Goal: Communication & Community: Answer question/provide support

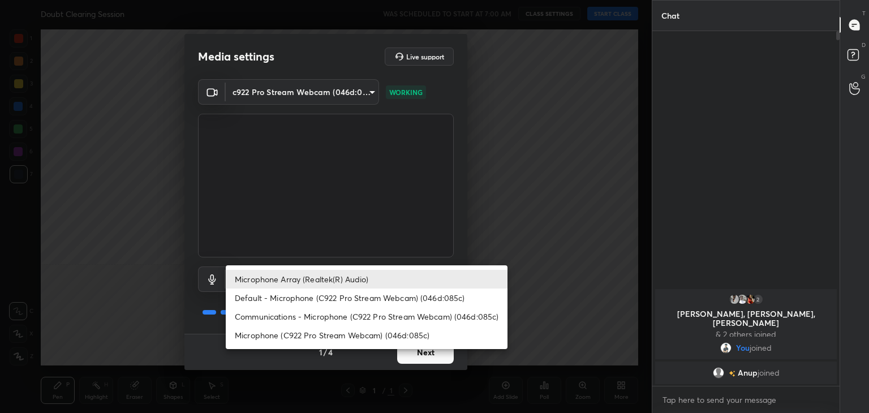
click at [341, 272] on body "1 2 3 4 5 6 7 C X Z C X Z E E Erase all H H Doubt Clearing Session WAS SCHEDULE…" at bounding box center [434, 206] width 869 height 413
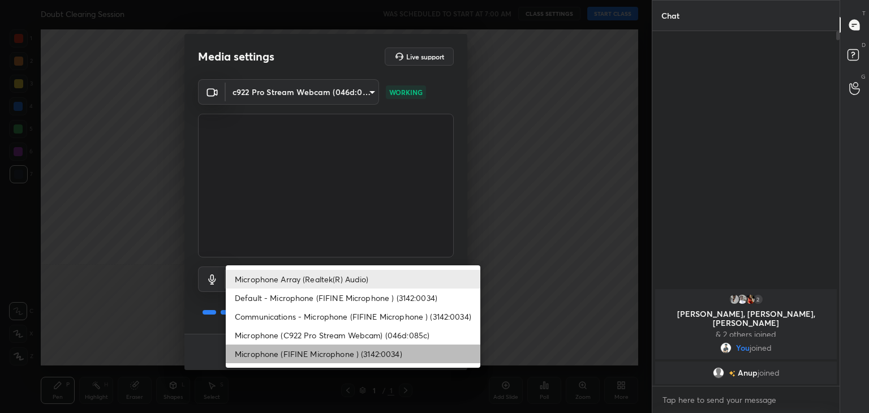
click at [330, 356] on li "Microphone (FIFINE Microphone ) (3142:0034)" at bounding box center [353, 354] width 255 height 19
type input "93712724f2dfea302cf4bfd71f862925259c7f3c3eb27c7147df6ca0f4f8ecf1"
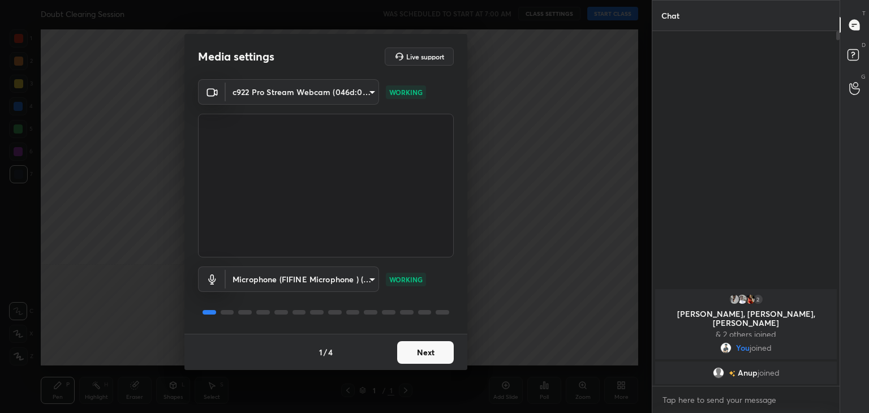
click at [423, 350] on button "Next" at bounding box center [425, 352] width 57 height 23
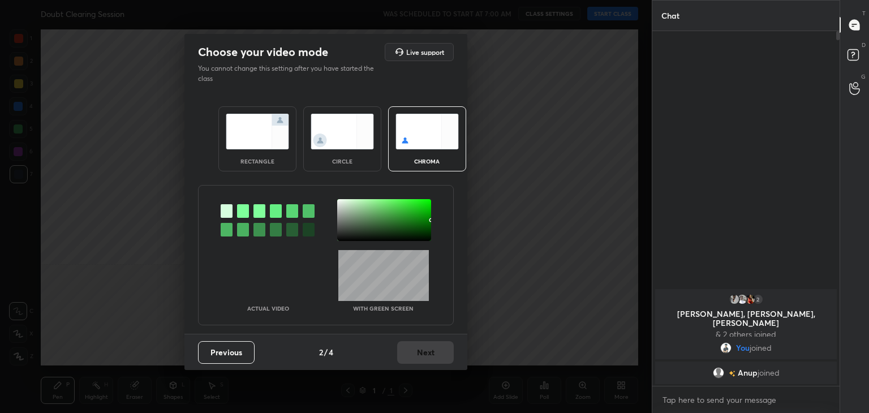
click at [261, 147] on img at bounding box center [257, 132] width 63 height 36
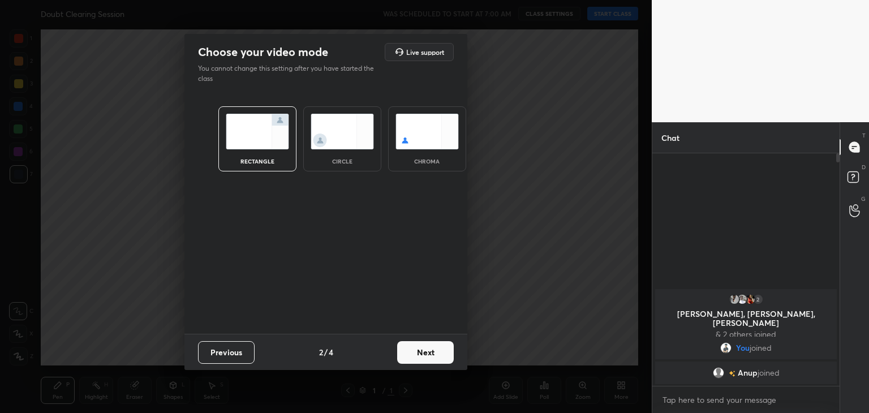
scroll to position [136, 184]
click at [429, 358] on button "Next" at bounding box center [425, 352] width 57 height 23
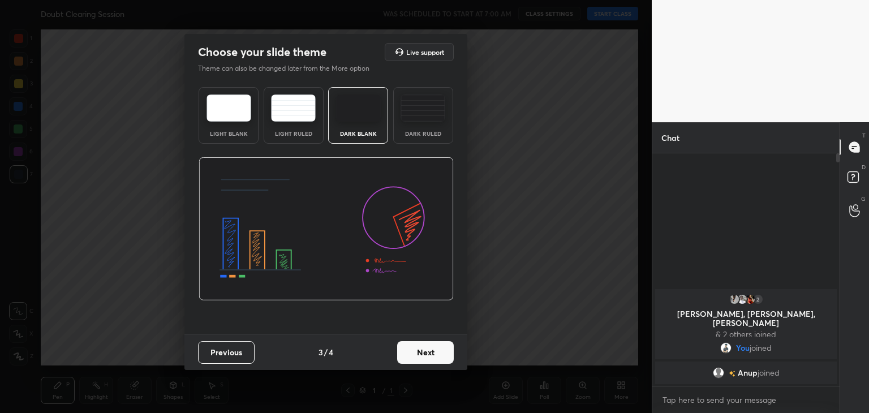
click at [437, 358] on button "Next" at bounding box center [425, 352] width 57 height 23
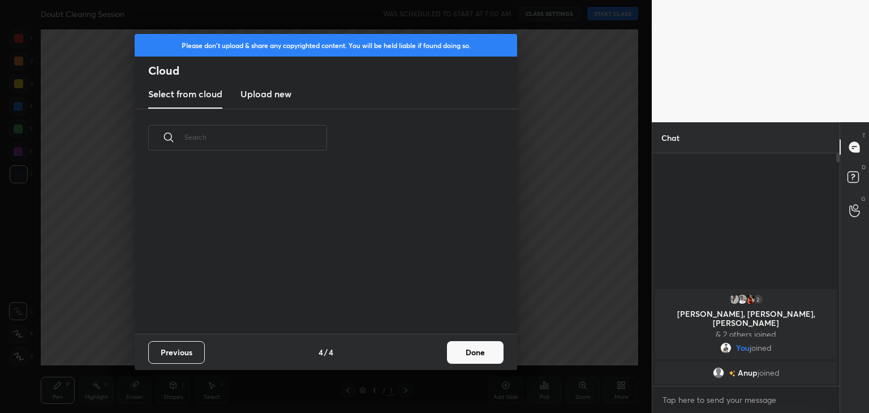
scroll to position [167, 363]
click at [469, 351] on button "Done" at bounding box center [475, 352] width 57 height 23
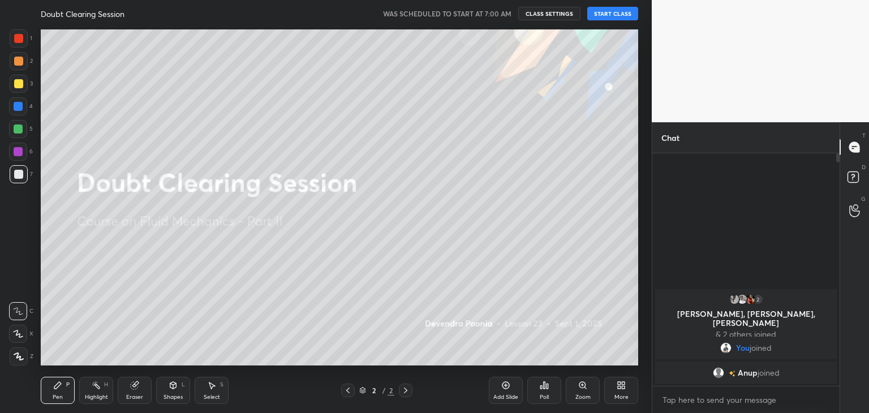
click at [21, 356] on icon at bounding box center [19, 356] width 10 height 8
click at [610, 17] on button "START CLASS" at bounding box center [612, 14] width 51 height 14
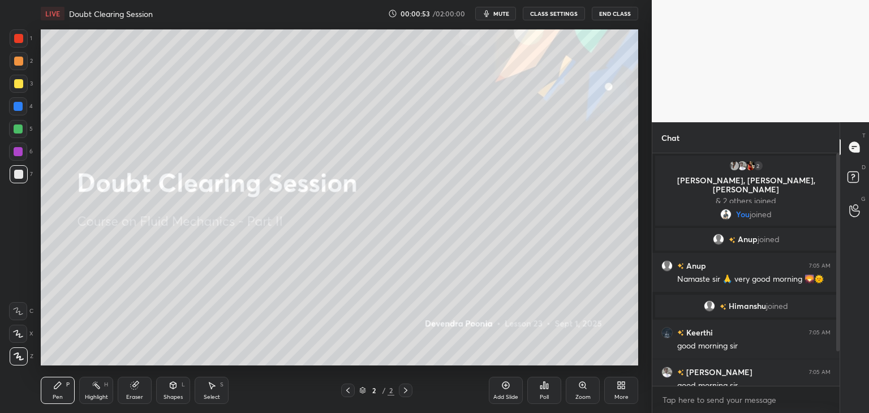
scroll to position [52, 0]
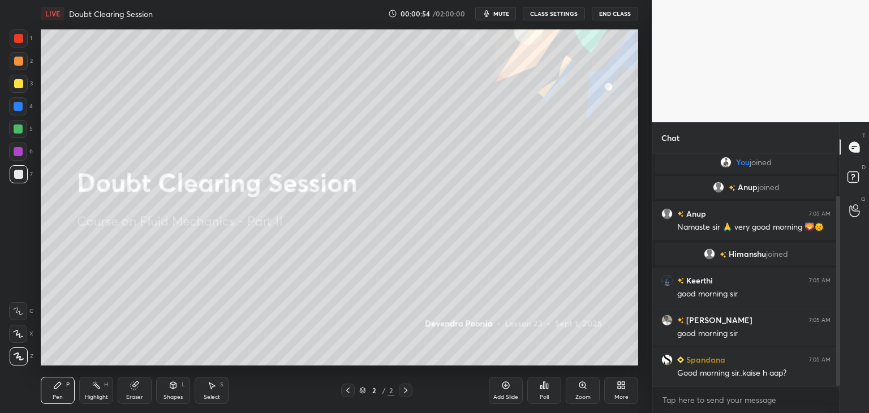
drag, startPoint x: 837, startPoint y: 239, endPoint x: 840, endPoint y: 276, distance: 36.9
click at [840, 276] on div "Chat 2 [PERSON_NAME], [PERSON_NAME], [PERSON_NAME] & 2 others joined You joined…" at bounding box center [760, 267] width 217 height 291
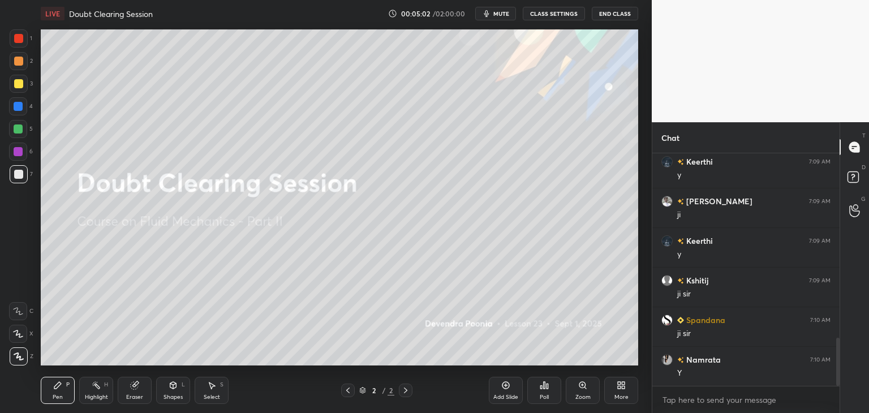
scroll to position [888, 0]
click at [502, 12] on span "mute" at bounding box center [501, 14] width 16 height 8
click at [502, 12] on span "unmute" at bounding box center [500, 14] width 24 height 8
click at [502, 12] on span "mute" at bounding box center [501, 14] width 16 height 8
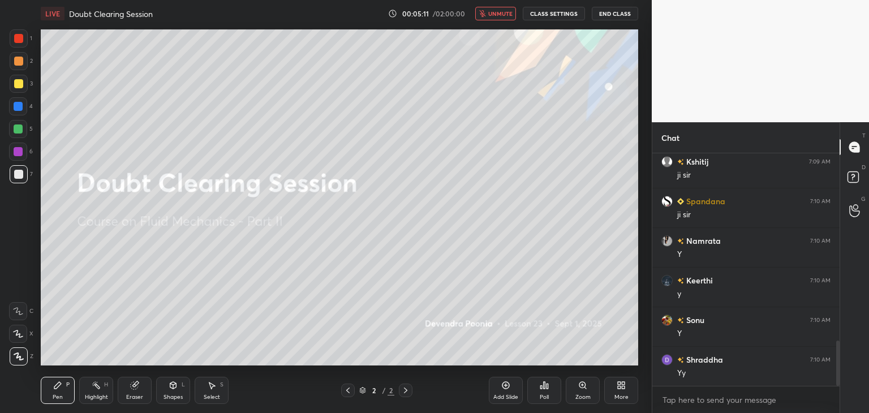
click at [502, 12] on span "unmute" at bounding box center [500, 14] width 24 height 8
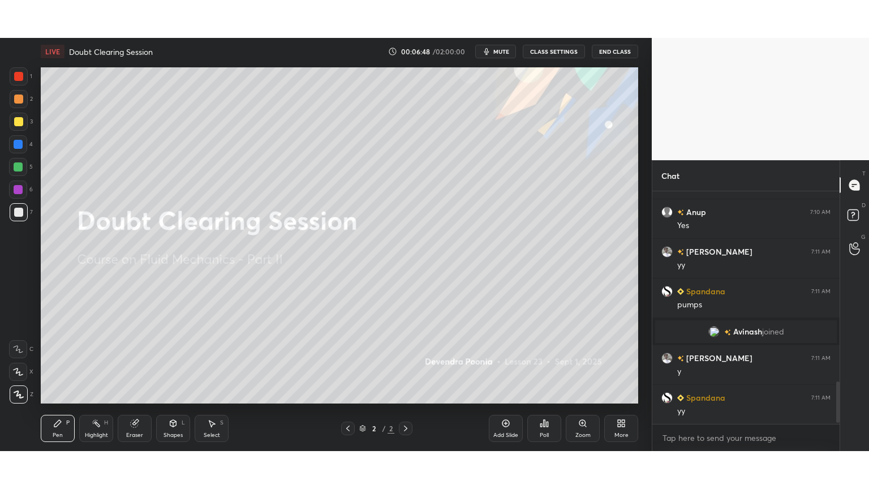
scroll to position [1083, 0]
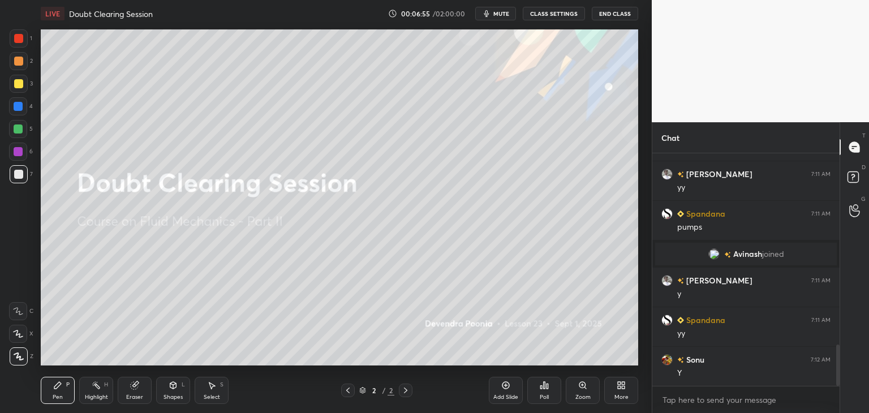
click at [619, 389] on icon at bounding box center [621, 385] width 9 height 9
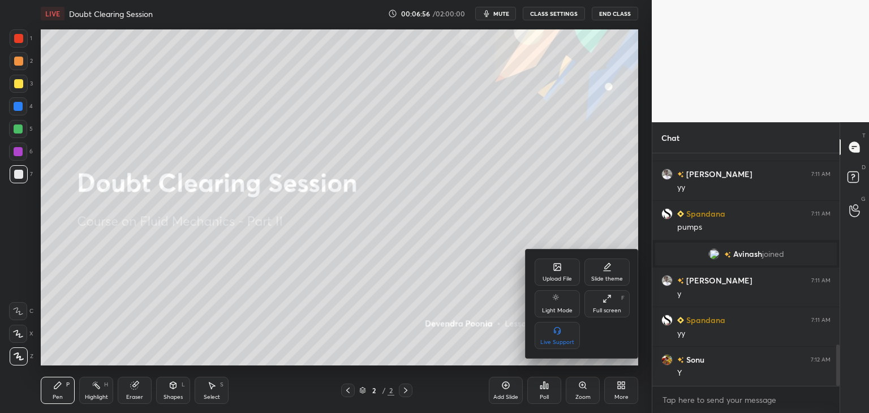
click at [609, 308] on div "Full screen" at bounding box center [607, 311] width 28 height 6
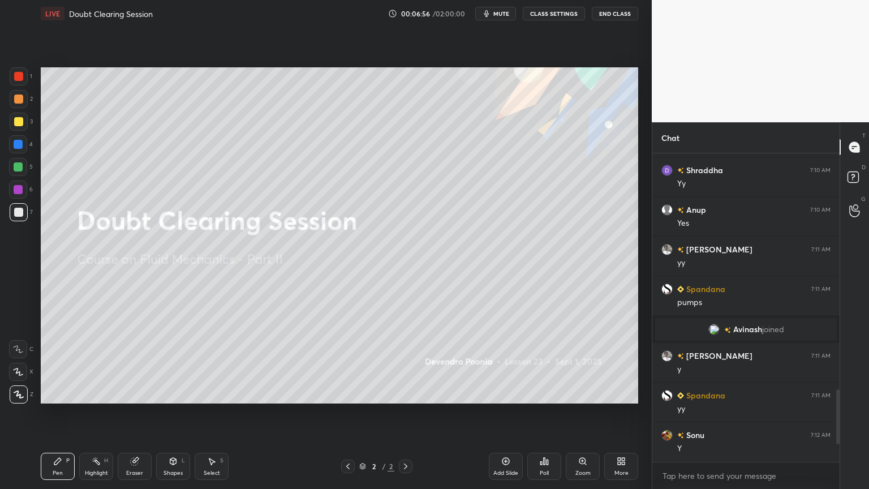
scroll to position [1008, 0]
click at [505, 412] on icon at bounding box center [505, 461] width 9 height 9
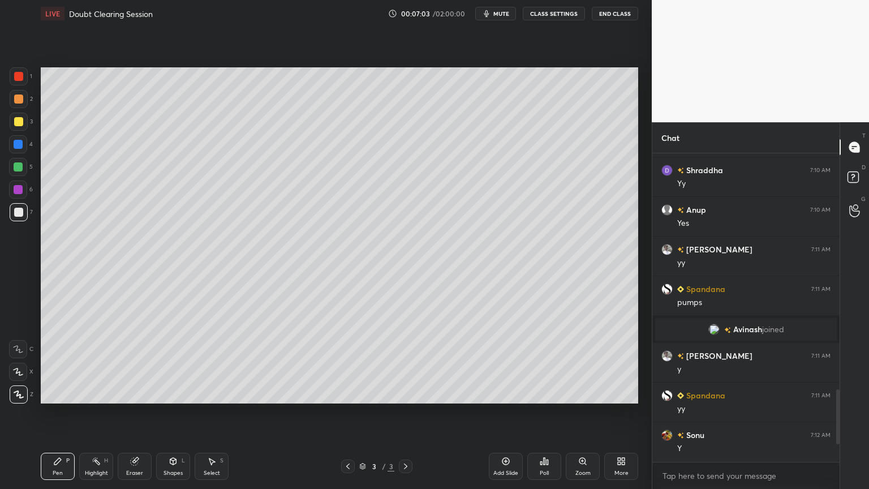
click at [18, 123] on div at bounding box center [18, 121] width 9 height 9
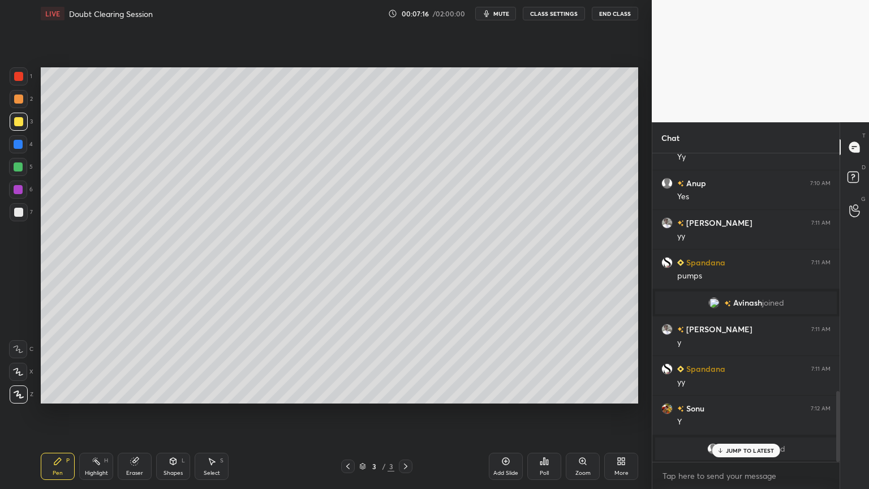
click at [179, 412] on div "Shapes L" at bounding box center [173, 466] width 34 height 27
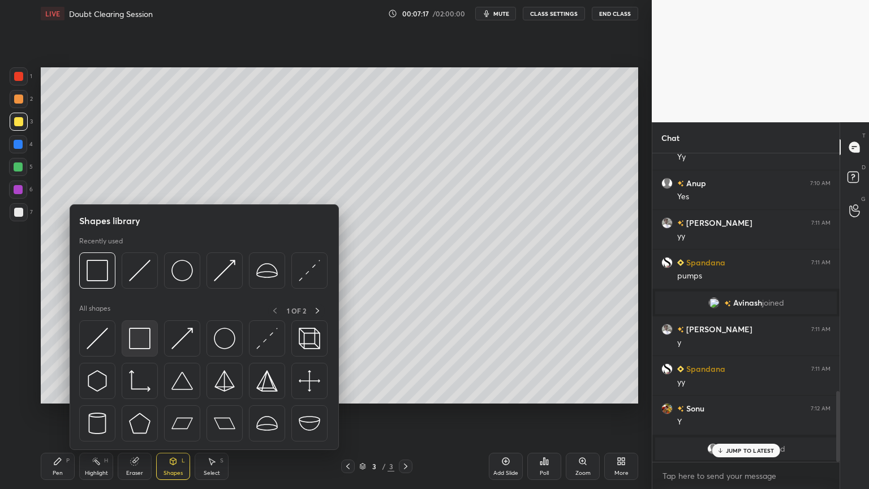
click at [140, 347] on img at bounding box center [139, 338] width 21 height 21
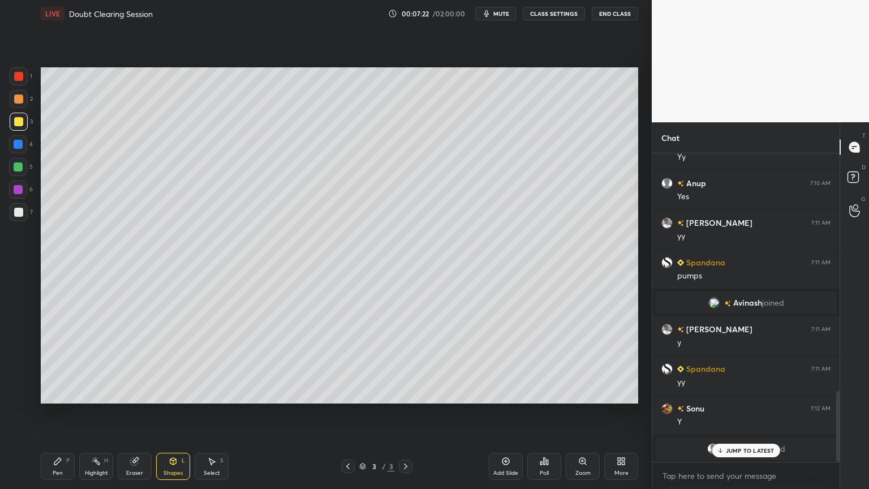
click at [761, 412] on div "JUMP TO LATEST" at bounding box center [746, 451] width 68 height 14
click at [625, 412] on icon at bounding box center [621, 461] width 9 height 9
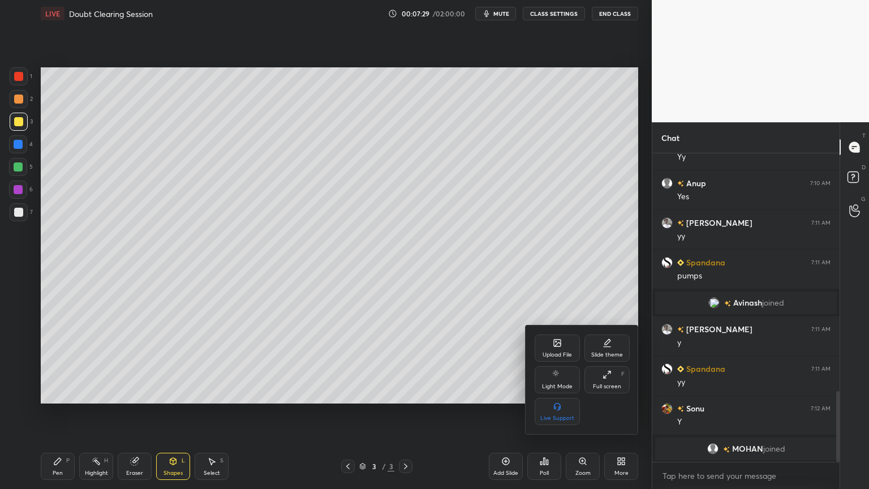
click at [553, 354] on div "Upload File" at bounding box center [557, 355] width 29 height 6
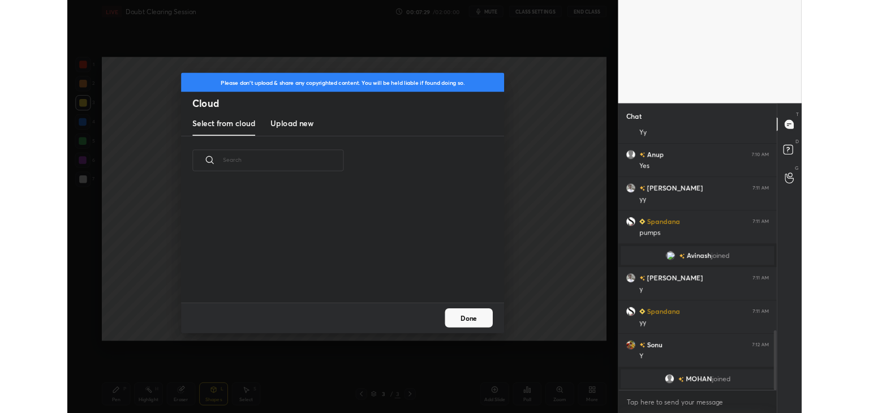
scroll to position [3, 6]
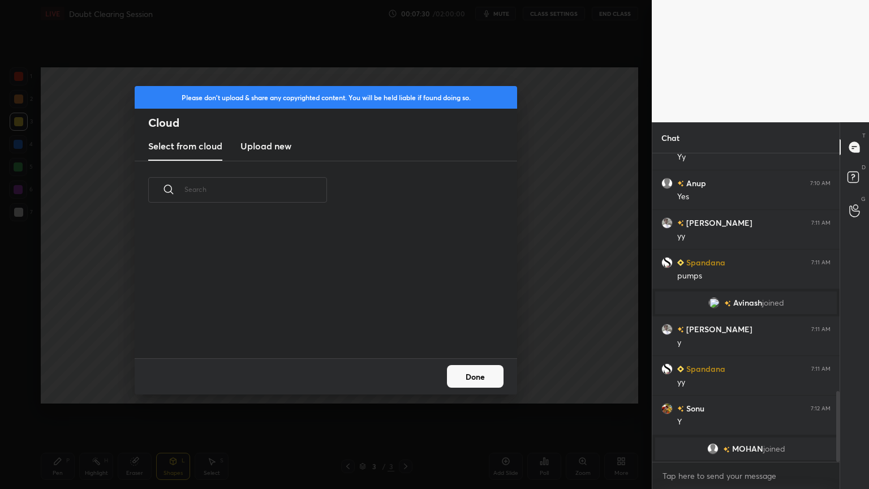
click at [286, 147] on h3 "Upload new" at bounding box center [265, 146] width 51 height 14
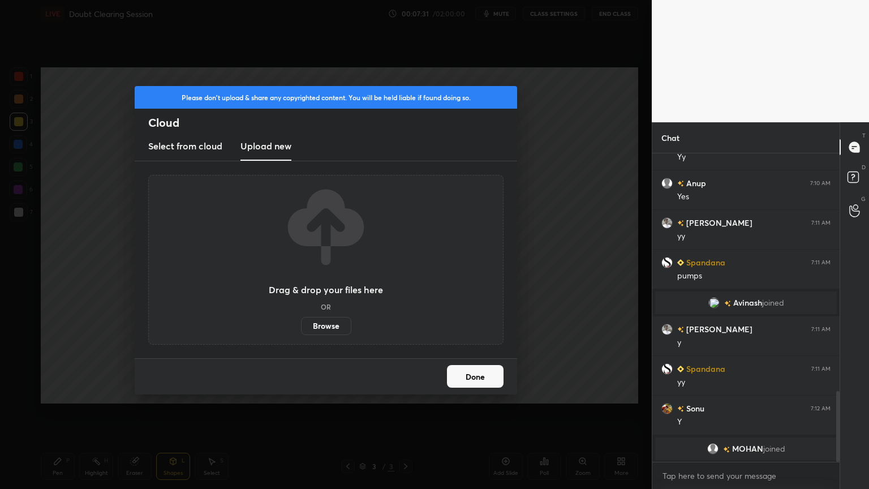
click at [325, 321] on label "Browse" at bounding box center [326, 326] width 50 height 18
click at [301, 321] on input "Browse" at bounding box center [301, 326] width 0 height 18
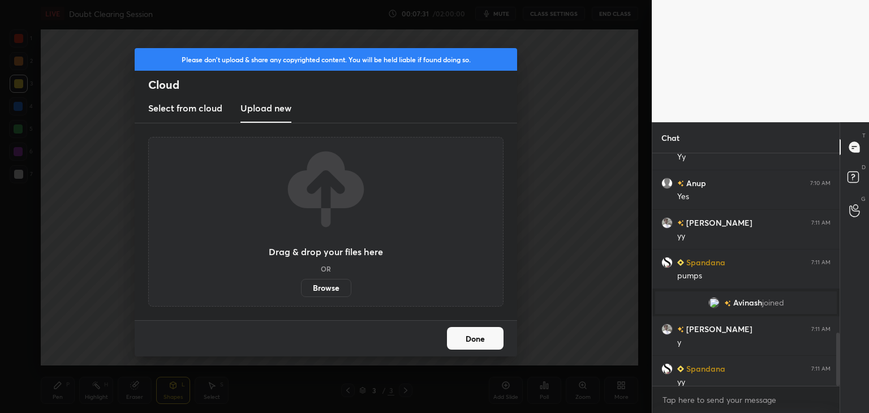
scroll to position [56230, 55965]
type textarea "x"
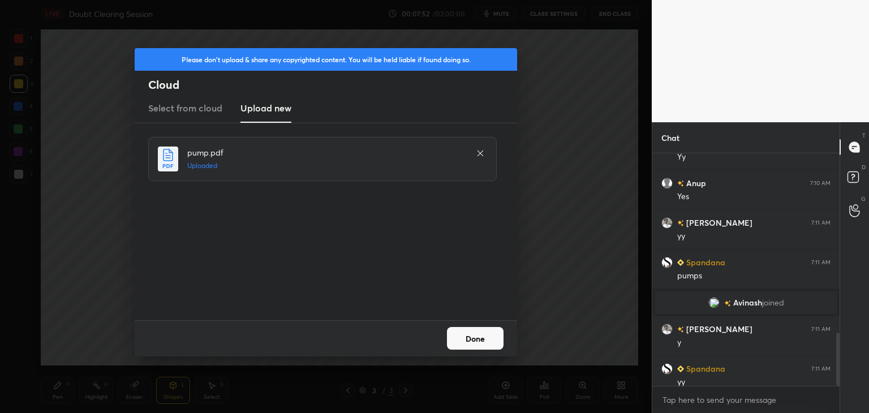
click at [479, 345] on button "Done" at bounding box center [475, 338] width 57 height 23
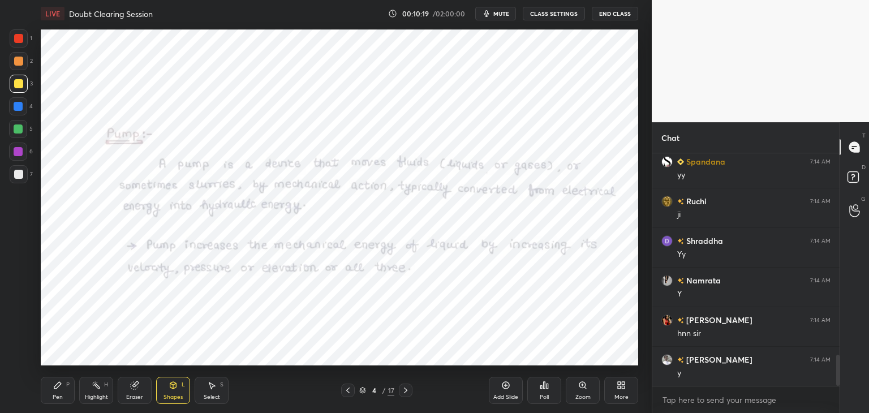
scroll to position [1542, 0]
click at [348, 390] on icon at bounding box center [347, 390] width 9 height 9
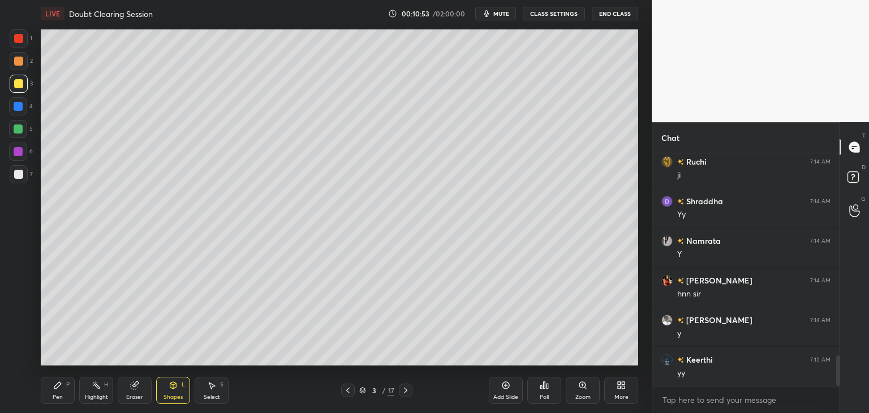
click at [59, 394] on div "Pen" at bounding box center [58, 397] width 10 height 6
click at [16, 176] on div at bounding box center [18, 174] width 9 height 9
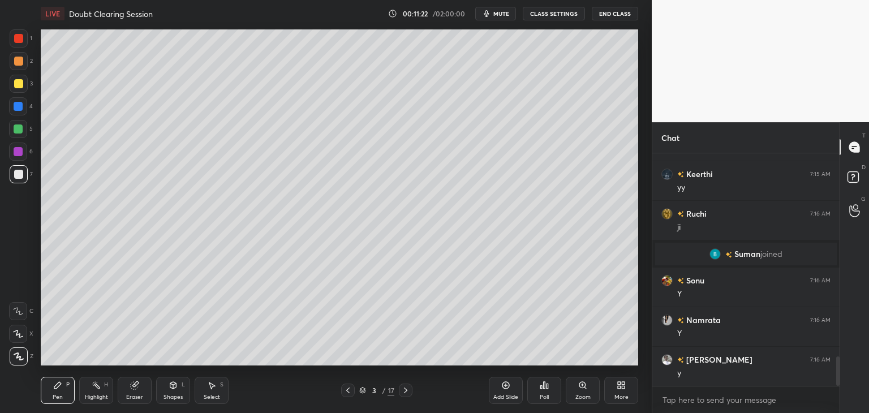
scroll to position [1633, 0]
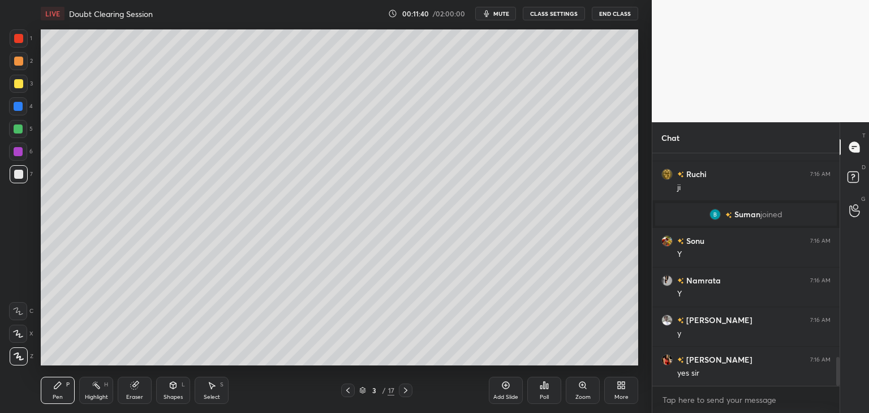
click at [18, 123] on div at bounding box center [18, 129] width 18 height 18
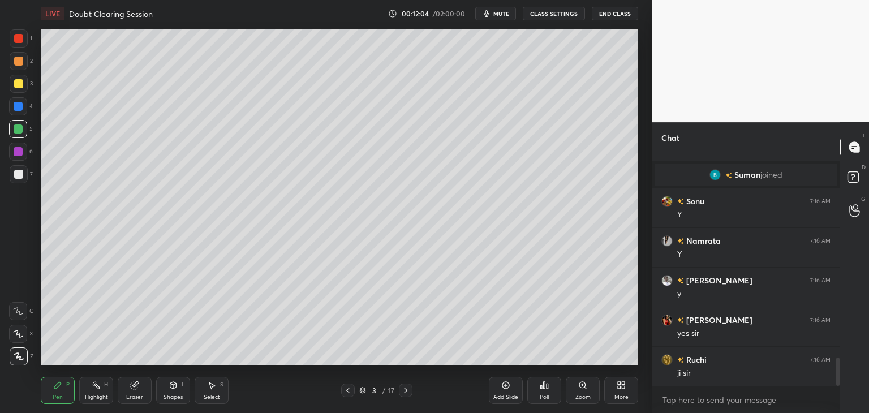
click at [20, 178] on div at bounding box center [18, 174] width 9 height 9
click at [141, 377] on div "Eraser" at bounding box center [135, 390] width 34 height 27
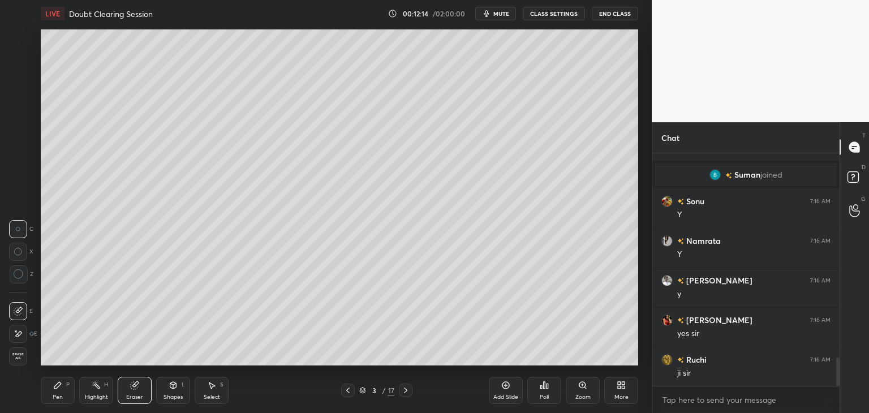
click at [58, 392] on div "Pen P" at bounding box center [58, 390] width 34 height 27
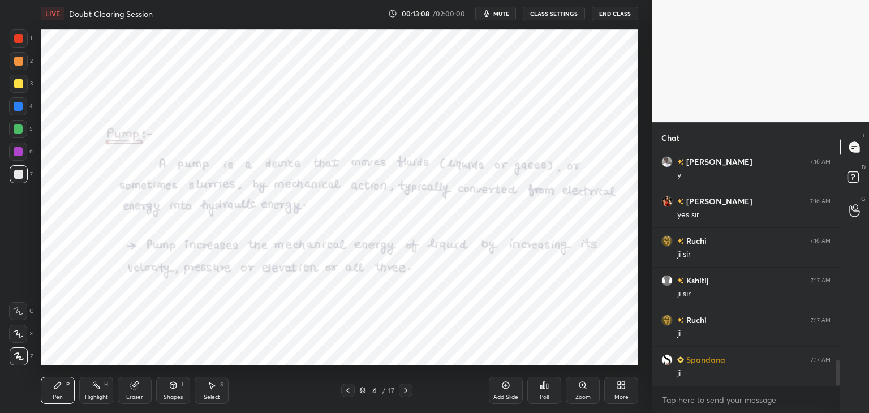
scroll to position [1831, 0]
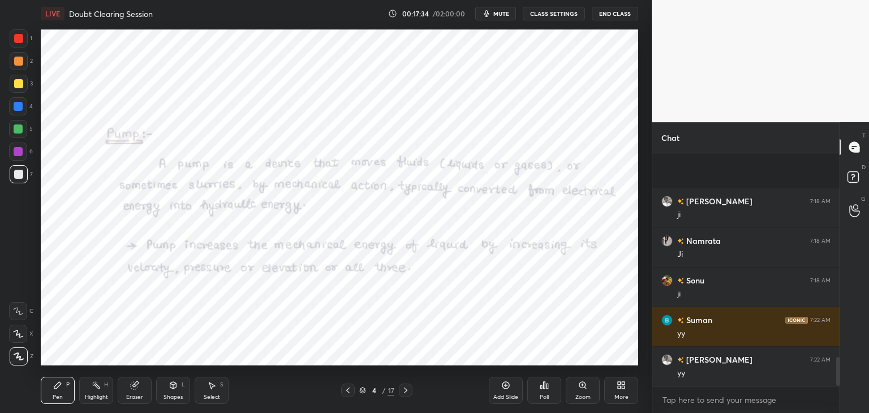
scroll to position [1627, 0]
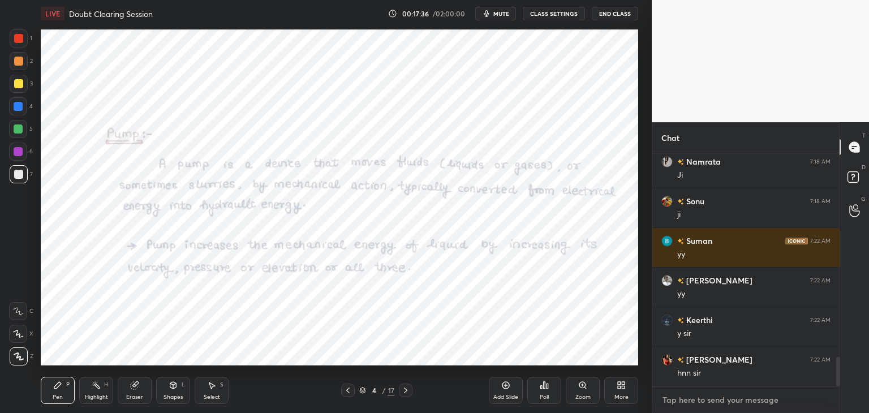
type textarea "x"
click at [692, 402] on textarea at bounding box center [745, 400] width 169 height 18
paste textarea "[URL][DOMAIN_NAME]"
type textarea "[URL][DOMAIN_NAME]"
type textarea "x"
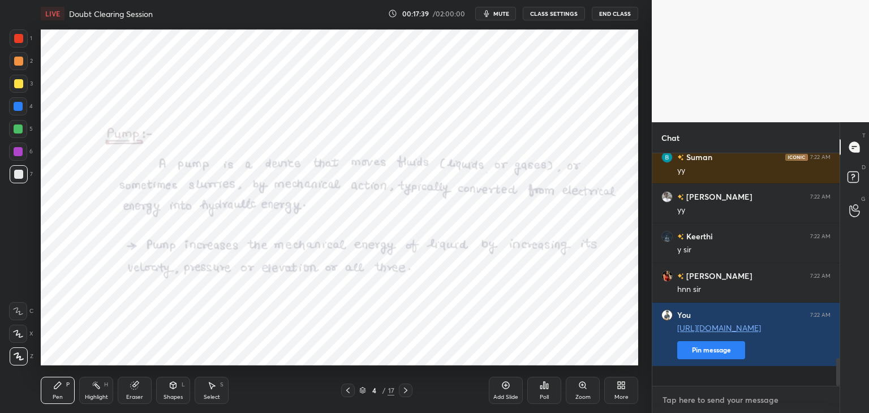
scroll to position [1750, 0]
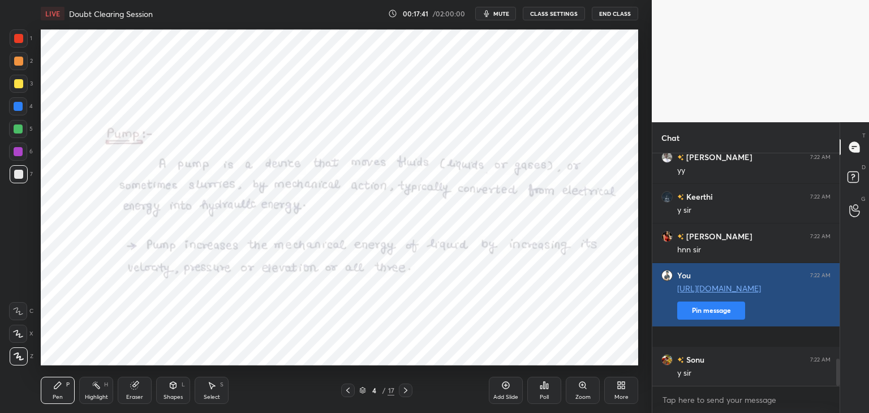
click at [708, 320] on button "Pin message" at bounding box center [711, 311] width 68 height 18
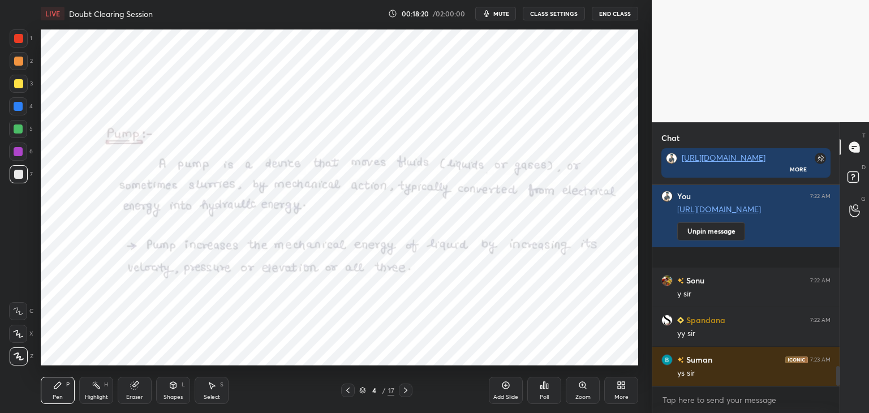
scroll to position [1901, 0]
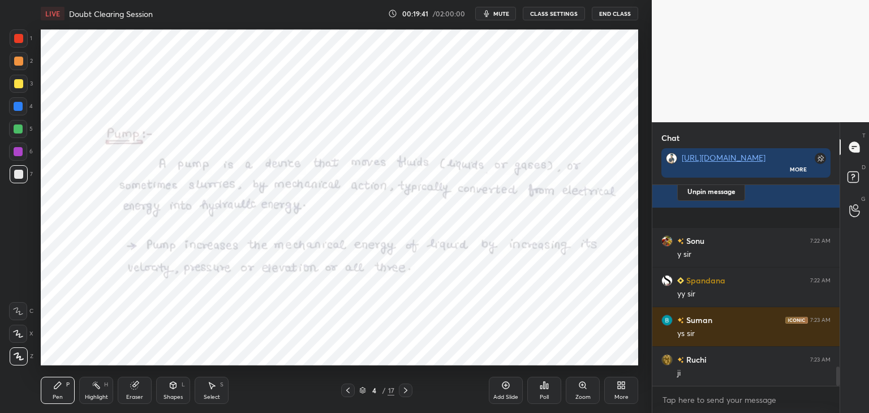
click at [349, 391] on icon at bounding box center [347, 390] width 9 height 9
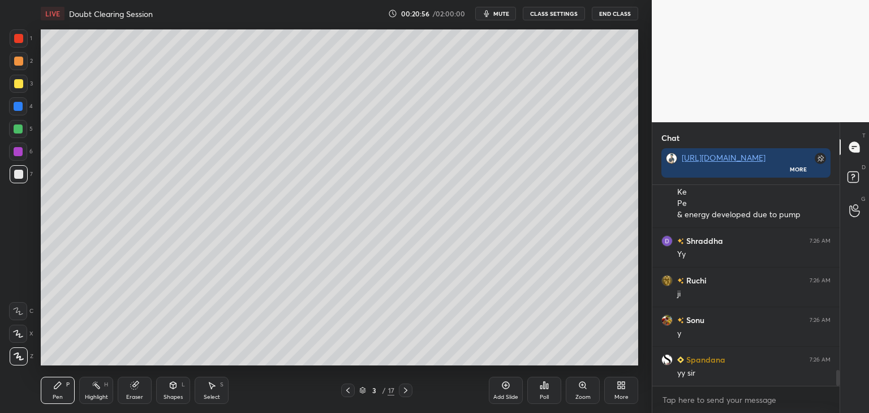
scroll to position [2370, 0]
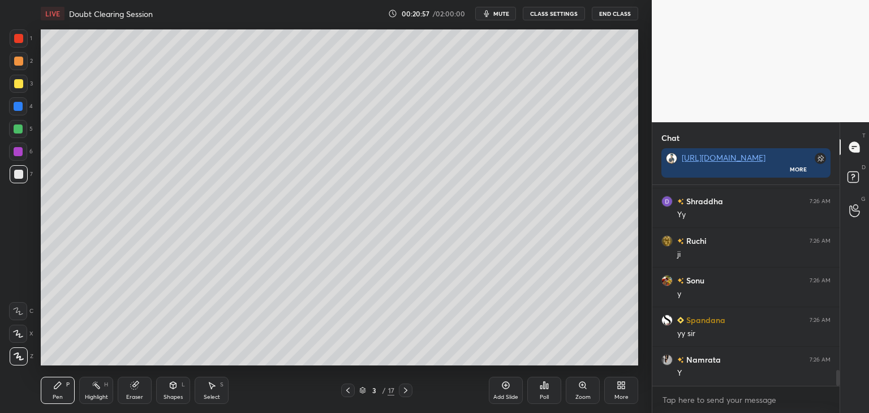
click at [210, 395] on div "Select" at bounding box center [212, 397] width 16 height 6
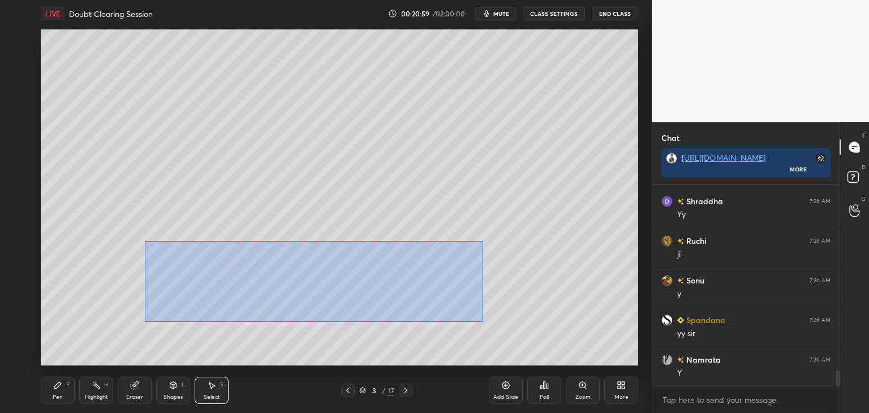
drag, startPoint x: 146, startPoint y: 240, endPoint x: 477, endPoint y: 320, distance: 341.0
click at [483, 322] on div "0 ° Undo Copy Duplicate Duplicate to new slide Delete" at bounding box center [339, 197] width 597 height 336
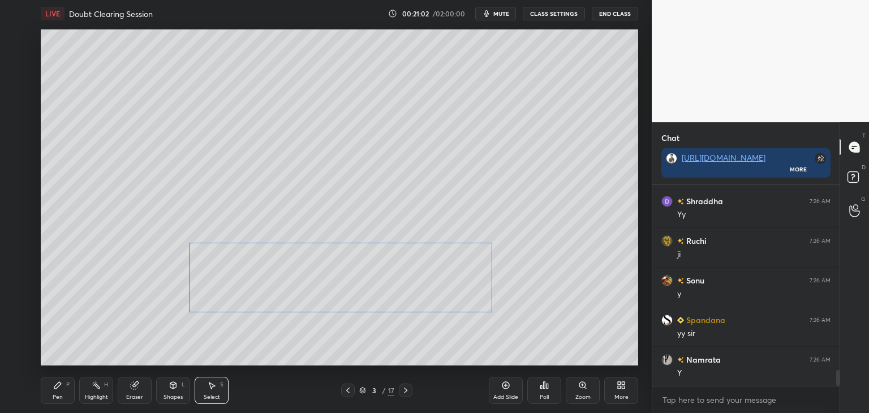
drag, startPoint x: 425, startPoint y: 287, endPoint x: 453, endPoint y: 285, distance: 27.2
click at [453, 285] on div "0 ° Undo Copy Duplicate Duplicate to new slide Delete" at bounding box center [339, 197] width 597 height 336
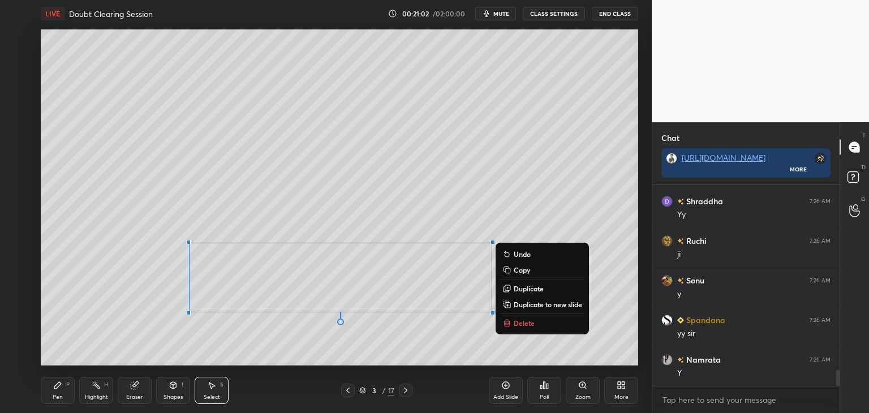
click at [317, 337] on div "0 ° Undo Copy Duplicate Duplicate to new slide Delete" at bounding box center [339, 197] width 597 height 336
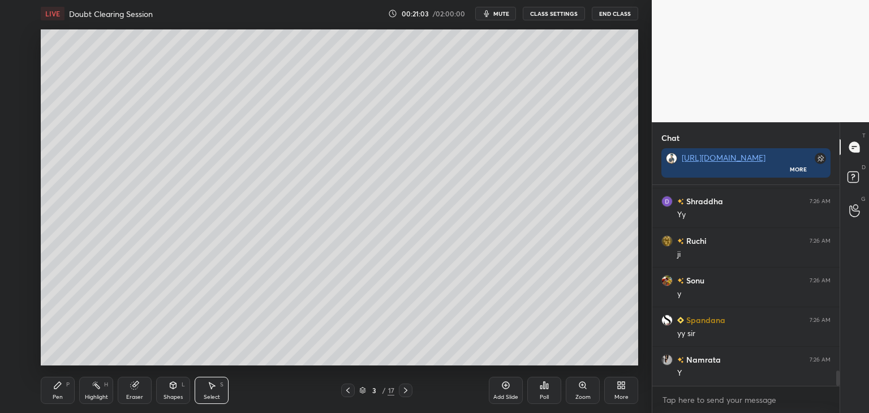
scroll to position [2410, 0]
click at [179, 393] on div "Shapes L" at bounding box center [173, 390] width 34 height 27
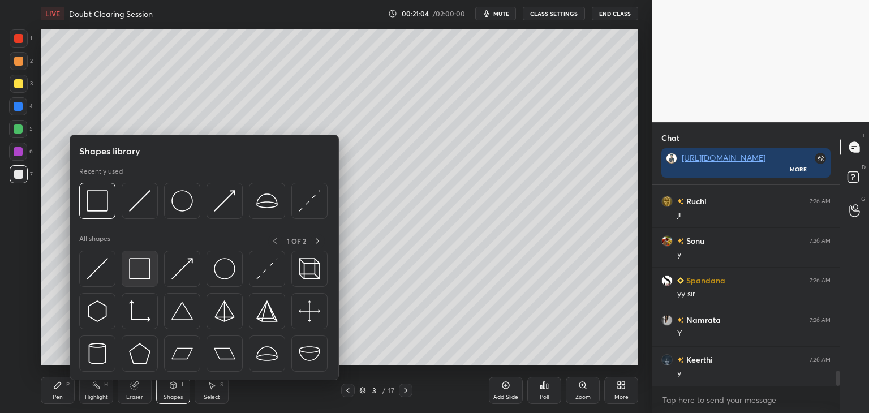
click at [141, 276] on img at bounding box center [139, 268] width 21 height 21
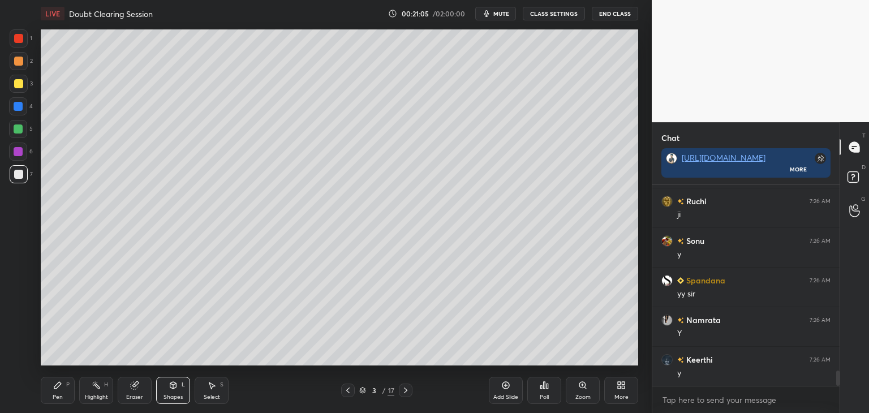
click at [20, 154] on div at bounding box center [18, 151] width 9 height 9
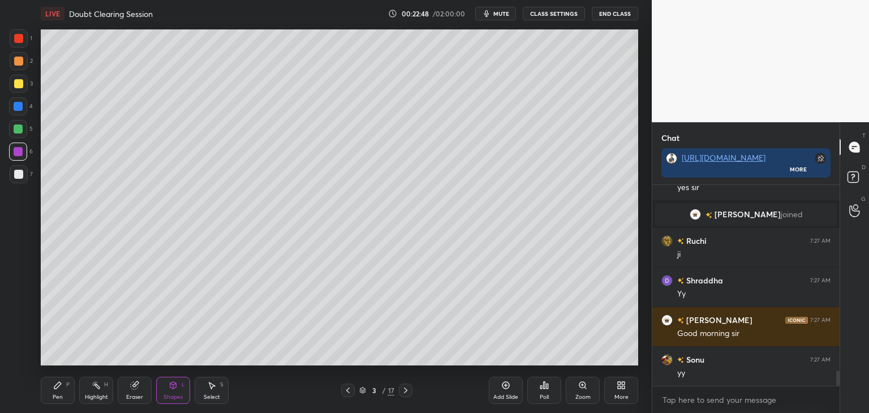
scroll to position [2507, 0]
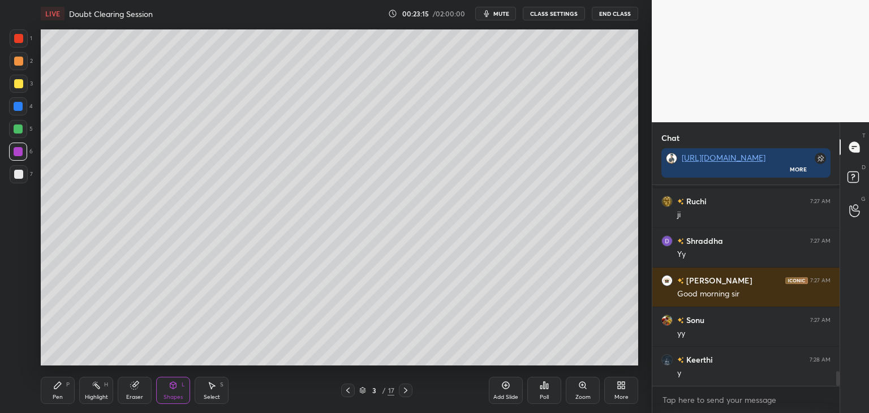
click at [49, 393] on div "Pen P" at bounding box center [58, 390] width 34 height 27
click at [19, 175] on div at bounding box center [18, 174] width 9 height 9
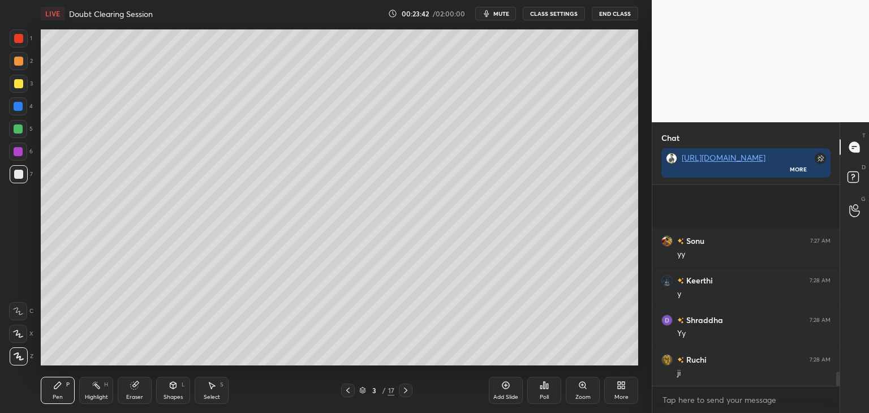
scroll to position [2705, 0]
click at [406, 391] on icon at bounding box center [405, 391] width 3 height 6
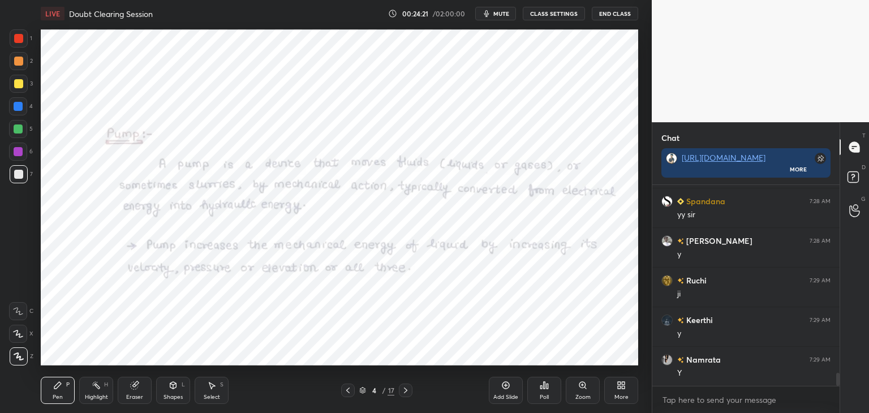
scroll to position [2943, 0]
click at [20, 152] on div at bounding box center [18, 151] width 9 height 9
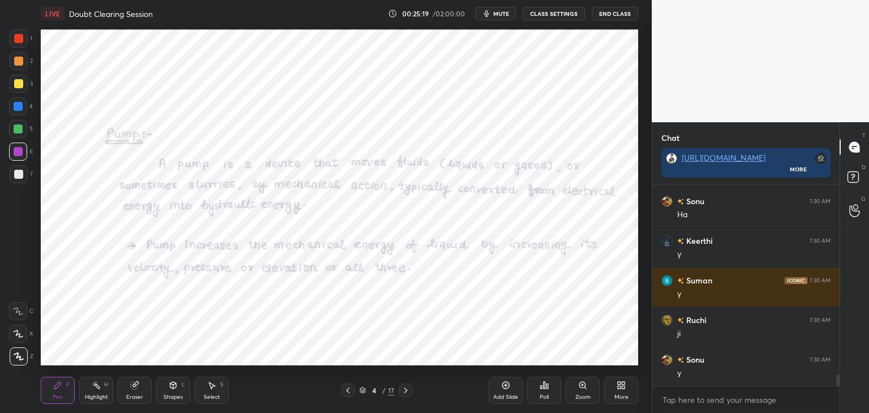
scroll to position [3418, 0]
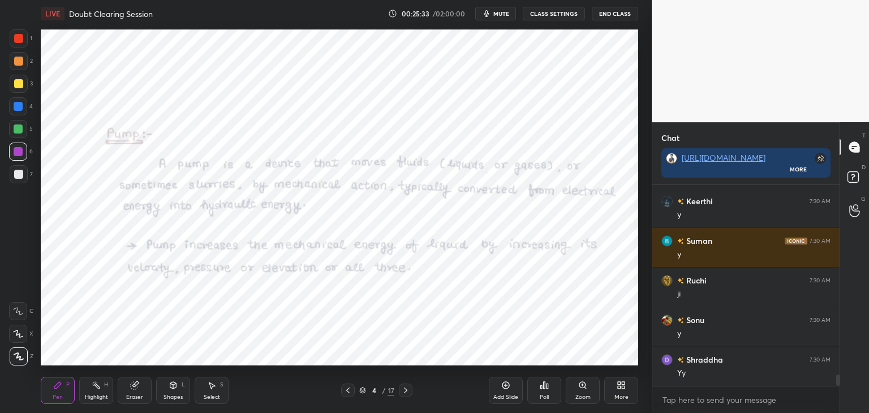
click at [348, 388] on icon at bounding box center [347, 390] width 9 height 9
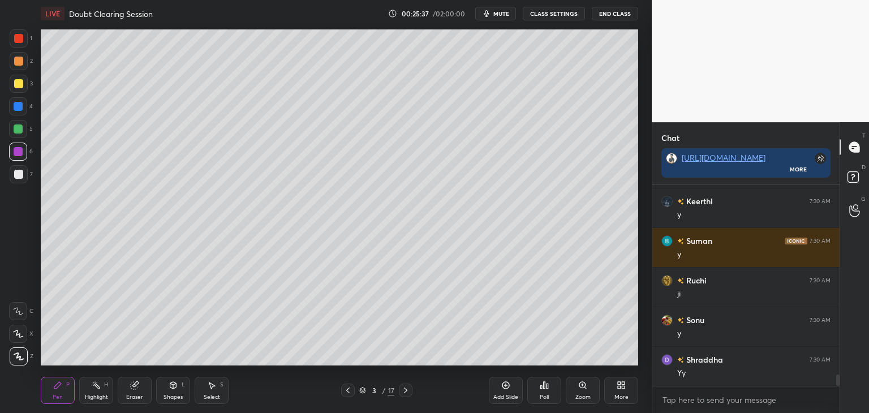
click at [503, 394] on div "Add Slide" at bounding box center [505, 397] width 25 height 6
click at [18, 88] on div at bounding box center [18, 83] width 9 height 9
click at [176, 394] on div "Shapes" at bounding box center [172, 397] width 19 height 6
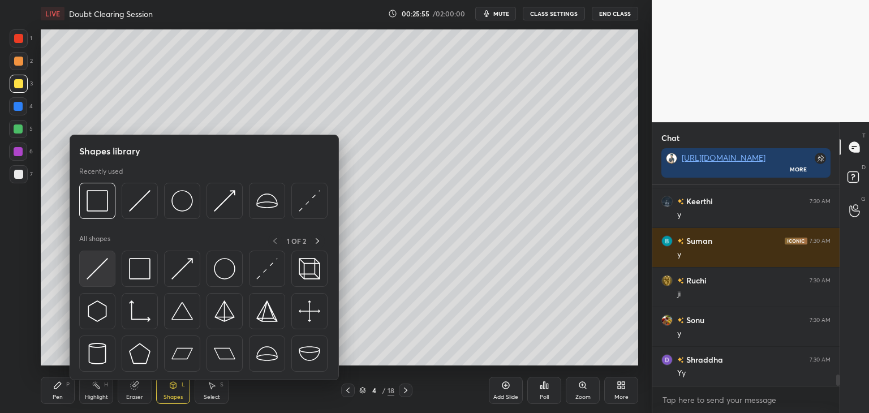
click at [102, 273] on img at bounding box center [97, 268] width 21 height 21
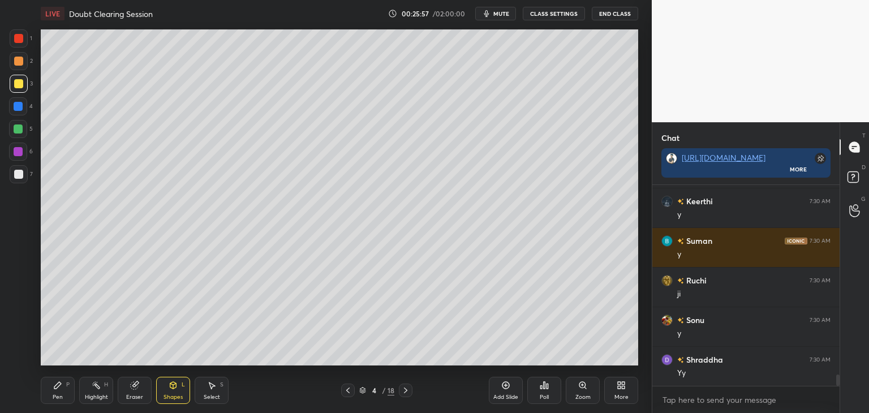
click at [20, 174] on div at bounding box center [18, 174] width 9 height 9
click at [177, 391] on div "Shapes L" at bounding box center [173, 390] width 34 height 27
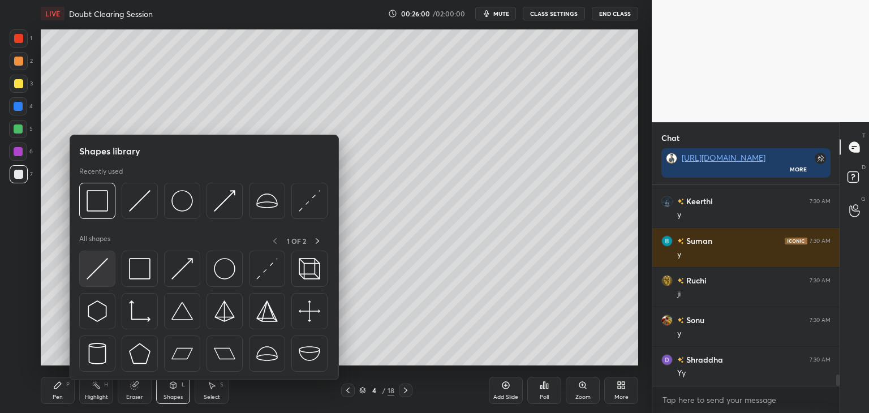
click at [101, 270] on img at bounding box center [97, 268] width 21 height 21
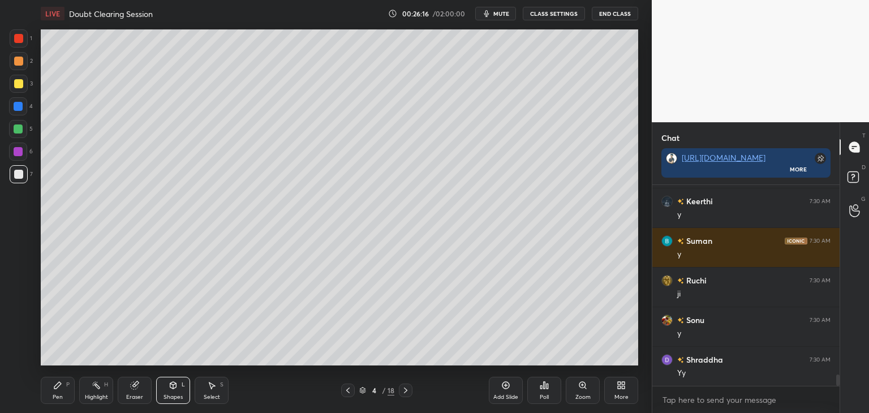
drag, startPoint x: 212, startPoint y: 392, endPoint x: 218, endPoint y: 380, distance: 14.2
click at [212, 392] on div "Select S" at bounding box center [212, 390] width 34 height 27
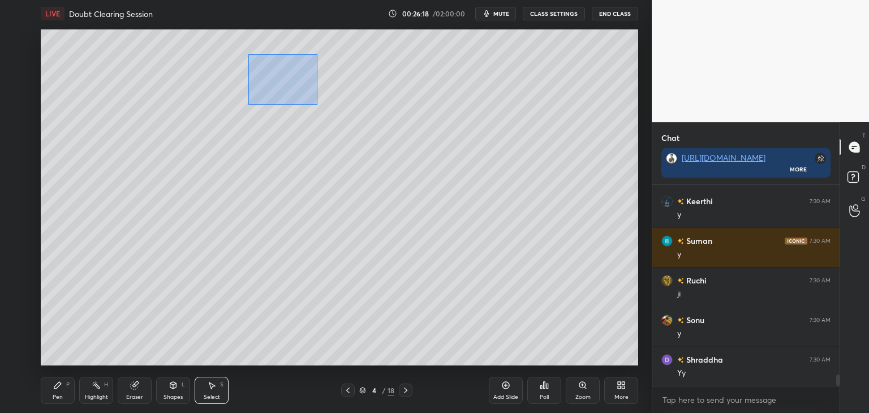
drag, startPoint x: 248, startPoint y: 54, endPoint x: 317, endPoint y: 104, distance: 84.3
click at [318, 104] on div "0 ° Undo Copy Duplicate Duplicate to new slide Delete" at bounding box center [339, 197] width 597 height 336
drag, startPoint x: 300, startPoint y: 83, endPoint x: 336, endPoint y: 89, distance: 36.1
click at [336, 89] on div "0 ° Undo Copy Duplicate Duplicate to new slide Delete" at bounding box center [339, 197] width 597 height 336
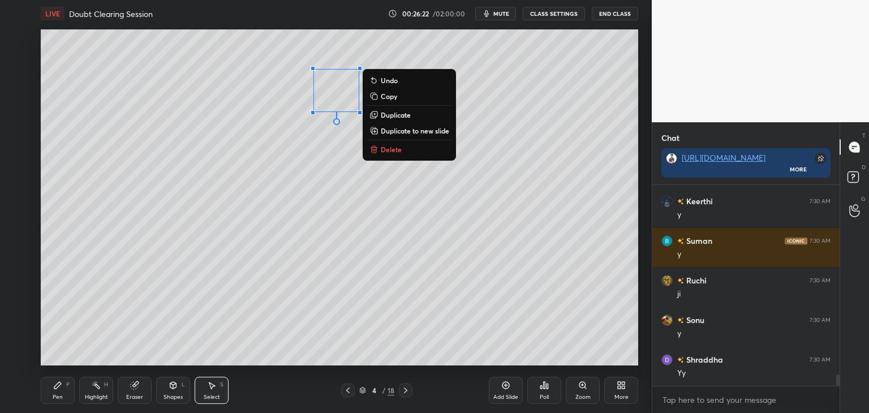
drag, startPoint x: 136, startPoint y: 393, endPoint x: 141, endPoint y: 388, distance: 7.2
click at [136, 393] on div "Eraser" at bounding box center [135, 390] width 34 height 27
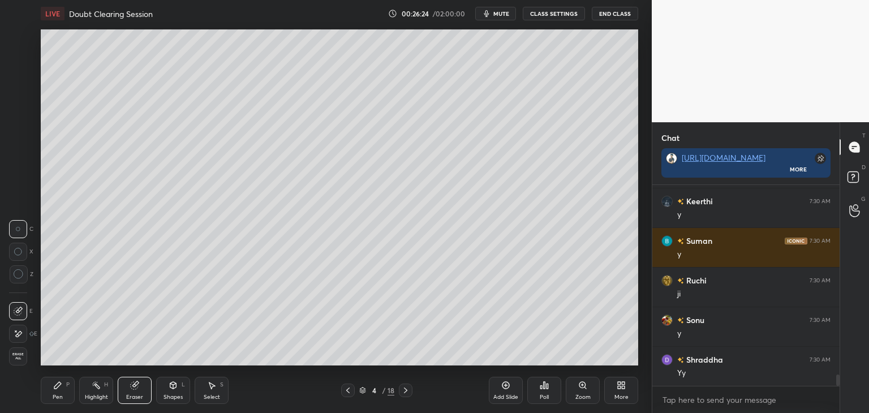
click at [18, 278] on icon at bounding box center [19, 274] width 10 height 10
click at [178, 385] on div "Shapes L" at bounding box center [173, 390] width 34 height 27
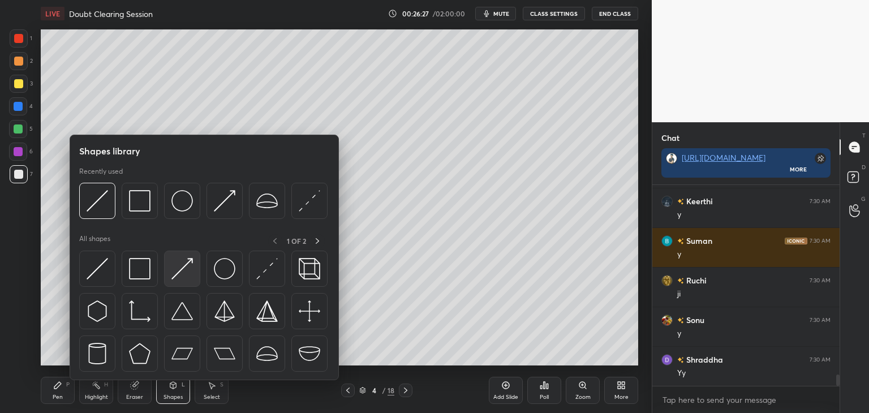
click at [175, 276] on img at bounding box center [181, 268] width 21 height 21
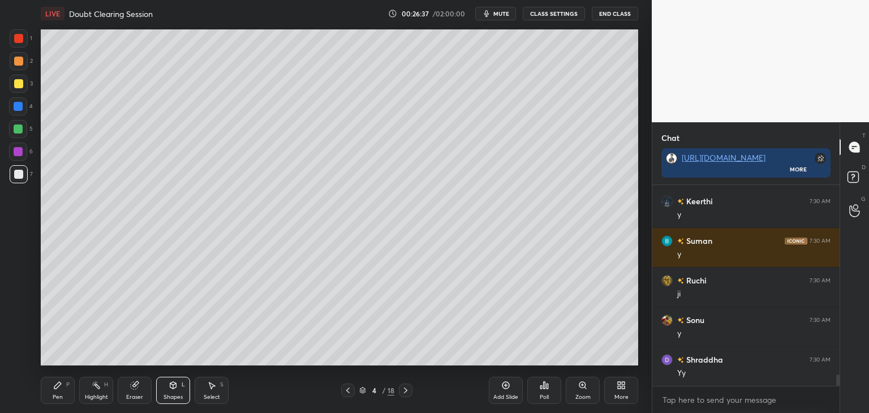
click at [52, 388] on div "Pen P" at bounding box center [58, 390] width 34 height 27
click at [145, 379] on div "Eraser" at bounding box center [135, 390] width 34 height 27
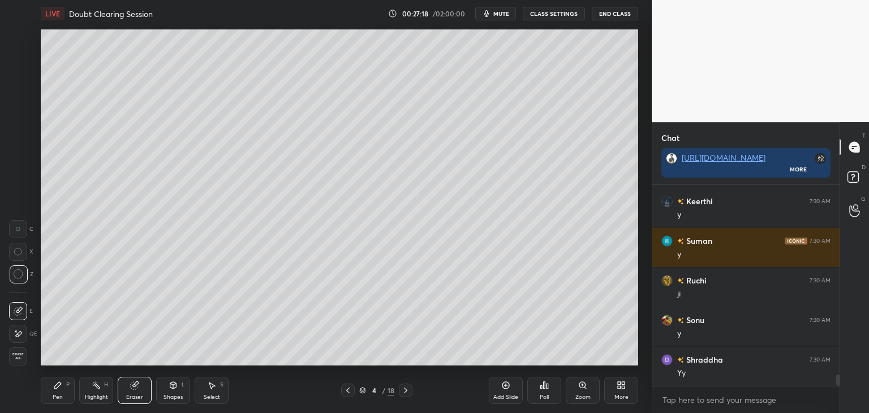
click at [72, 388] on div "Pen P" at bounding box center [58, 390] width 34 height 27
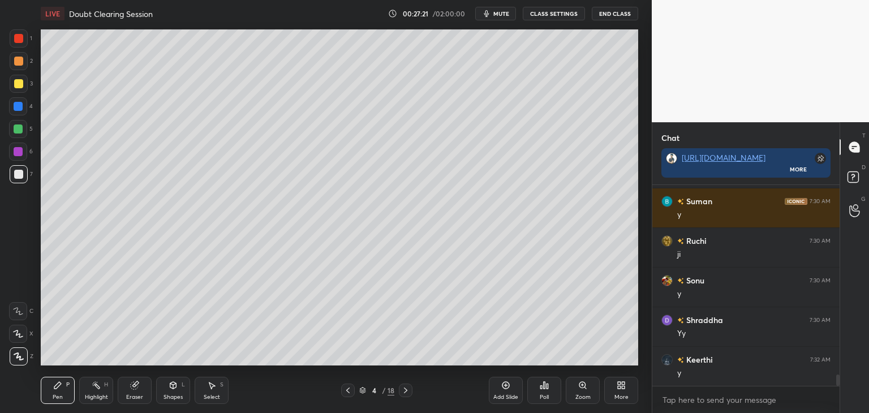
scroll to position [3497, 0]
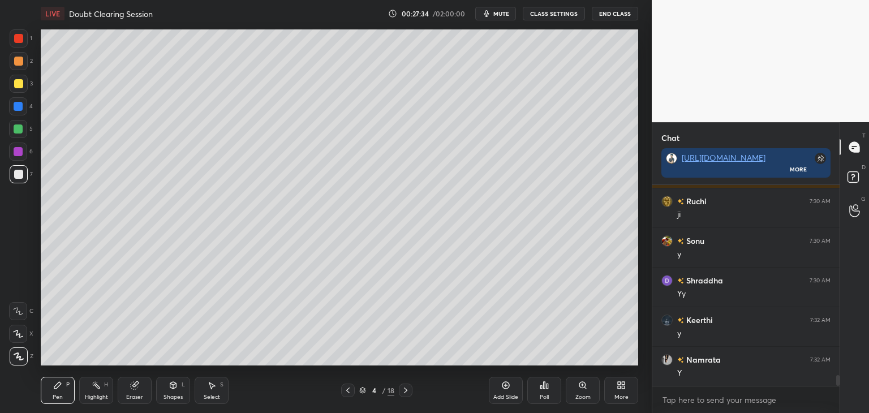
click at [174, 391] on div "Shapes L" at bounding box center [173, 390] width 34 height 27
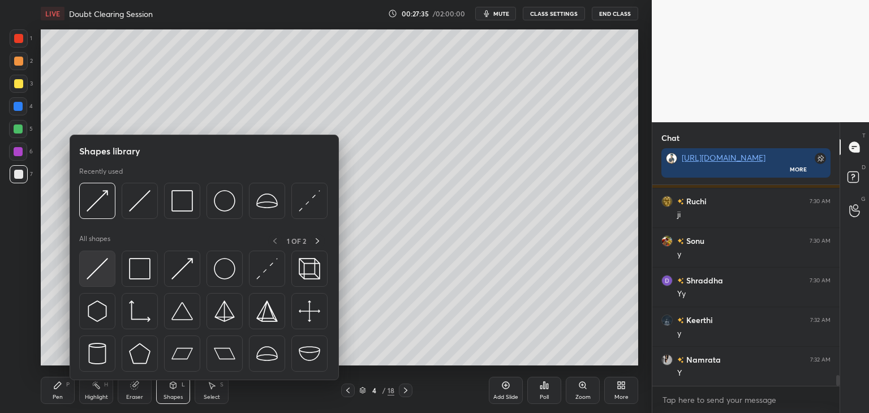
click at [94, 265] on img at bounding box center [97, 268] width 21 height 21
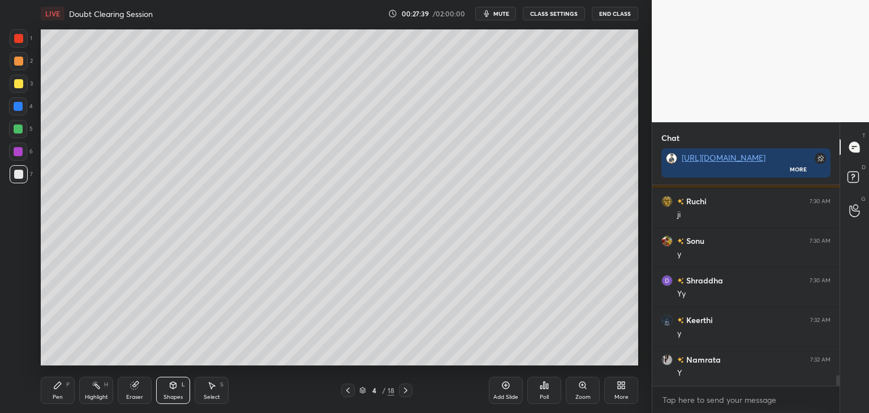
scroll to position [3537, 0]
click at [174, 385] on icon at bounding box center [173, 385] width 9 height 9
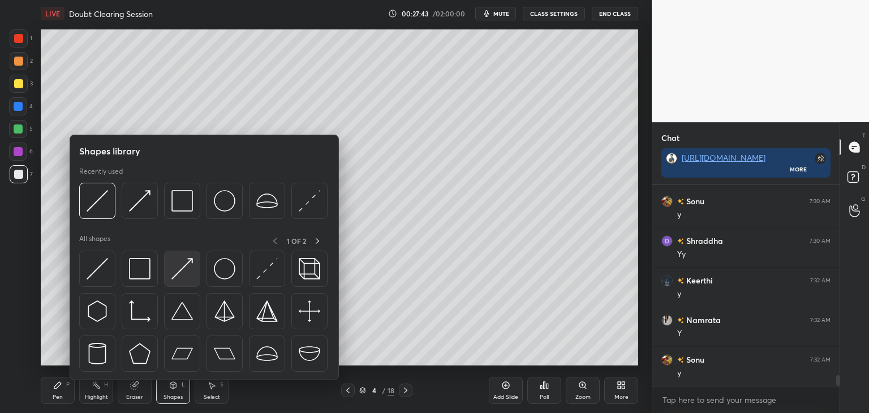
click at [177, 274] on img at bounding box center [181, 268] width 21 height 21
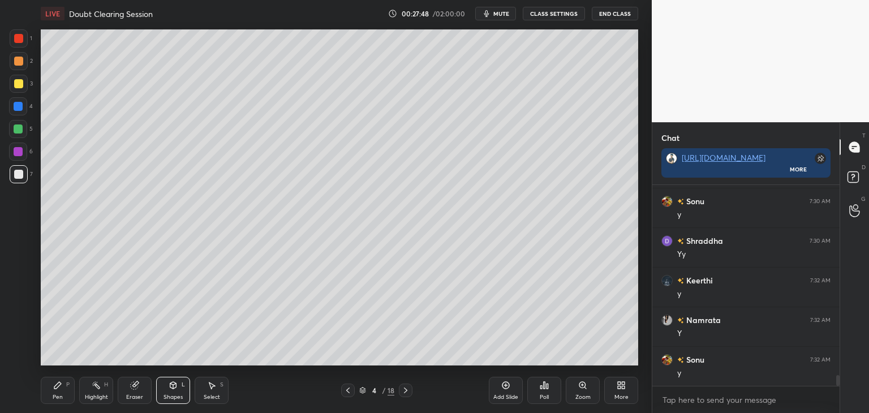
scroll to position [3576, 0]
click at [171, 390] on div "Shapes L" at bounding box center [173, 390] width 34 height 27
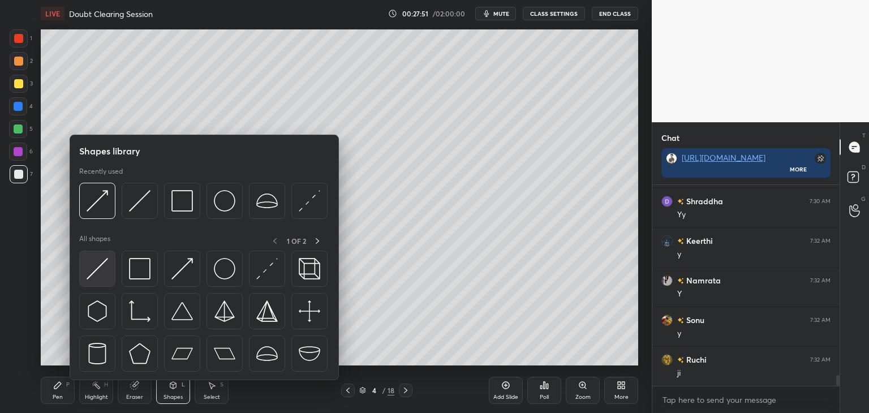
click at [102, 273] on img at bounding box center [97, 268] width 21 height 21
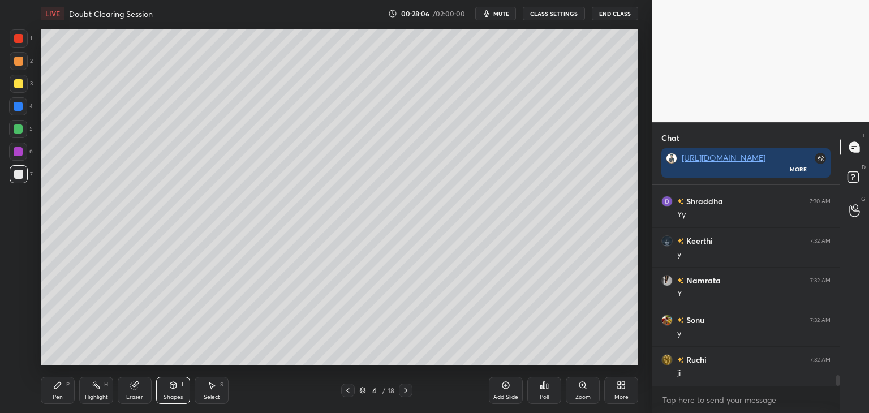
click at [175, 381] on icon at bounding box center [173, 385] width 9 height 9
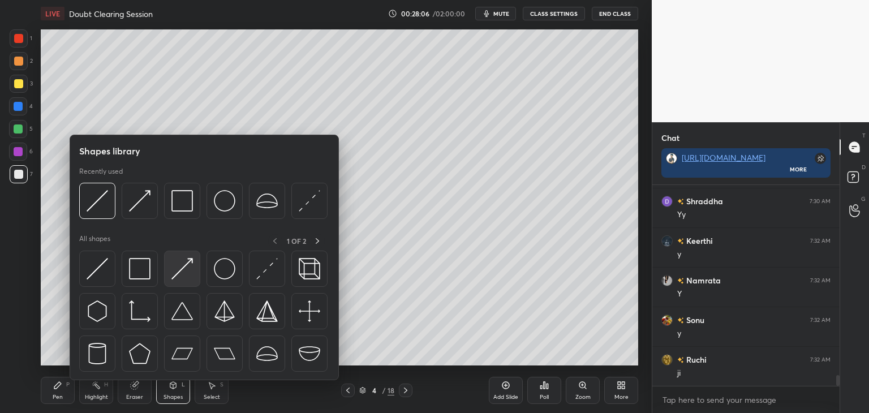
click at [183, 276] on img at bounding box center [181, 268] width 21 height 21
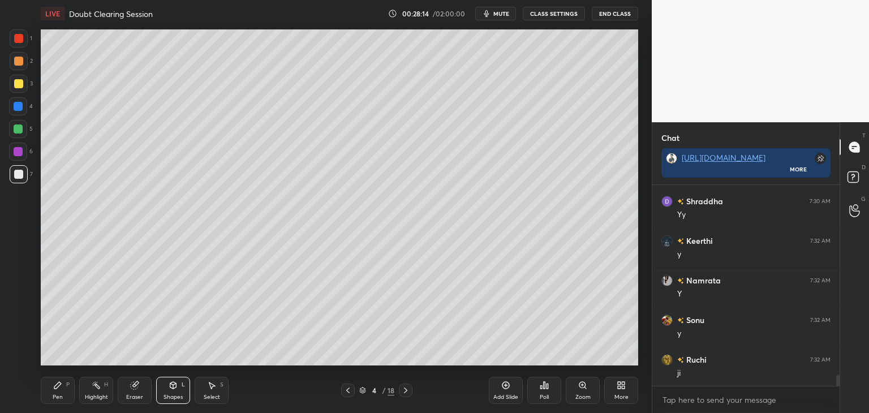
click at [59, 397] on div "Pen" at bounding box center [58, 397] width 10 height 6
click at [168, 391] on div "Shapes L" at bounding box center [173, 390] width 34 height 27
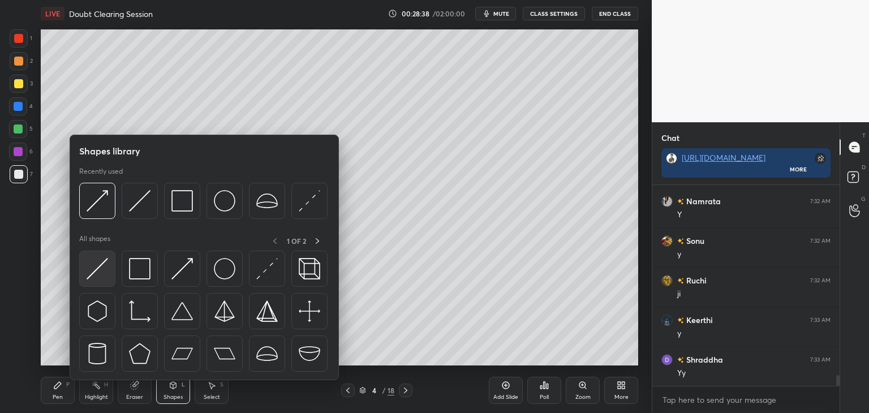
click at [100, 270] on img at bounding box center [97, 268] width 21 height 21
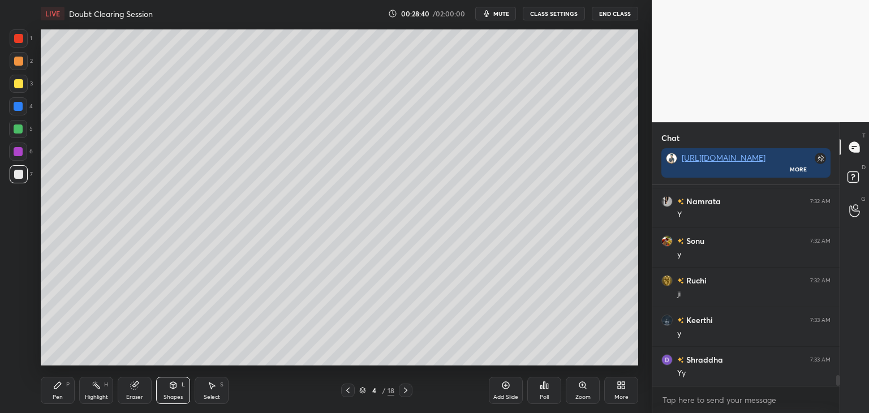
click at [156, 390] on div "Shapes L" at bounding box center [173, 390] width 34 height 27
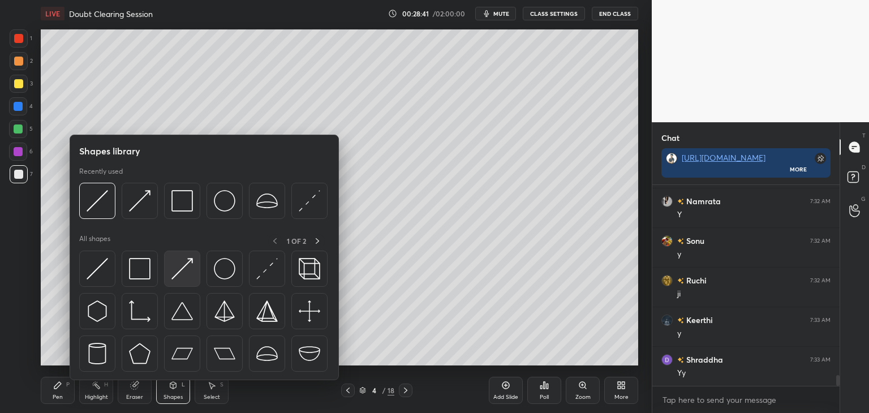
click at [167, 272] on div at bounding box center [182, 269] width 36 height 36
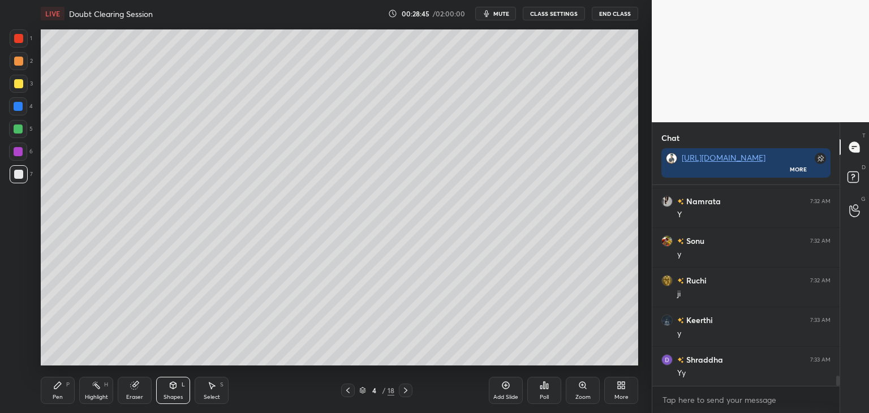
scroll to position [3695, 0]
click at [57, 384] on icon at bounding box center [57, 385] width 7 height 7
click at [176, 386] on icon at bounding box center [173, 385] width 6 height 7
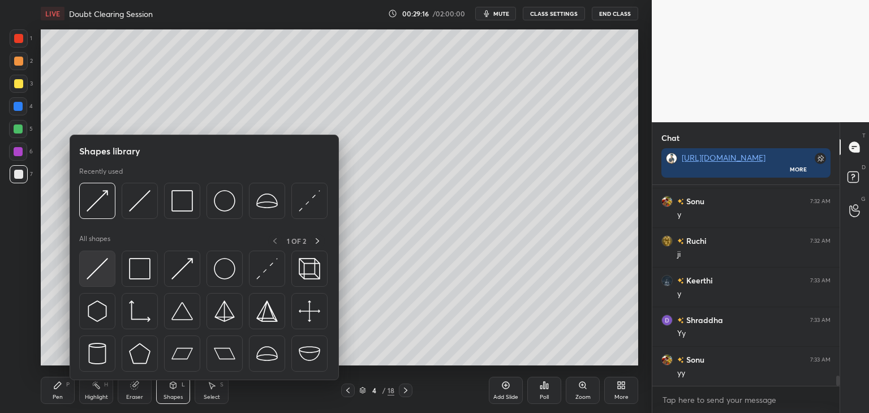
click at [98, 268] on img at bounding box center [97, 268] width 21 height 21
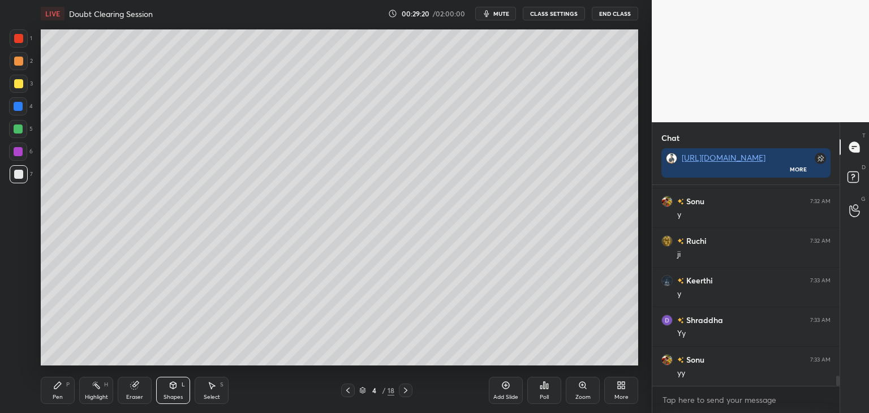
click at [64, 386] on div "Pen P" at bounding box center [58, 390] width 34 height 27
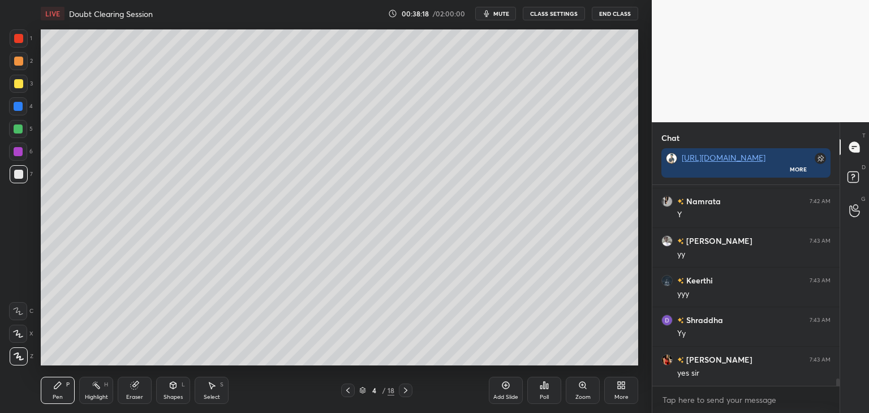
scroll to position [5279, 0]
click at [16, 39] on div at bounding box center [18, 38] width 9 height 9
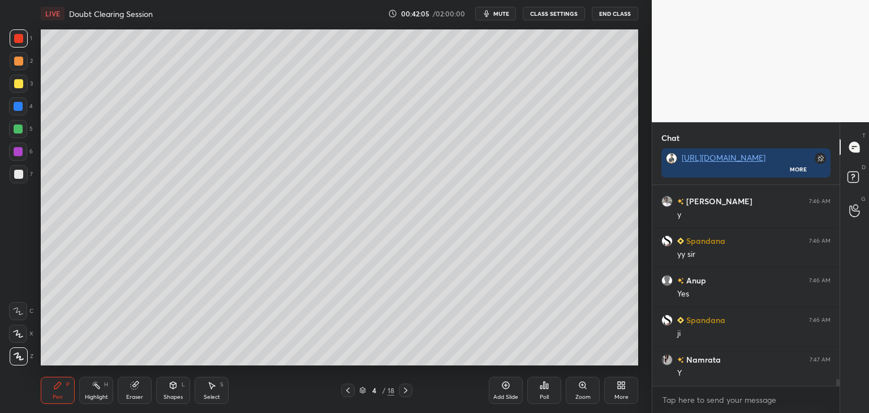
scroll to position [5754, 0]
click at [16, 175] on div at bounding box center [18, 174] width 9 height 9
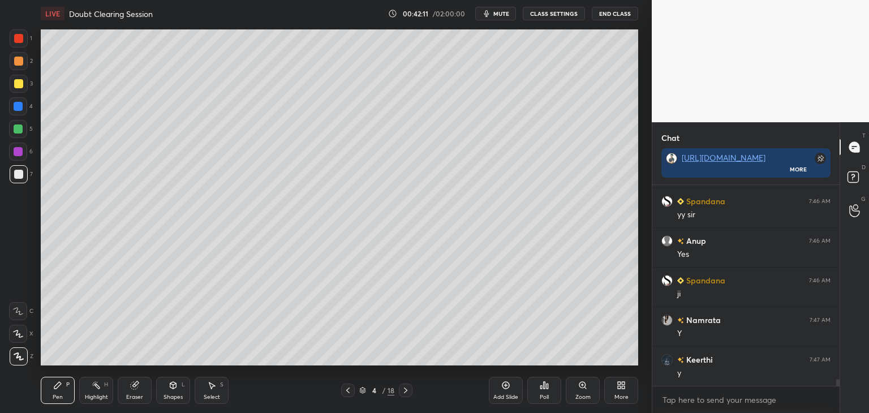
click at [18, 37] on div at bounding box center [18, 38] width 9 height 9
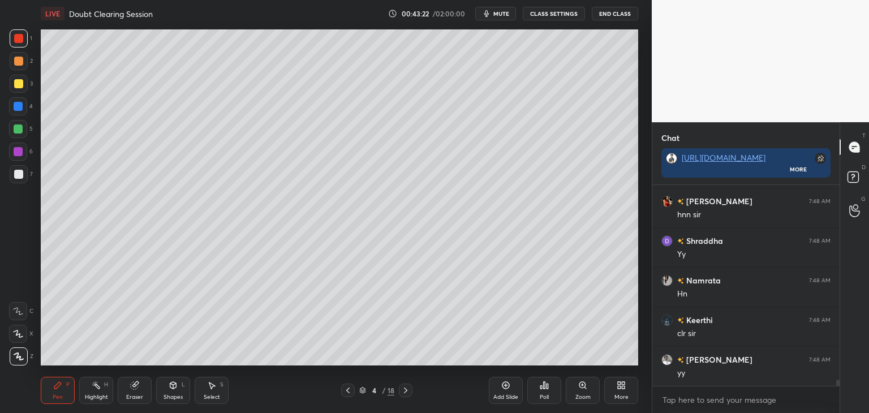
scroll to position [6071, 0]
click at [208, 398] on div "Select" at bounding box center [212, 397] width 16 height 6
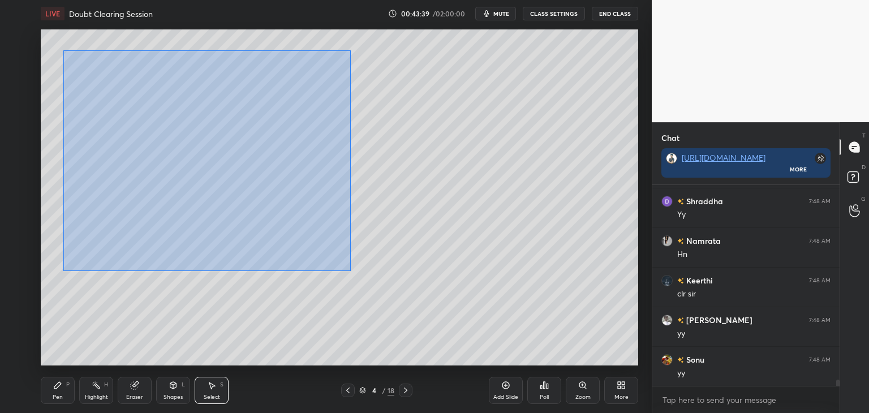
scroll to position [6111, 0]
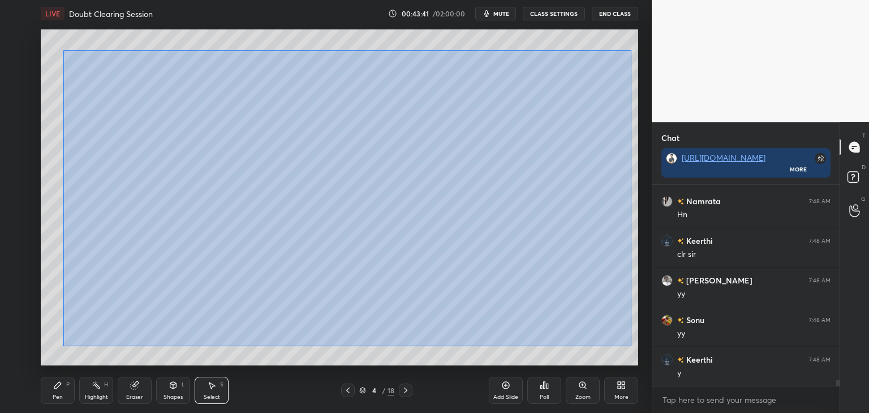
drag, startPoint x: 63, startPoint y: 51, endPoint x: 631, endPoint y: 346, distance: 639.4
click at [631, 346] on div "0 ° Undo Copy Duplicate Duplicate to new slide Delete" at bounding box center [339, 197] width 597 height 336
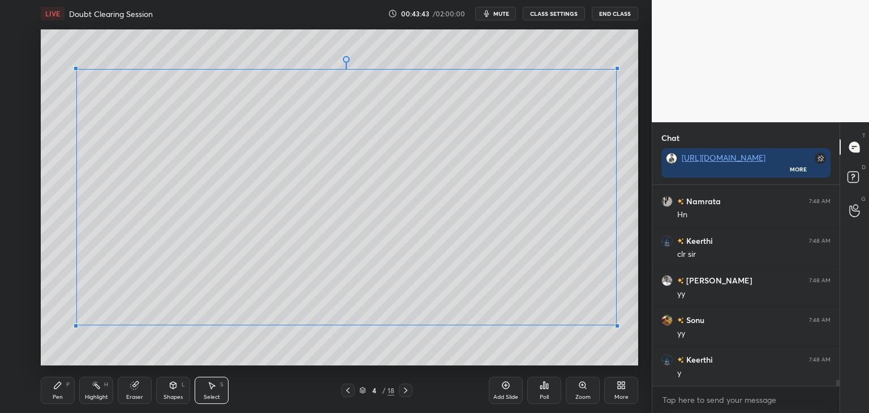
scroll to position [6150, 0]
drag, startPoint x: 629, startPoint y: 334, endPoint x: 609, endPoint y: 321, distance: 23.7
click at [609, 321] on div at bounding box center [610, 322] width 5 height 5
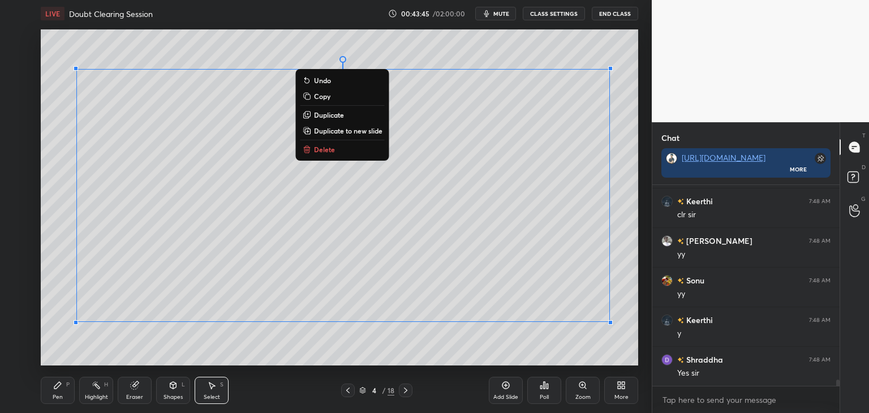
click at [580, 344] on div "0 ° Undo Copy Duplicate Duplicate to new slide Delete" at bounding box center [339, 197] width 597 height 336
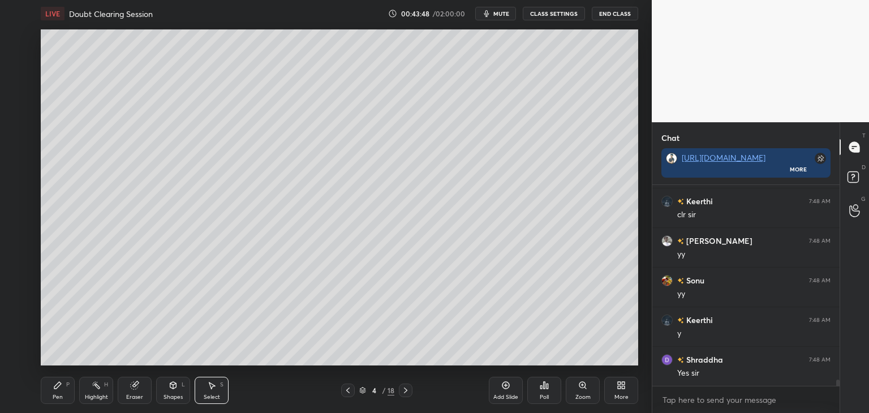
click at [175, 391] on div "Shapes L" at bounding box center [173, 390] width 34 height 27
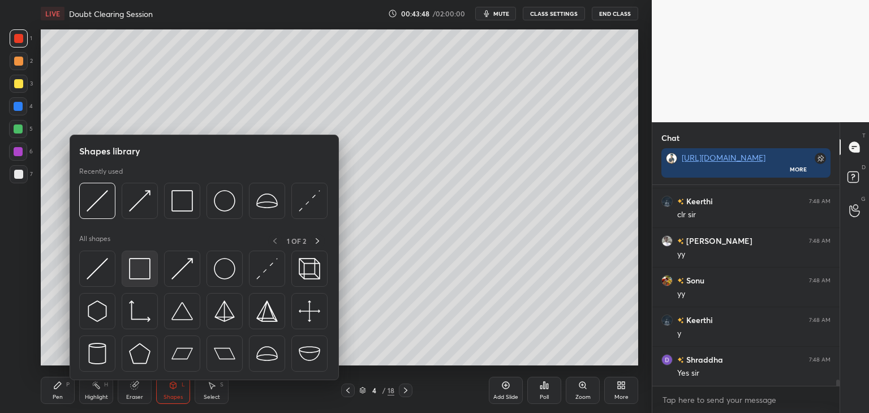
click at [143, 279] on img at bounding box center [139, 268] width 21 height 21
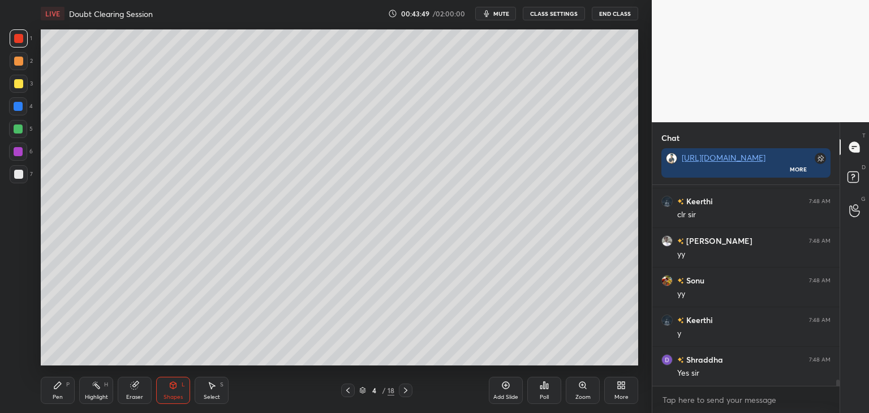
click at [20, 153] on div at bounding box center [18, 151] width 9 height 9
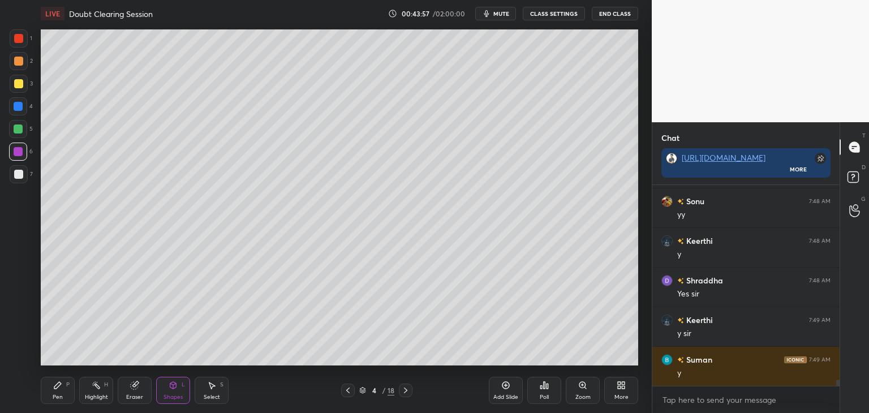
scroll to position [6269, 0]
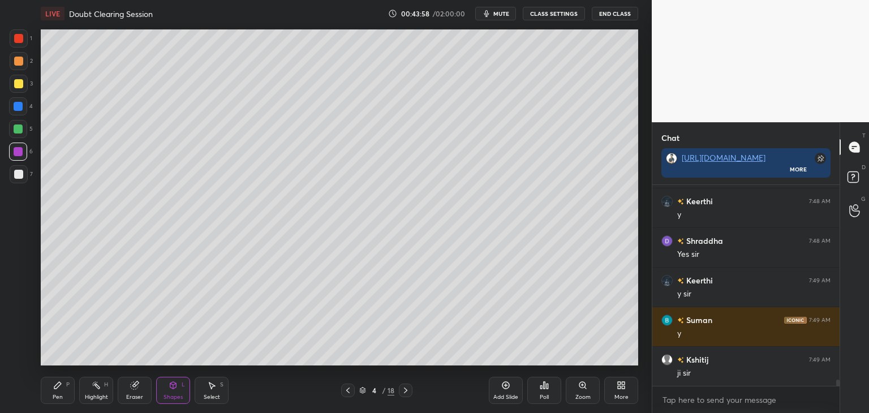
click at [50, 394] on div "Pen P" at bounding box center [58, 390] width 34 height 27
click at [20, 173] on div at bounding box center [18, 174] width 9 height 9
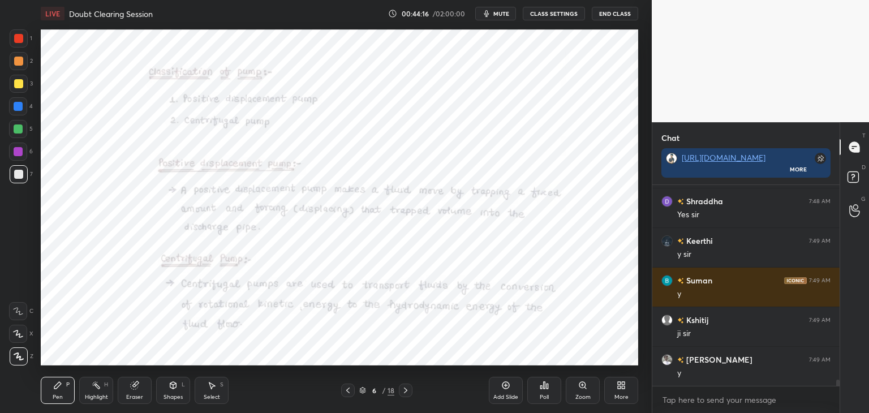
scroll to position [6336, 0]
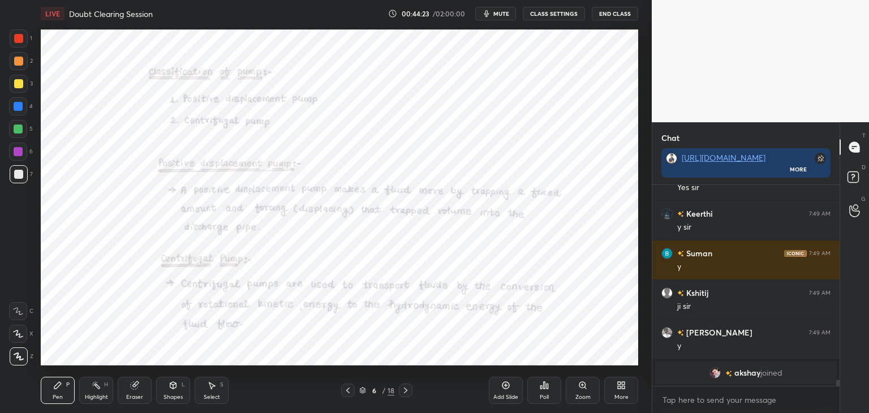
click at [19, 131] on div at bounding box center [18, 128] width 9 height 9
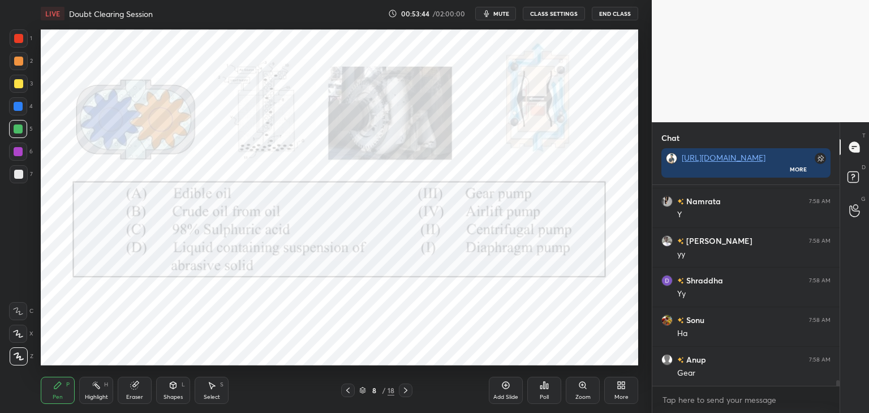
scroll to position [6688, 0]
click at [134, 395] on div "Eraser" at bounding box center [134, 397] width 17 height 6
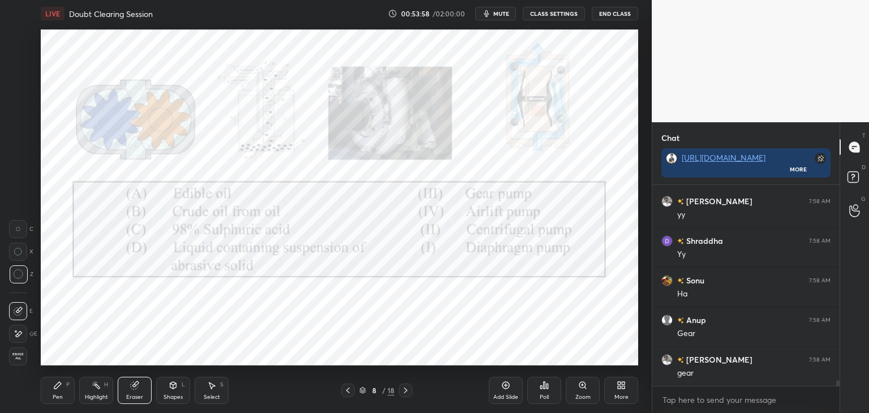
click at [66, 394] on div "Pen P" at bounding box center [58, 390] width 34 height 27
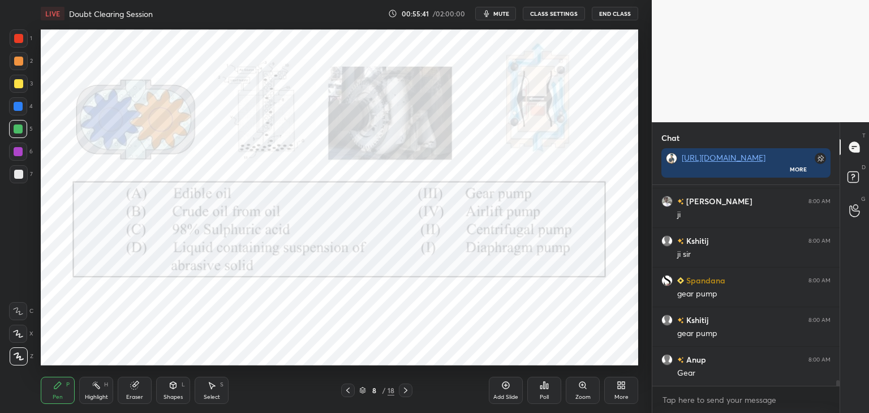
scroll to position [7044, 0]
click at [348, 392] on icon at bounding box center [347, 390] width 9 height 9
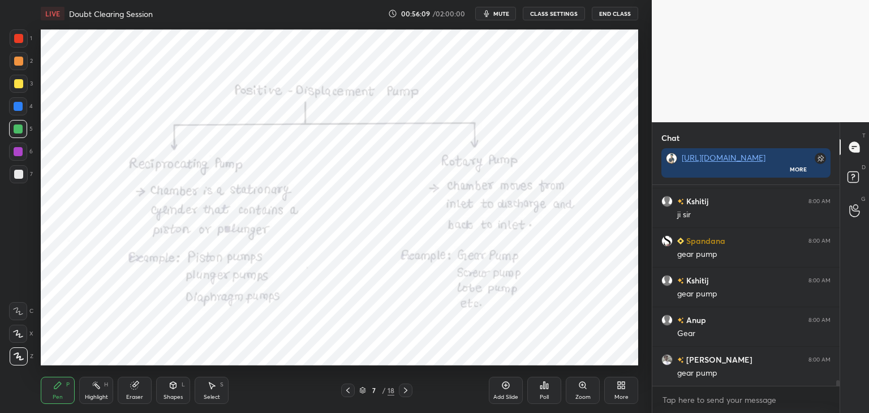
click at [405, 392] on icon at bounding box center [405, 390] width 9 height 9
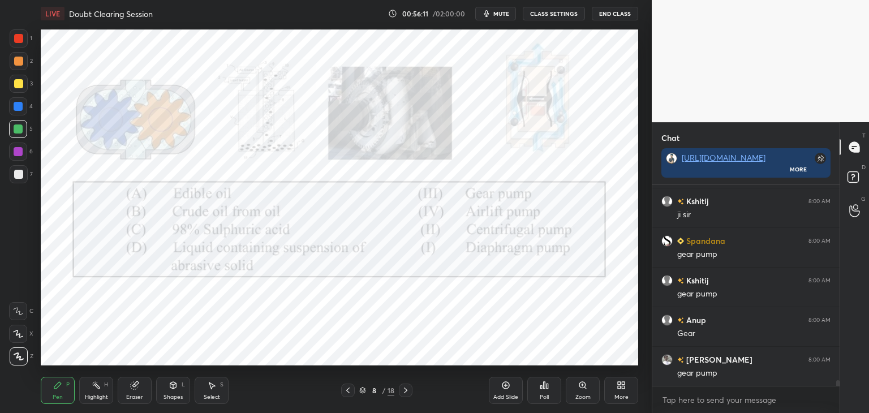
click at [347, 395] on div at bounding box center [348, 391] width 14 height 14
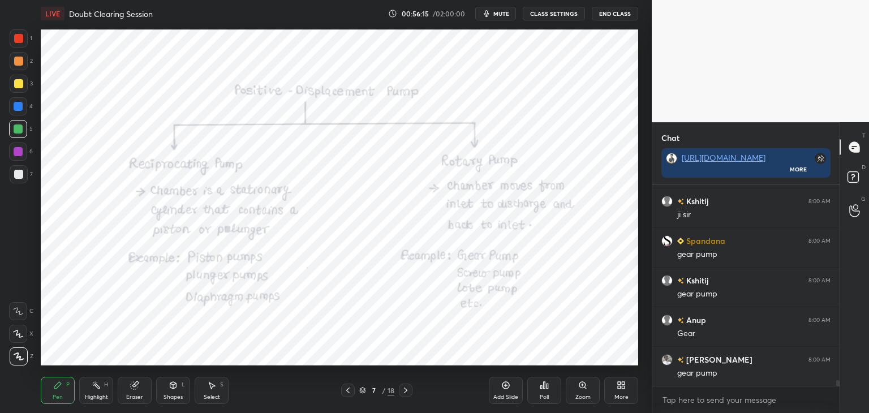
click at [408, 394] on icon at bounding box center [405, 390] width 9 height 9
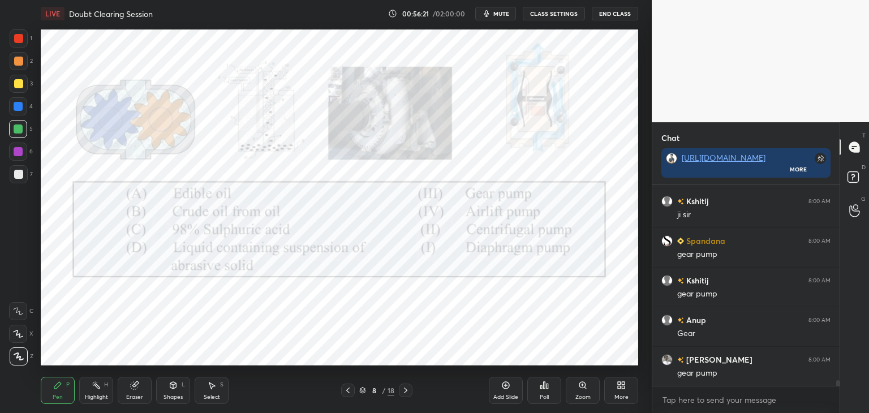
click at [134, 391] on div "Eraser" at bounding box center [135, 390] width 34 height 27
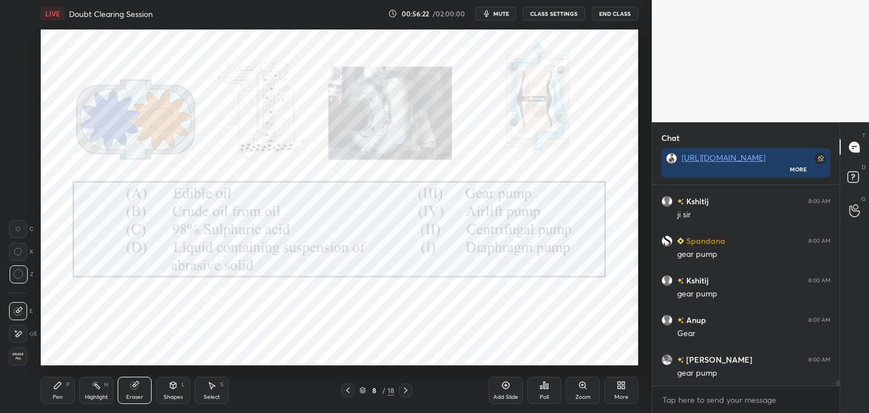
click at [21, 364] on div "Erase all" at bounding box center [18, 356] width 18 height 18
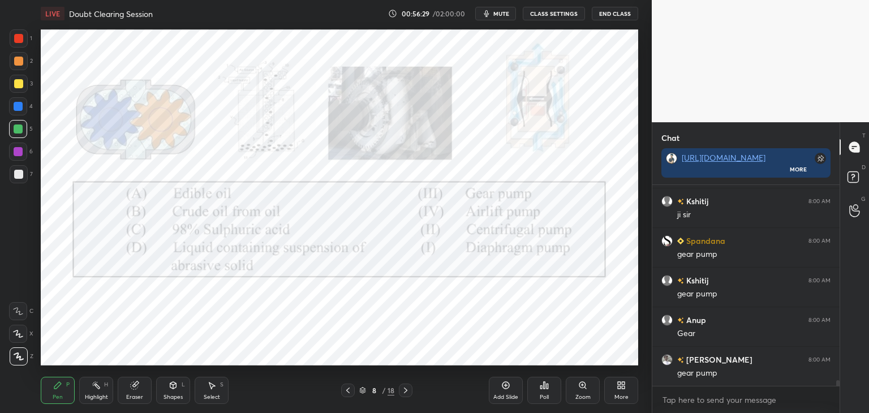
scroll to position [7084, 0]
click at [139, 386] on icon at bounding box center [134, 385] width 9 height 9
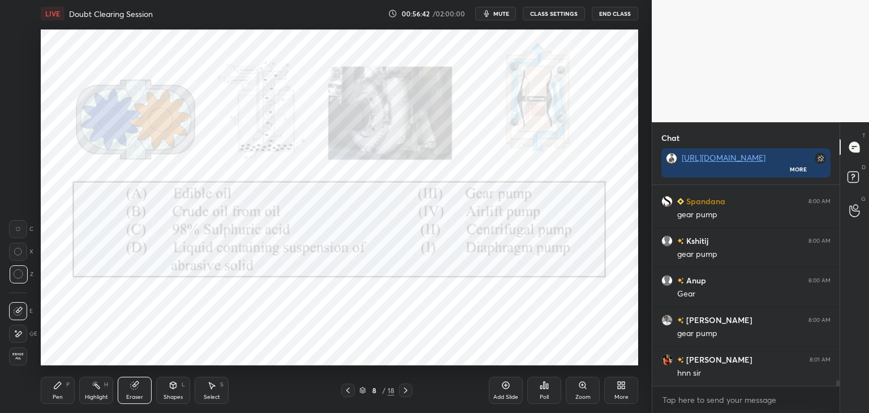
click at [21, 360] on div "Erase all" at bounding box center [18, 356] width 18 height 18
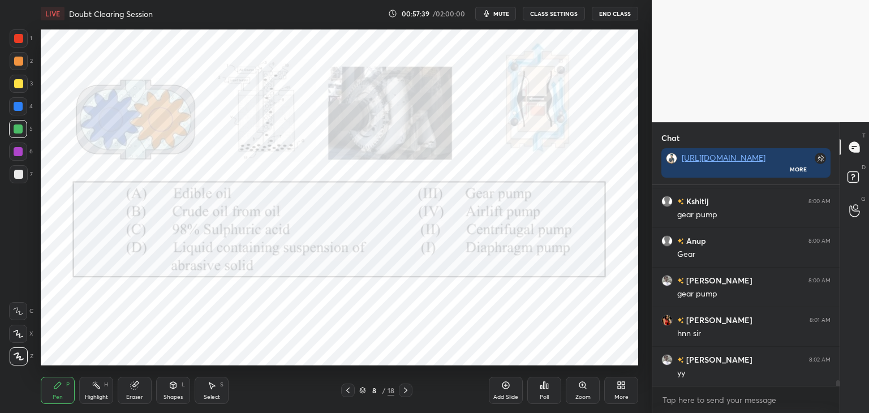
scroll to position [7163, 0]
click at [138, 392] on div "Eraser" at bounding box center [135, 390] width 34 height 27
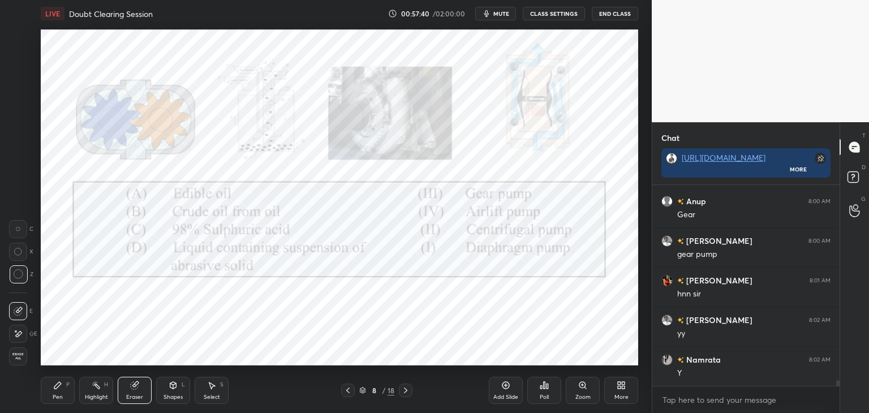
click at [18, 330] on icon at bounding box center [18, 334] width 9 height 10
click at [23, 363] on div "Erase all" at bounding box center [18, 356] width 18 height 18
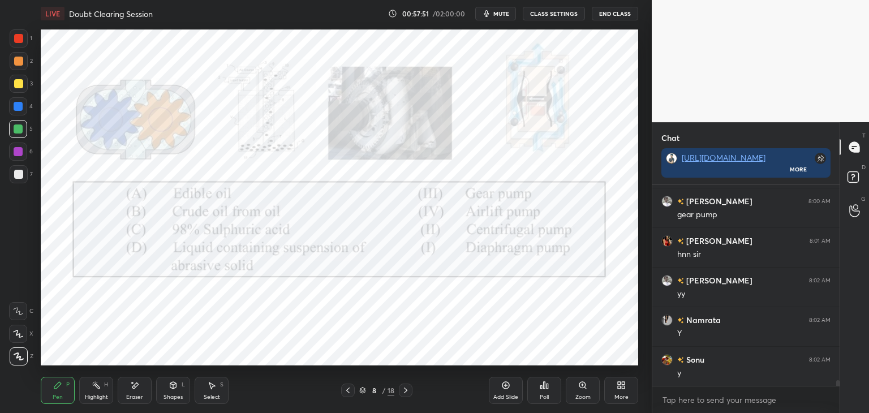
click at [535, 5] on div "LIVE Doubt Clearing Session 00:57:51 / 02:00:00 mute CLASS SETTINGS End Class S…" at bounding box center [339, 206] width 606 height 413
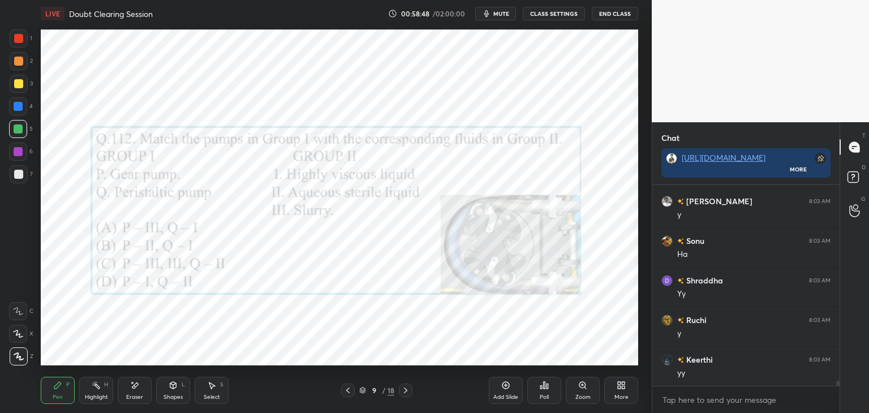
scroll to position [7638, 0]
click at [140, 394] on div "Eraser" at bounding box center [134, 397] width 17 height 6
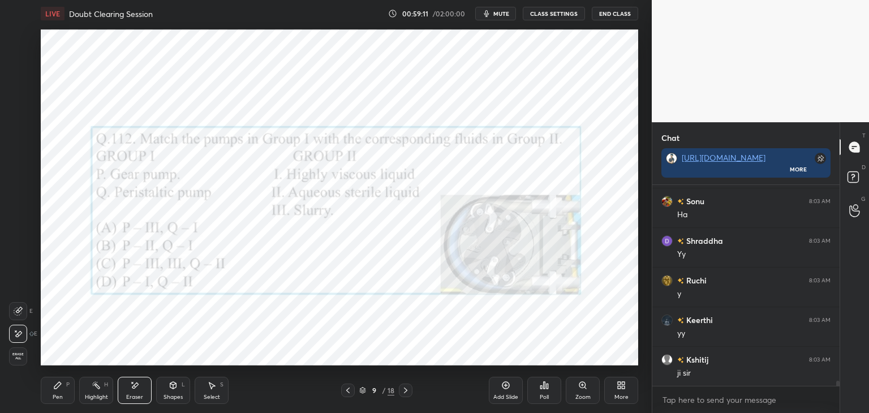
click at [16, 350] on div "Erase all" at bounding box center [18, 356] width 18 height 18
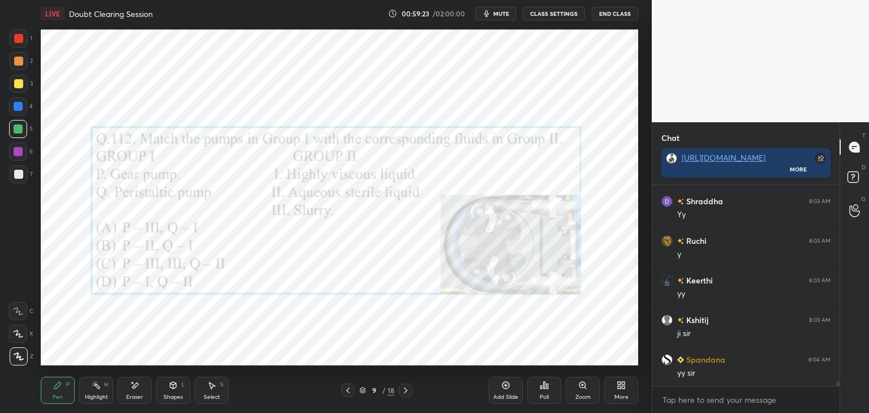
click at [406, 390] on icon at bounding box center [405, 390] width 9 height 9
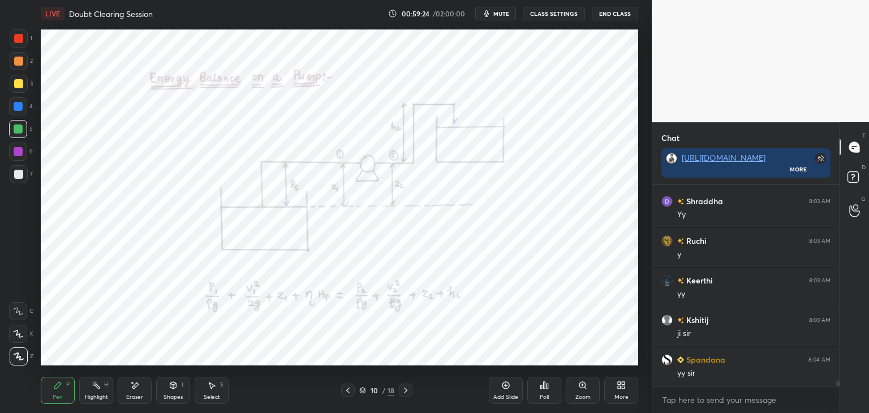
click at [346, 390] on icon at bounding box center [347, 390] width 9 height 9
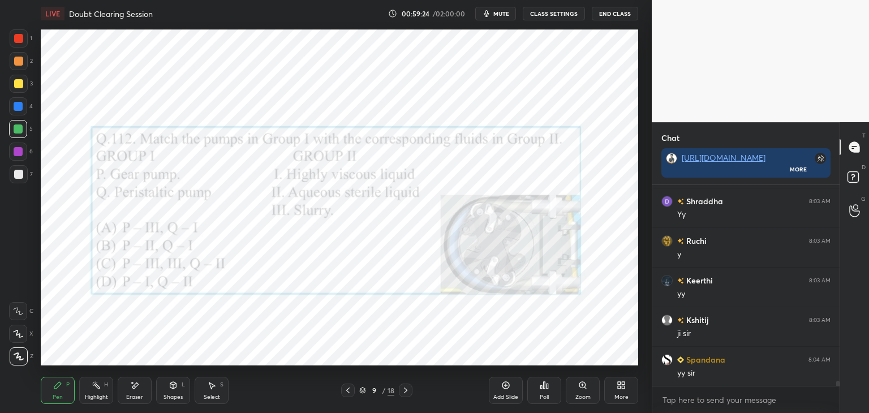
click at [347, 392] on icon at bounding box center [347, 390] width 9 height 9
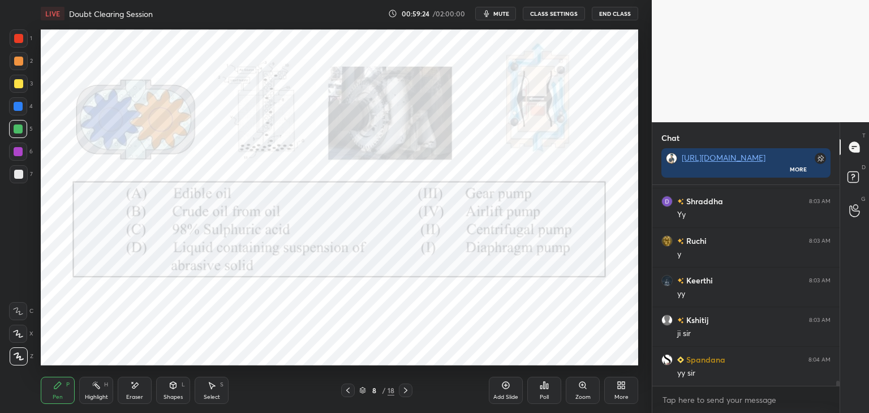
click at [347, 393] on icon at bounding box center [347, 390] width 9 height 9
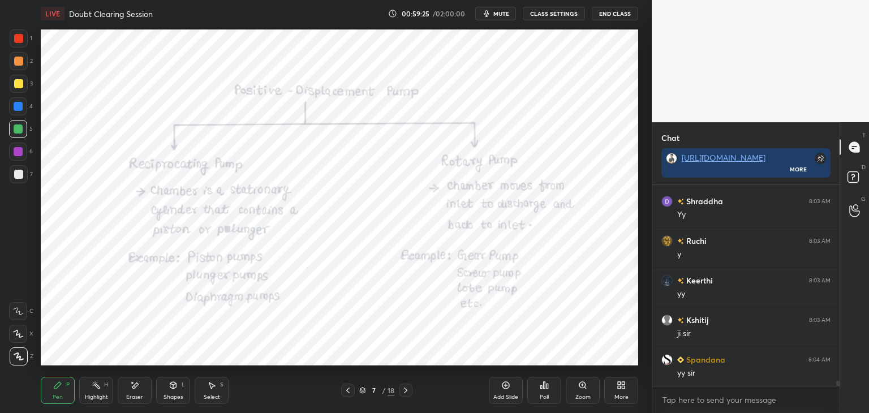
click at [347, 392] on icon at bounding box center [347, 390] width 9 height 9
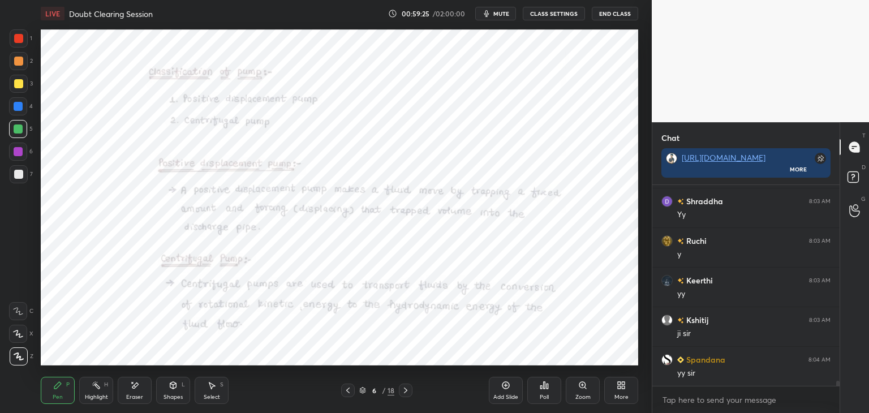
click at [347, 392] on icon at bounding box center [347, 390] width 9 height 9
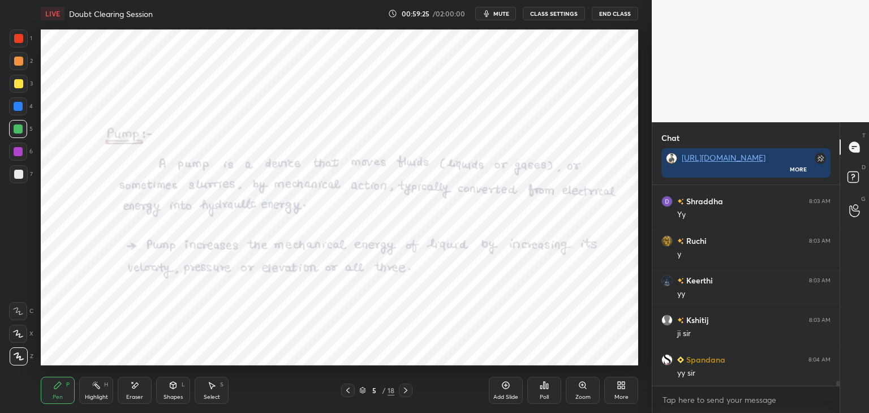
click at [347, 393] on icon at bounding box center [347, 390] width 9 height 9
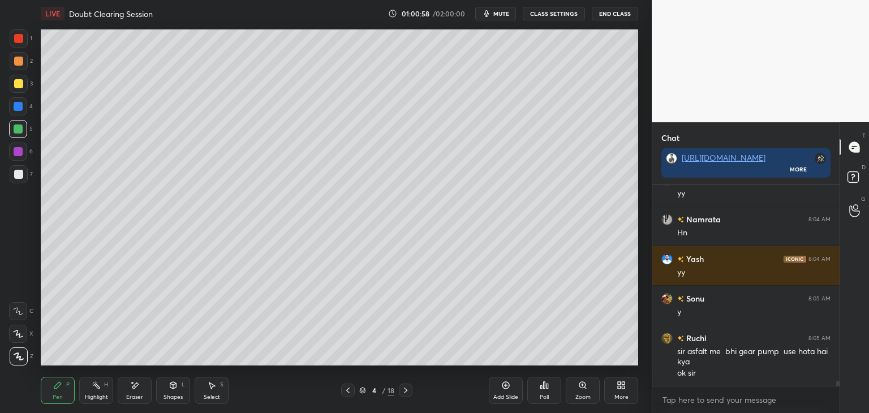
scroll to position [8135, 0]
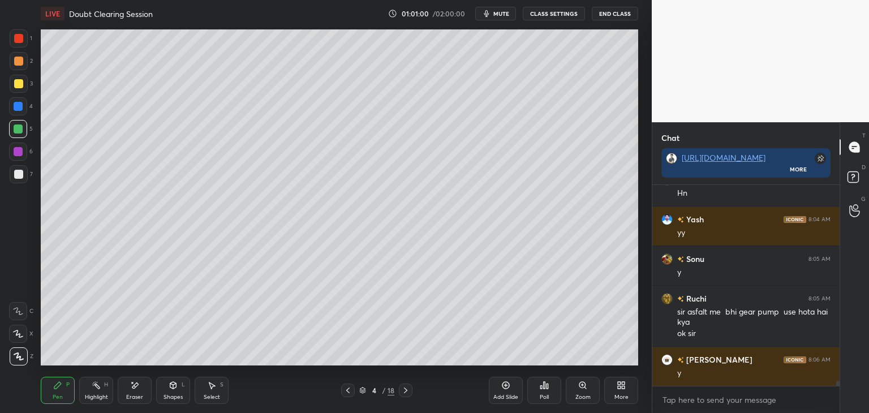
click at [502, 391] on div "Add Slide" at bounding box center [506, 390] width 34 height 27
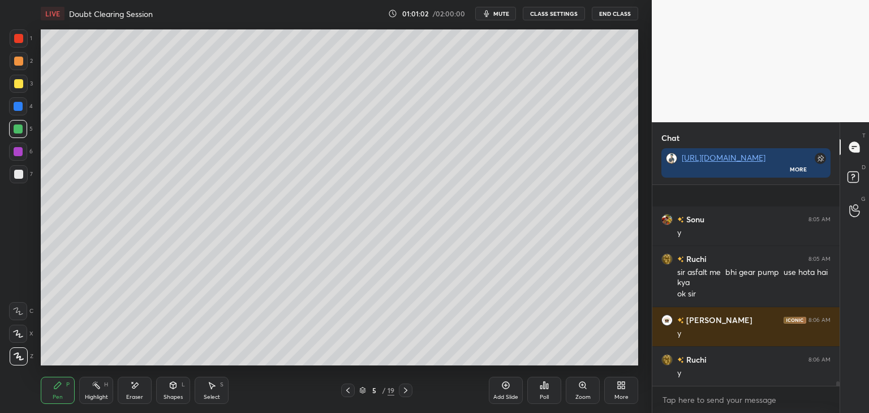
scroll to position [8254, 0]
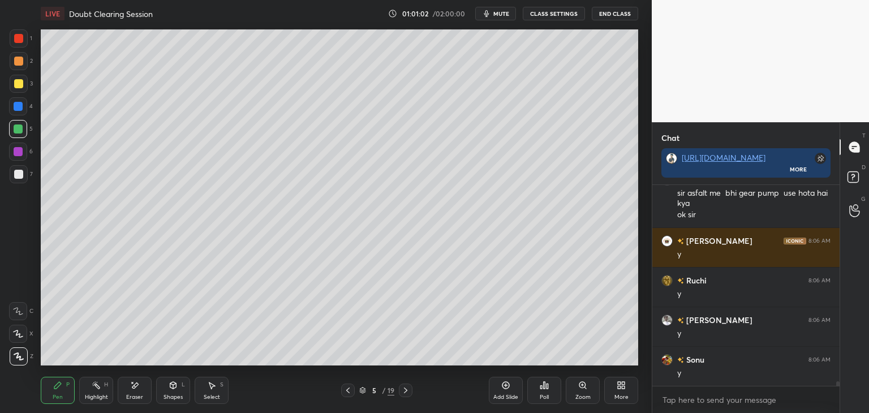
click at [20, 87] on div at bounding box center [18, 83] width 9 height 9
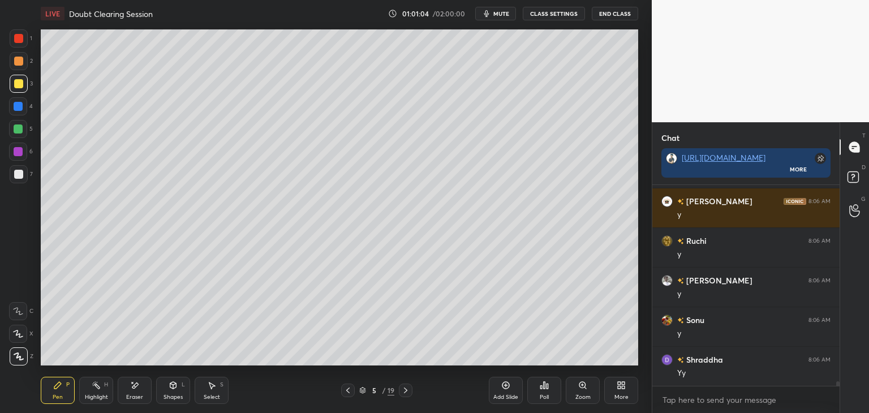
scroll to position [8333, 0]
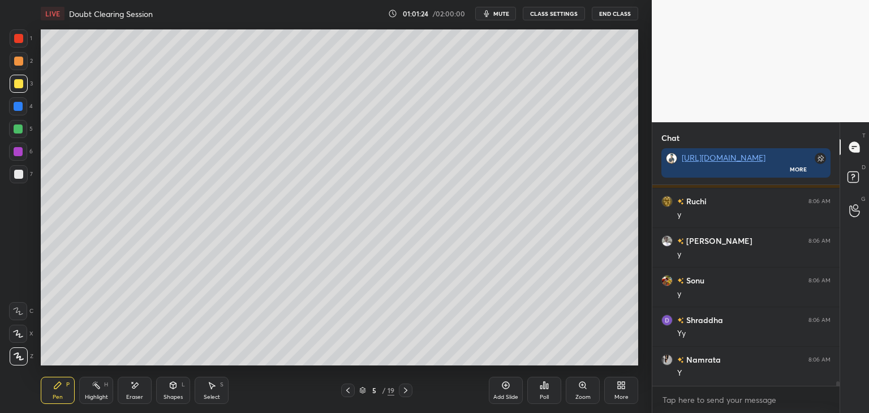
click at [169, 380] on div "Shapes L" at bounding box center [173, 390] width 34 height 27
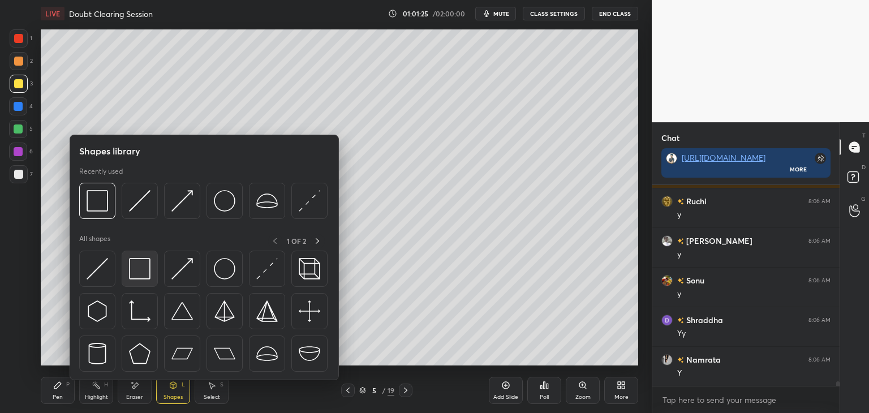
click at [141, 266] on img at bounding box center [139, 268] width 21 height 21
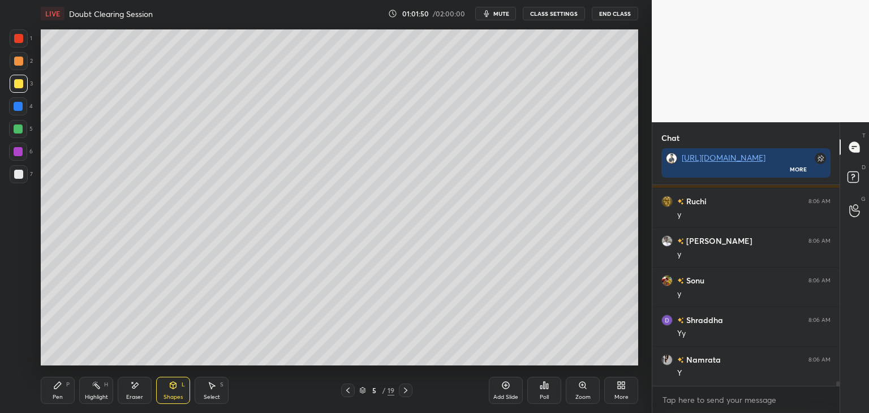
click at [613, 393] on div "More" at bounding box center [621, 390] width 34 height 27
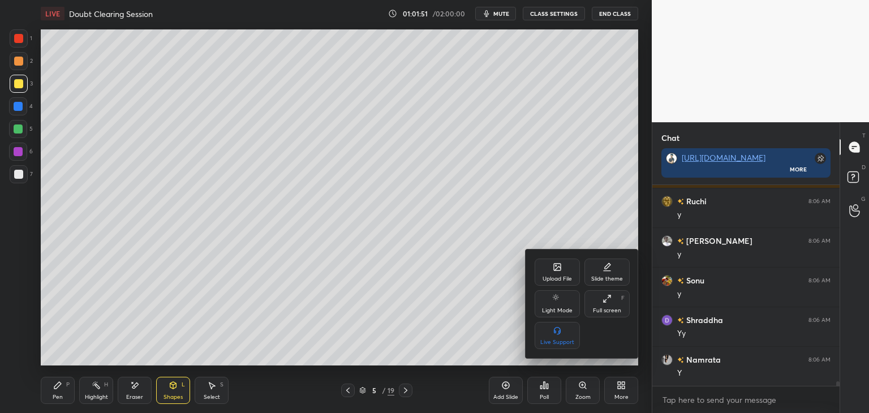
click at [551, 273] on div "Upload File" at bounding box center [557, 272] width 45 height 27
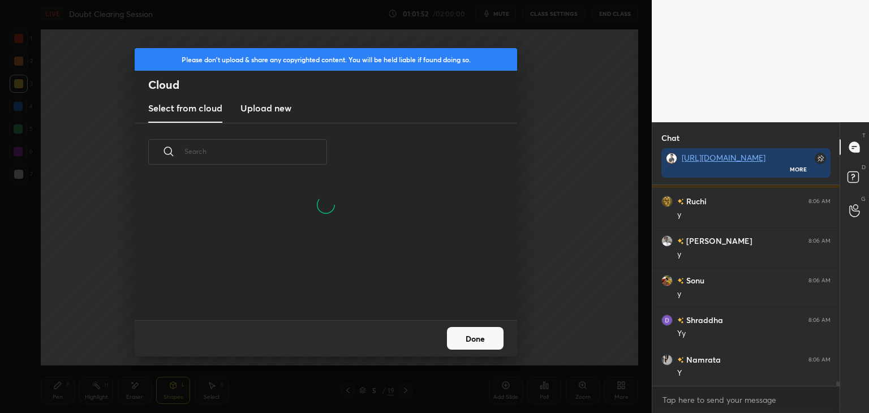
click at [281, 111] on h3 "Upload new" at bounding box center [265, 108] width 51 height 14
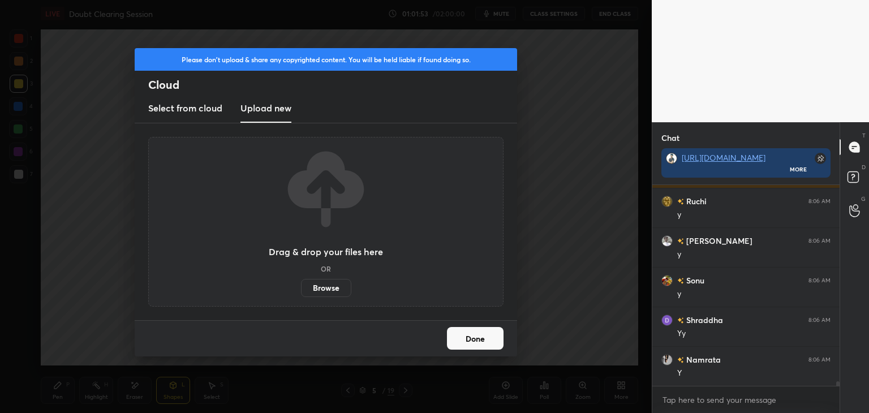
click at [321, 292] on label "Browse" at bounding box center [326, 288] width 50 height 18
click at [301, 292] on input "Browse" at bounding box center [301, 288] width 0 height 18
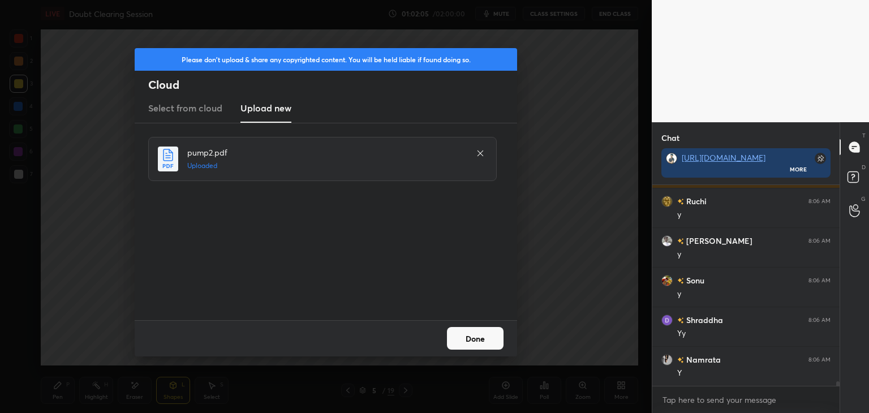
click at [484, 345] on button "Done" at bounding box center [475, 338] width 57 height 23
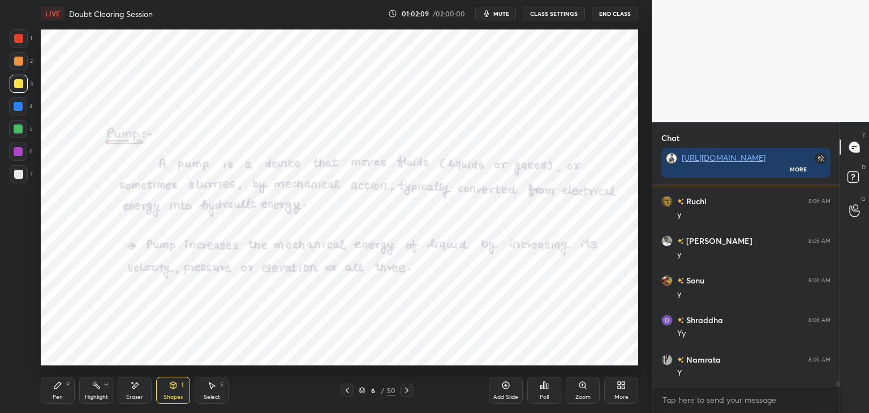
click at [362, 392] on icon at bounding box center [362, 391] width 6 height 2
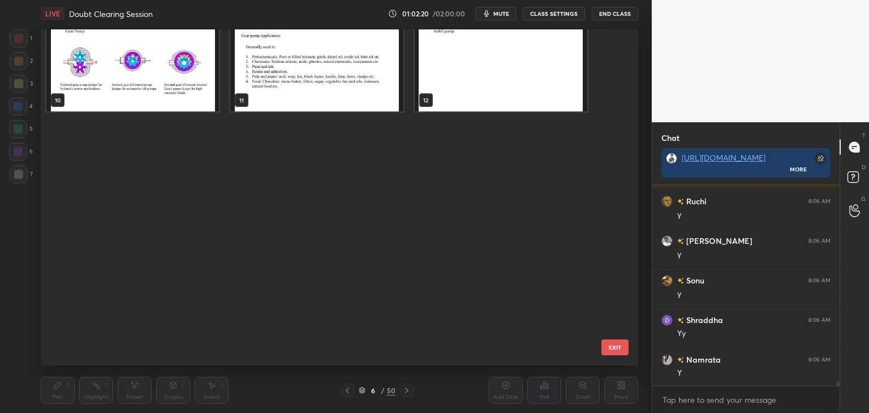
scroll to position [0, 0]
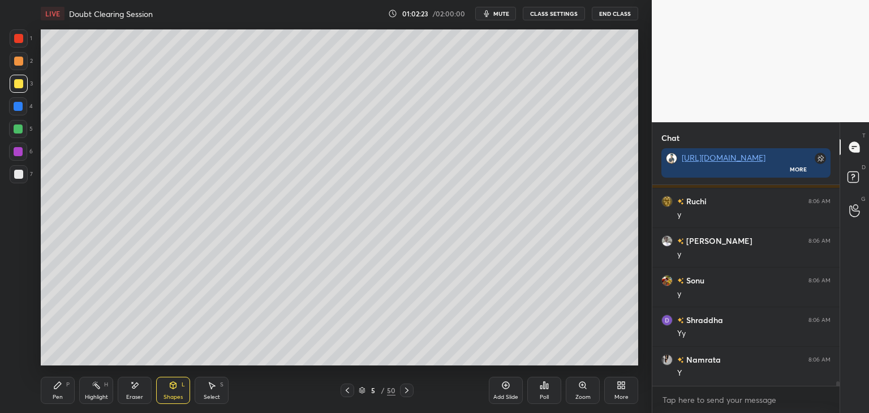
click at [615, 389] on div "More" at bounding box center [621, 390] width 34 height 27
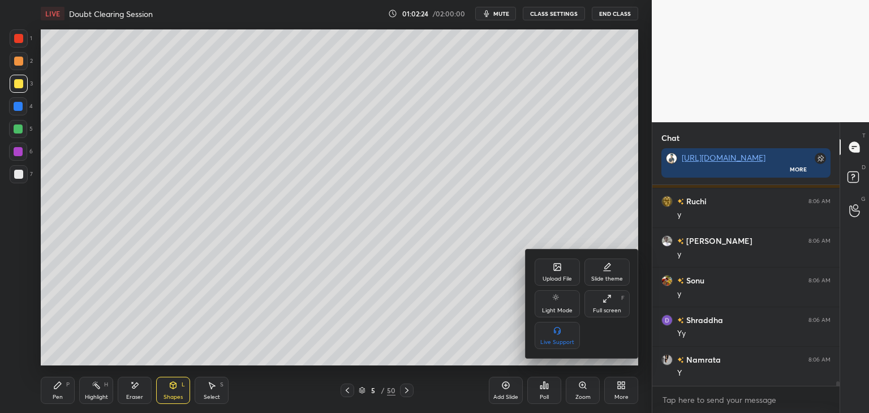
click at [564, 274] on div "Upload File" at bounding box center [557, 272] width 45 height 27
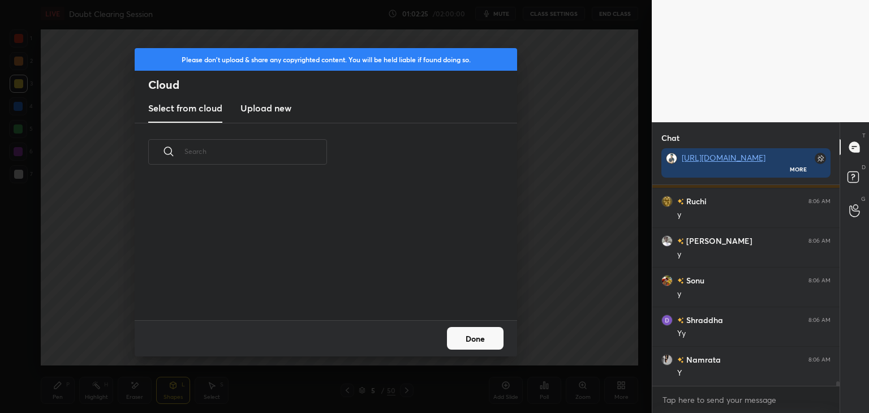
scroll to position [139, 363]
click at [285, 112] on h3 "Upload new" at bounding box center [265, 108] width 51 height 14
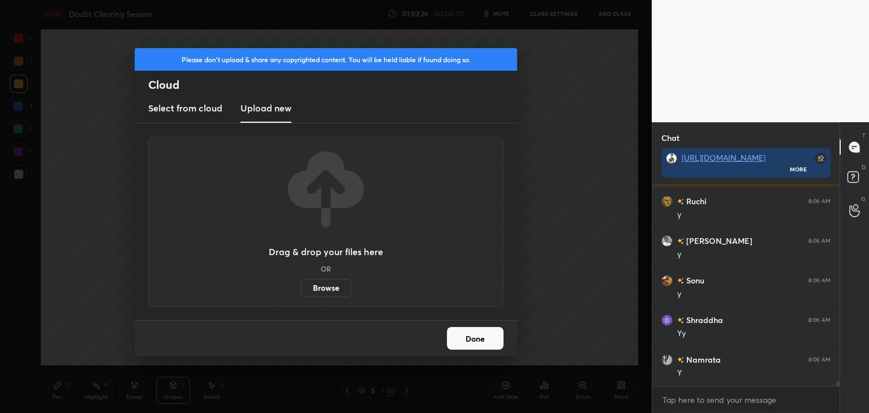
click at [327, 286] on label "Browse" at bounding box center [326, 288] width 50 height 18
click at [301, 286] on input "Browse" at bounding box center [301, 288] width 0 height 18
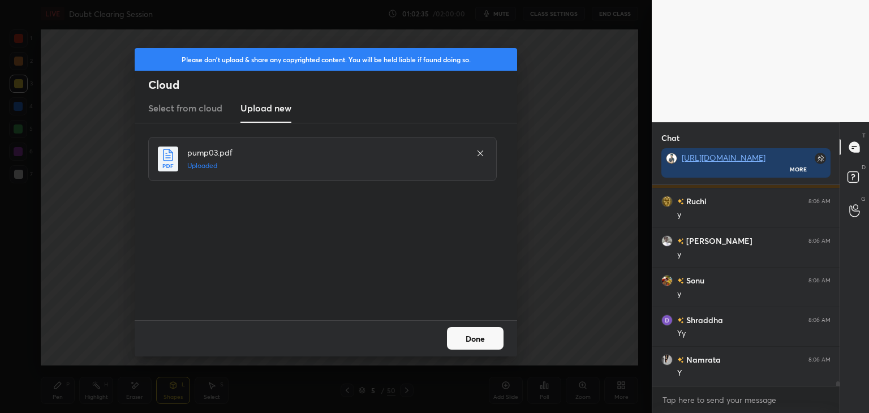
click at [475, 340] on button "Done" at bounding box center [475, 338] width 57 height 23
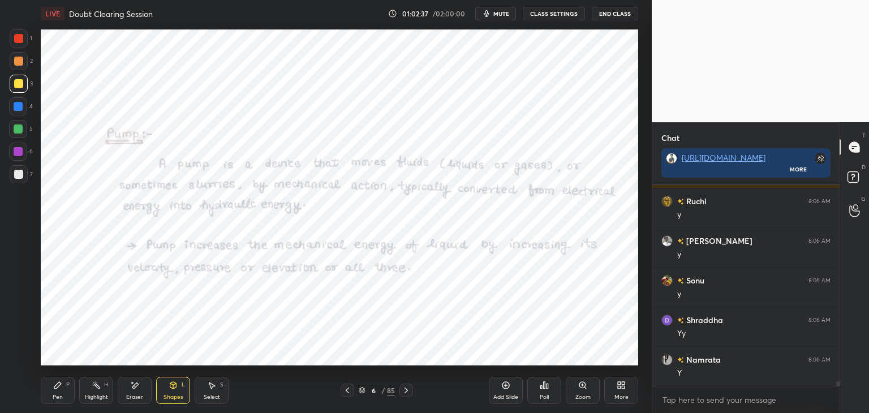
click at [360, 392] on icon at bounding box center [362, 390] width 7 height 7
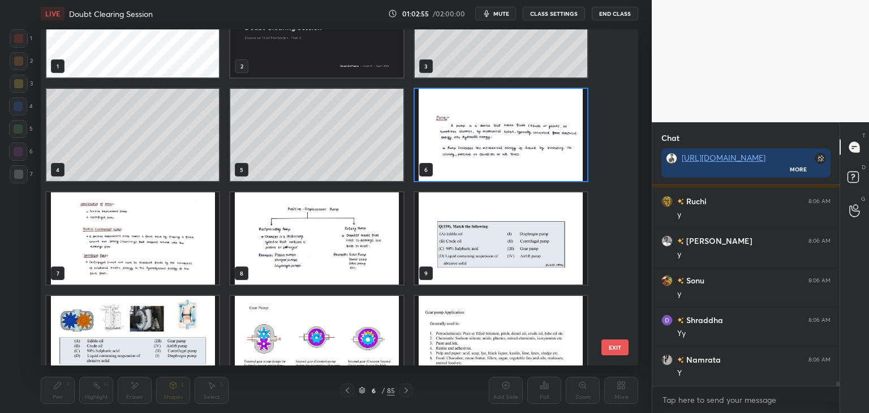
scroll to position [0, 0]
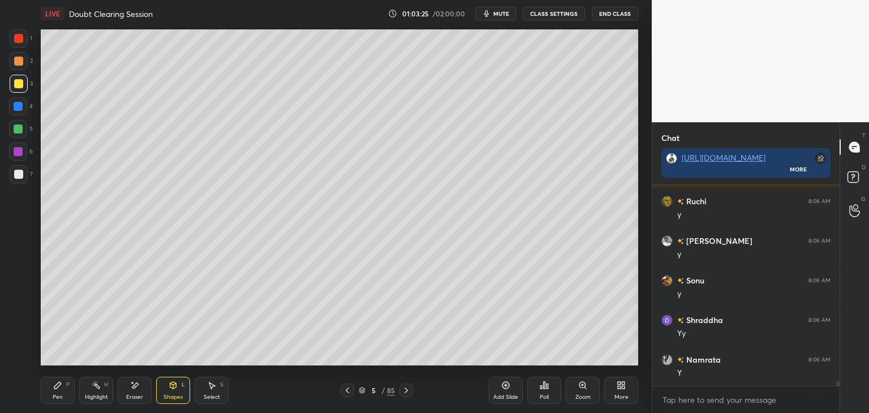
click at [620, 385] on icon at bounding box center [619, 383] width 3 height 3
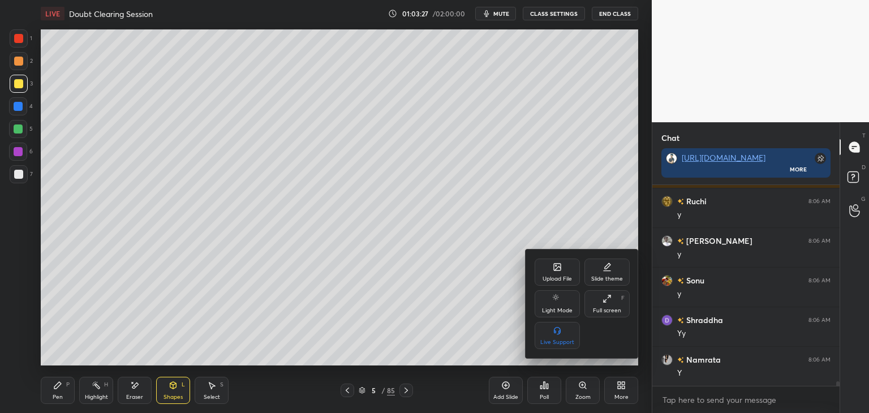
click at [552, 274] on div "Upload File" at bounding box center [557, 272] width 45 height 27
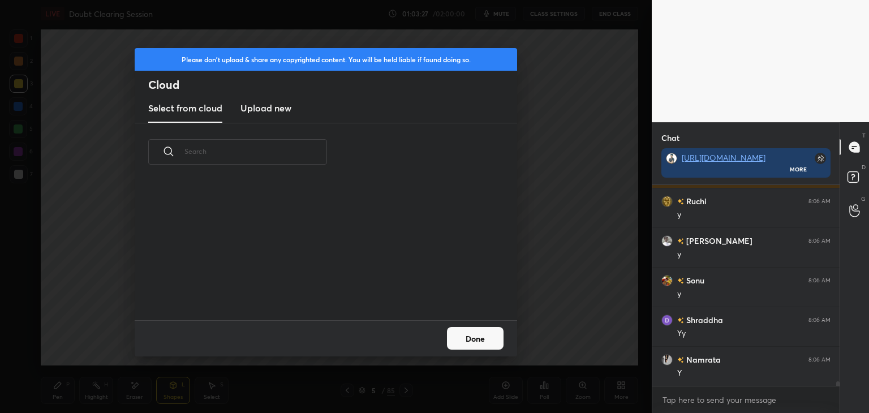
scroll to position [139, 363]
click at [269, 113] on h3 "Upload new" at bounding box center [265, 108] width 51 height 14
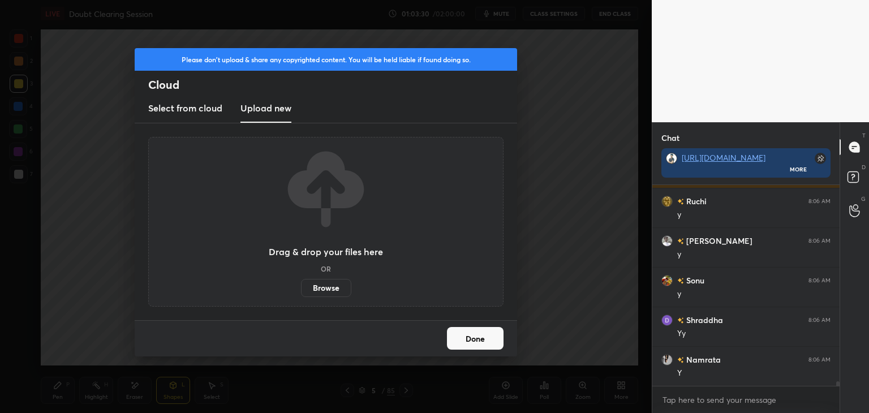
click at [338, 289] on label "Browse" at bounding box center [326, 288] width 50 height 18
click at [301, 289] on input "Browse" at bounding box center [301, 288] width 0 height 18
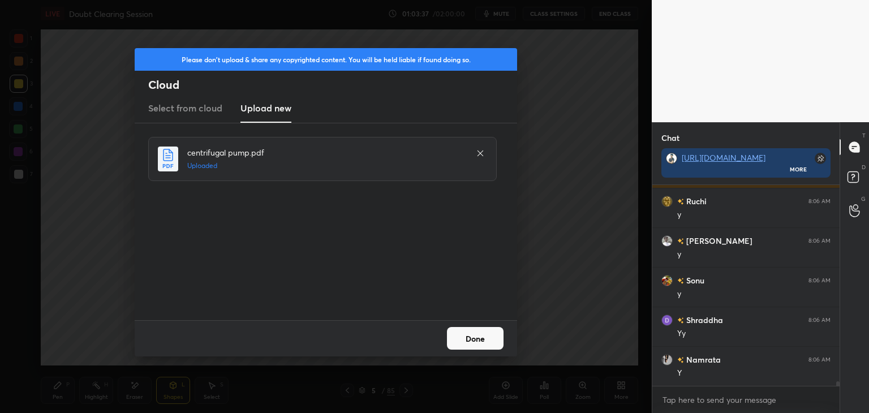
click at [470, 337] on button "Done" at bounding box center [475, 338] width 57 height 23
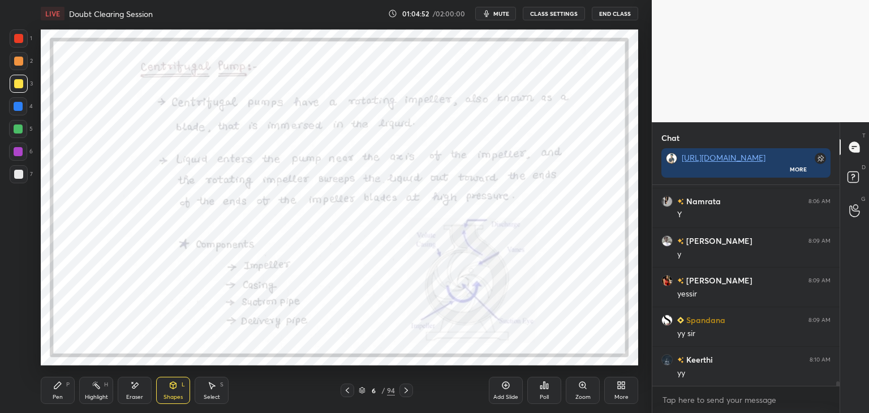
scroll to position [8531, 0]
click at [165, 394] on div "Shapes" at bounding box center [172, 397] width 19 height 6
drag, startPoint x: 50, startPoint y: 394, endPoint x: 54, endPoint y: 389, distance: 6.8
click at [50, 394] on div "Pen P" at bounding box center [58, 390] width 34 height 27
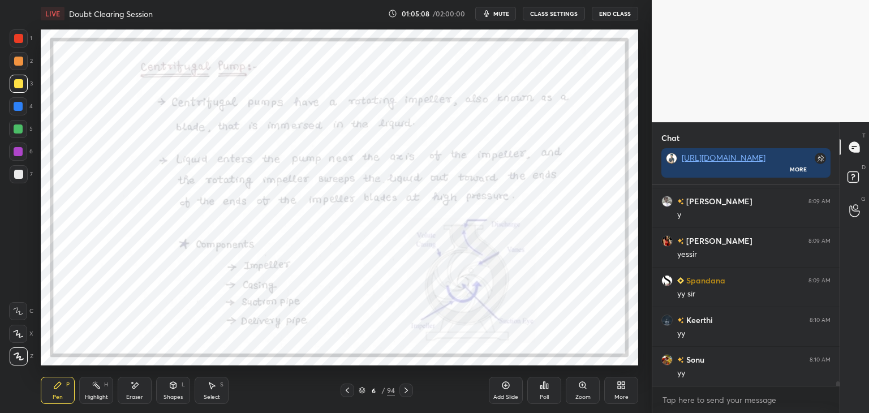
click at [21, 174] on div at bounding box center [18, 174] width 9 height 9
click at [21, 133] on div at bounding box center [18, 129] width 18 height 18
click at [363, 389] on icon at bounding box center [362, 390] width 7 height 7
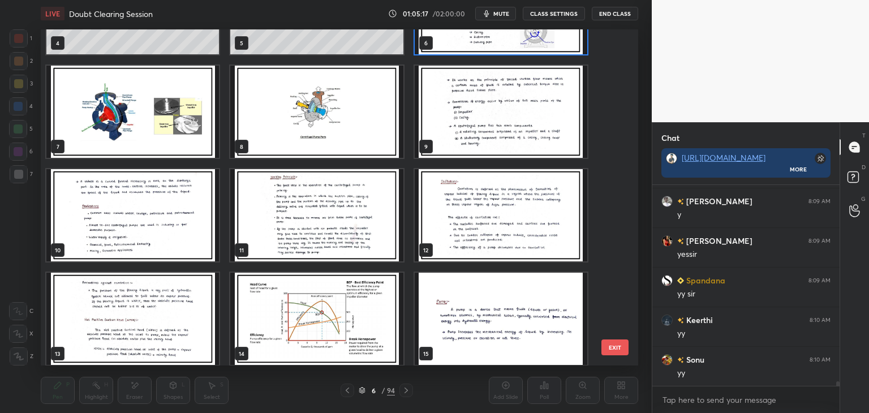
scroll to position [171, 0]
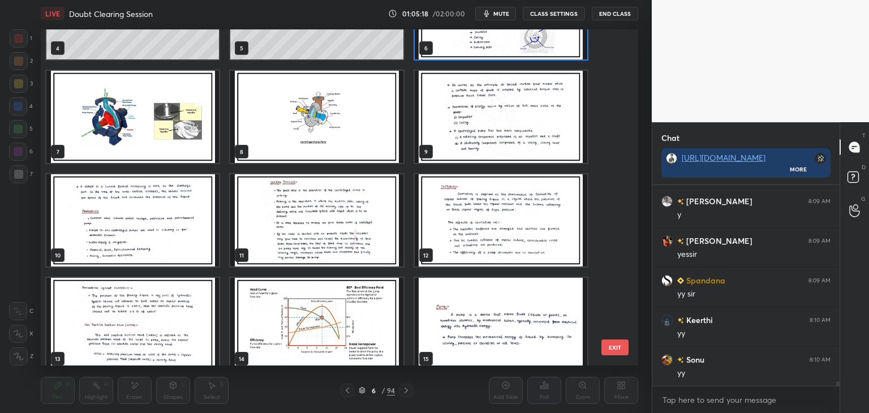
click at [174, 139] on img "grid" at bounding box center [132, 117] width 173 height 92
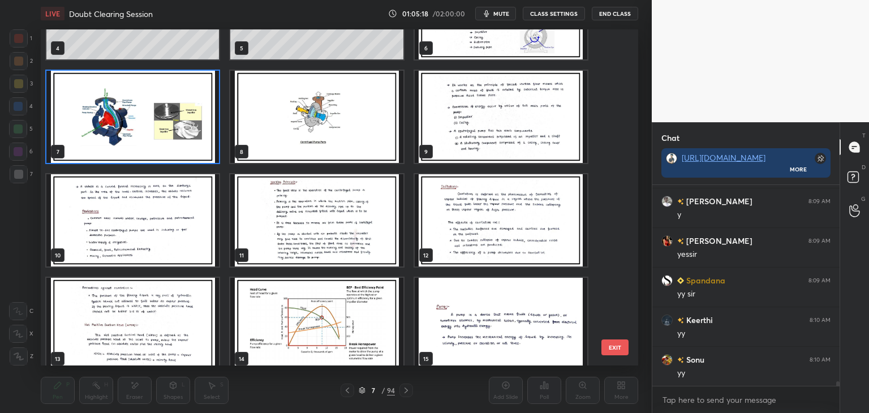
click at [175, 140] on img "grid" at bounding box center [132, 117] width 173 height 92
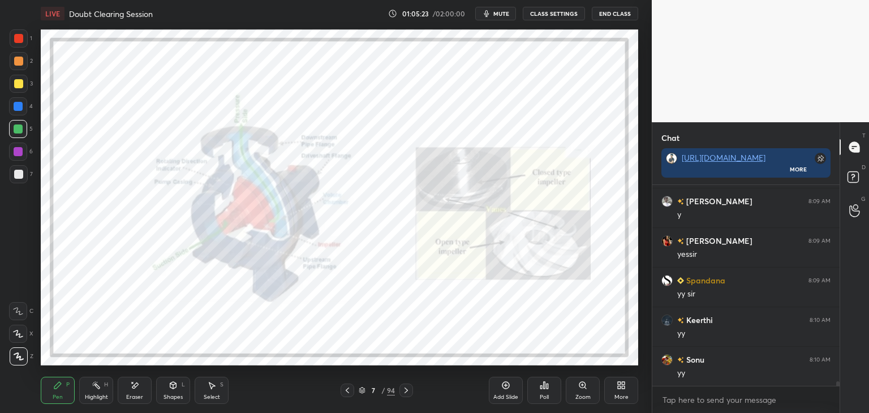
click at [363, 391] on icon at bounding box center [362, 391] width 6 height 2
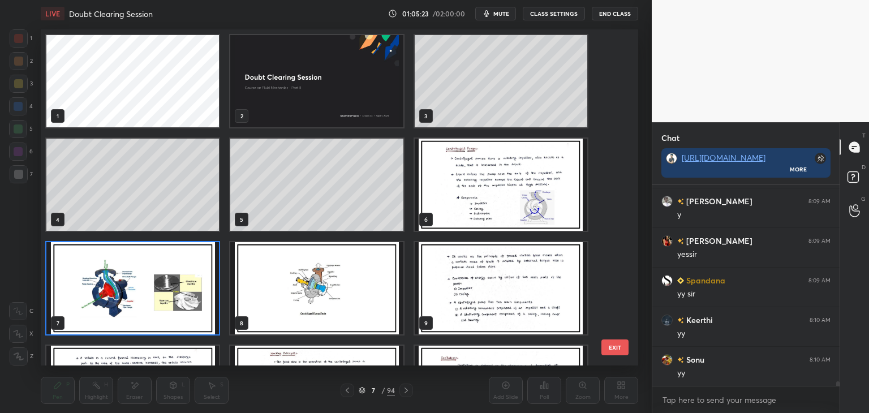
scroll to position [333, 592]
click at [161, 297] on img "grid" at bounding box center [132, 288] width 173 height 92
click at [162, 297] on img "grid" at bounding box center [132, 288] width 173 height 92
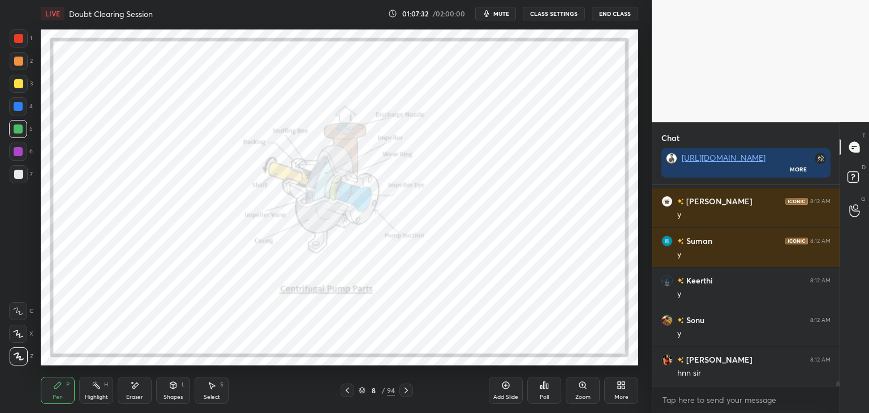
scroll to position [9165, 0]
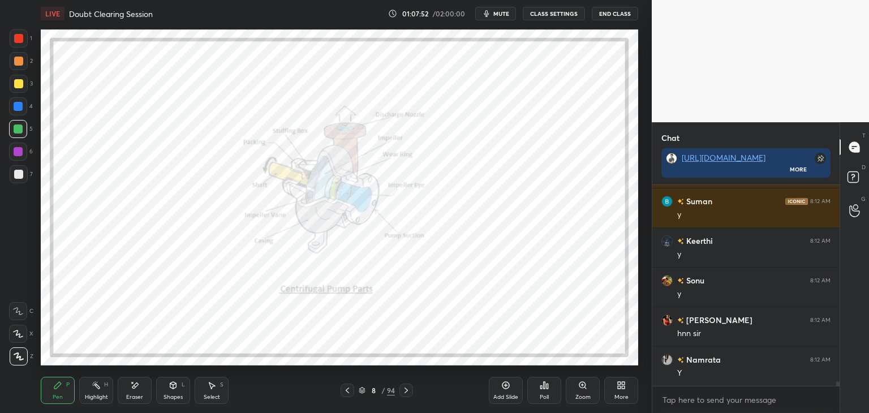
click at [363, 391] on icon at bounding box center [362, 391] width 6 height 2
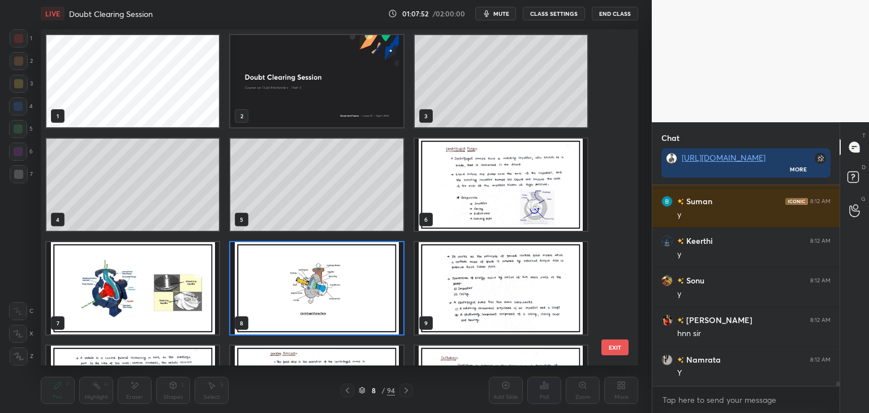
scroll to position [333, 592]
click at [489, 193] on img "grid" at bounding box center [501, 185] width 173 height 92
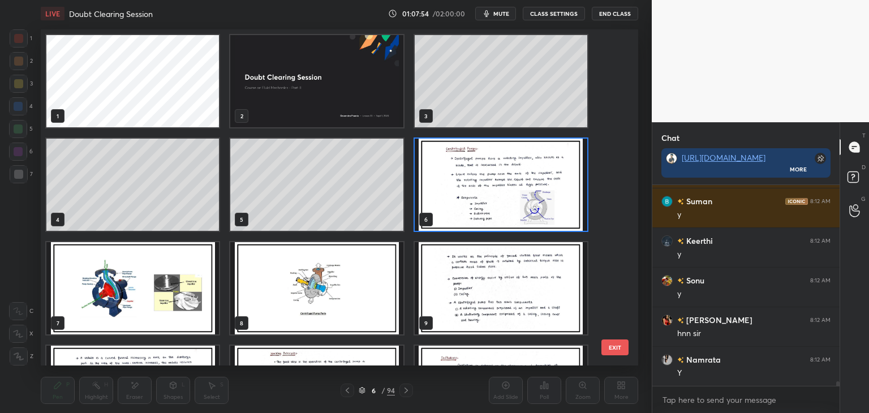
click at [489, 195] on img "grid" at bounding box center [501, 185] width 173 height 92
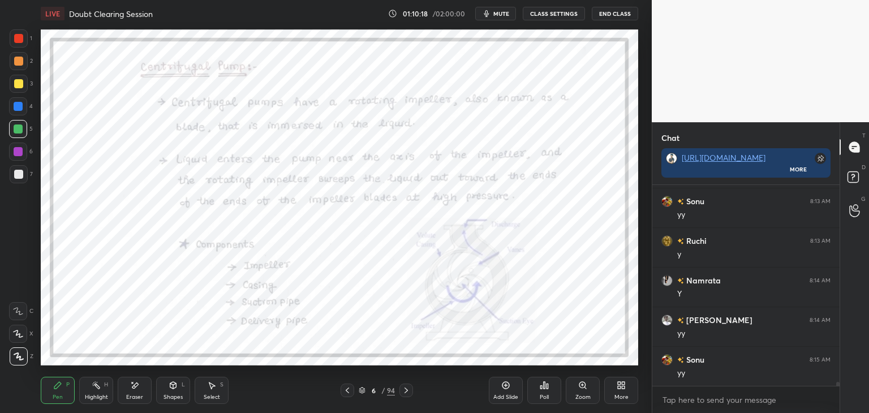
scroll to position [9600, 0]
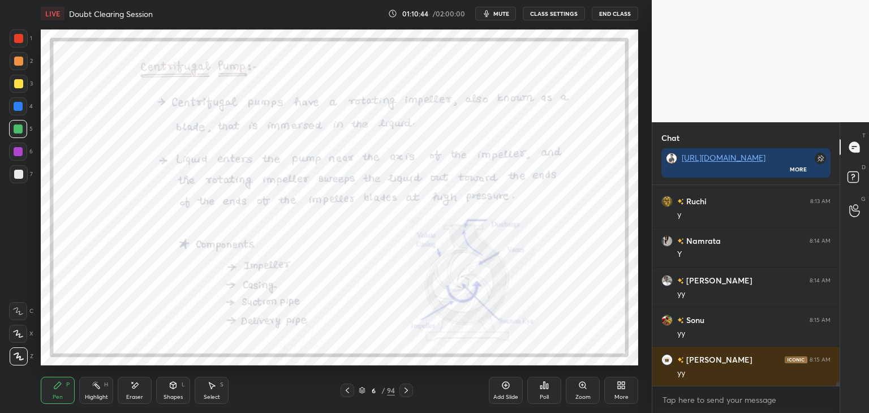
click at [410, 396] on div at bounding box center [406, 391] width 14 height 14
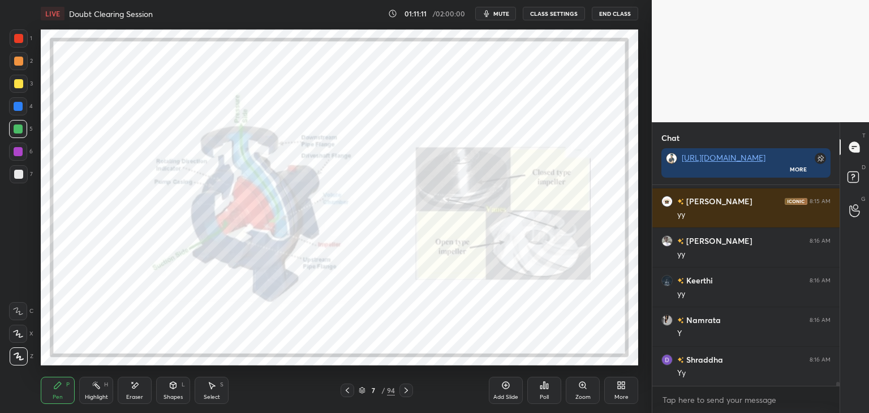
scroll to position [9798, 0]
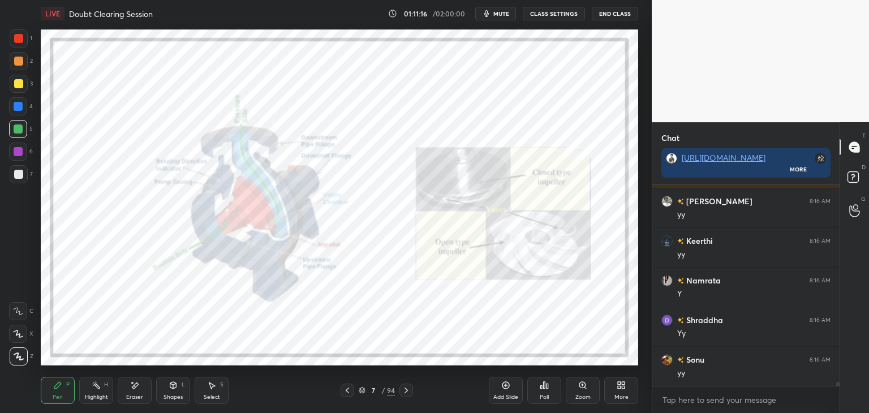
click at [407, 397] on div at bounding box center [406, 391] width 14 height 14
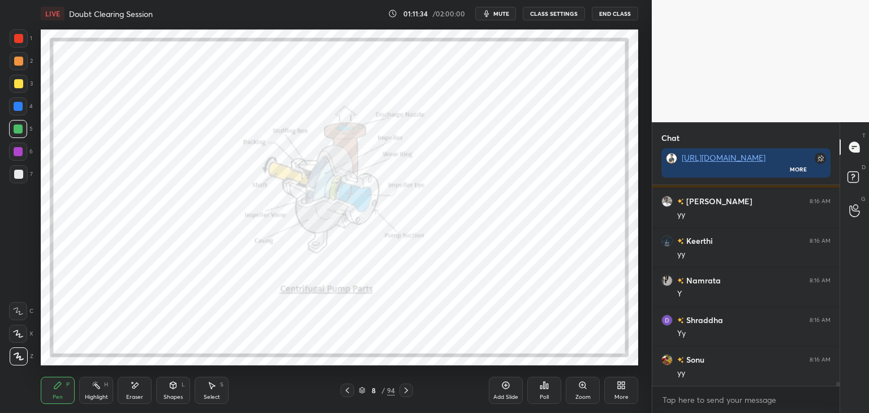
click at [346, 389] on icon at bounding box center [347, 390] width 9 height 9
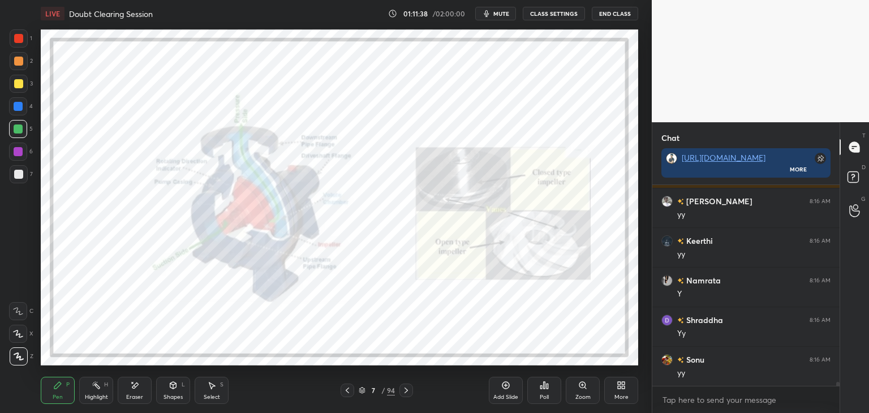
click at [141, 390] on div "Eraser" at bounding box center [135, 390] width 34 height 27
click at [23, 360] on div "Erase all" at bounding box center [18, 356] width 18 height 18
click at [21, 40] on div at bounding box center [18, 38] width 9 height 9
click at [347, 390] on icon at bounding box center [347, 390] width 9 height 9
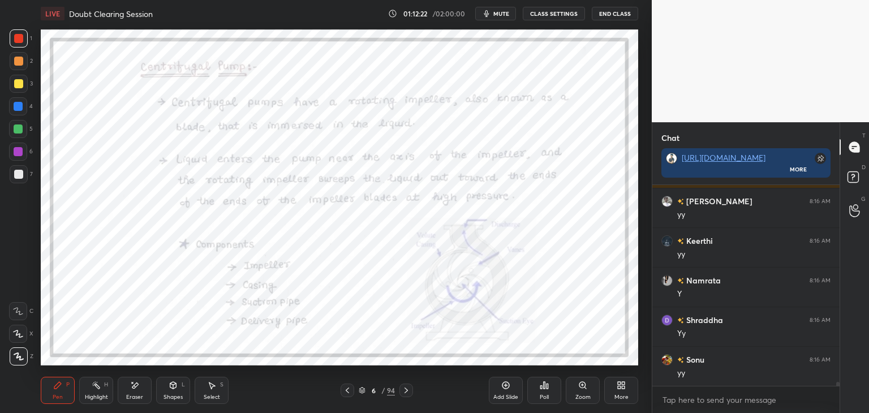
click at [407, 388] on icon at bounding box center [406, 390] width 9 height 9
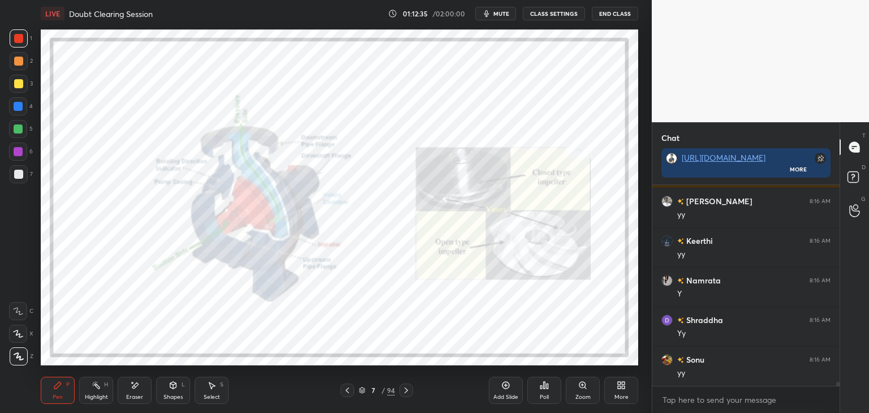
click at [340, 394] on div "7 / 94" at bounding box center [377, 391] width 224 height 14
click at [345, 394] on icon at bounding box center [347, 390] width 9 height 9
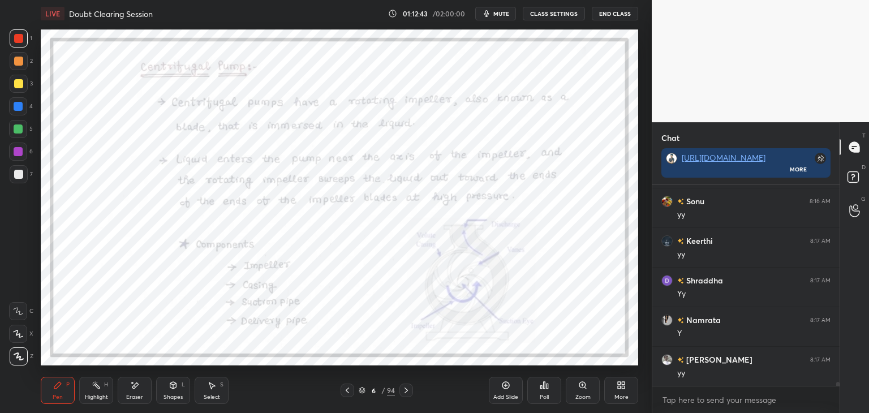
scroll to position [9996, 0]
click at [141, 390] on div "Eraser" at bounding box center [135, 390] width 34 height 27
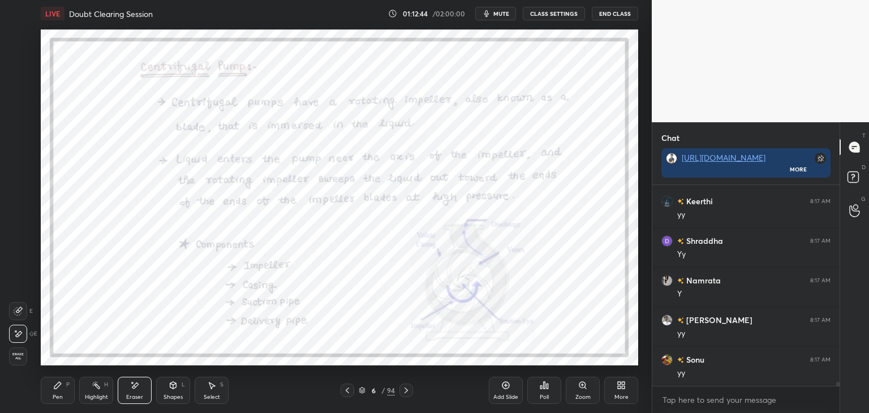
click at [16, 356] on span "Erase all" at bounding box center [18, 356] width 17 height 8
click at [407, 388] on icon at bounding box center [406, 390] width 9 height 9
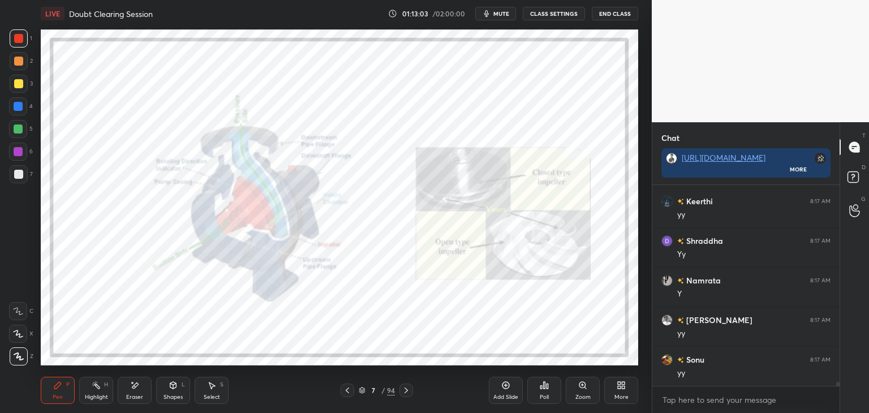
click at [349, 391] on icon at bounding box center [347, 390] width 9 height 9
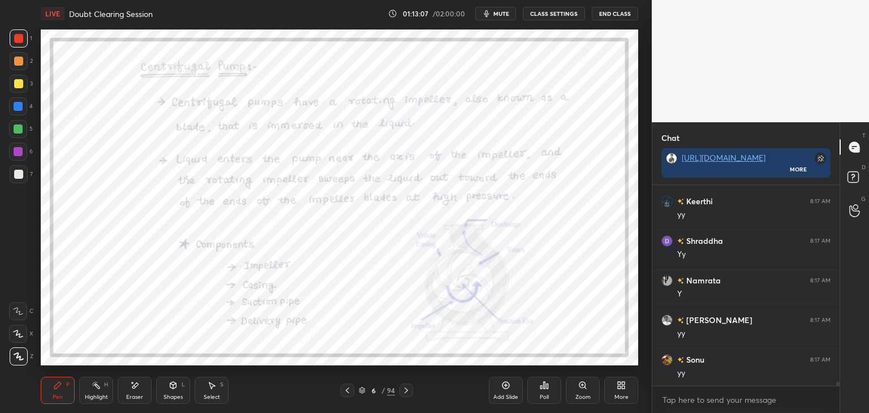
click at [407, 390] on icon at bounding box center [405, 391] width 3 height 6
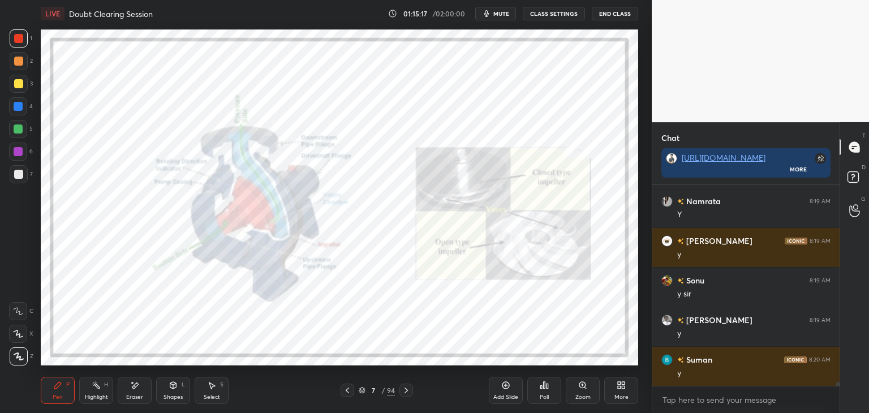
scroll to position [10551, 0]
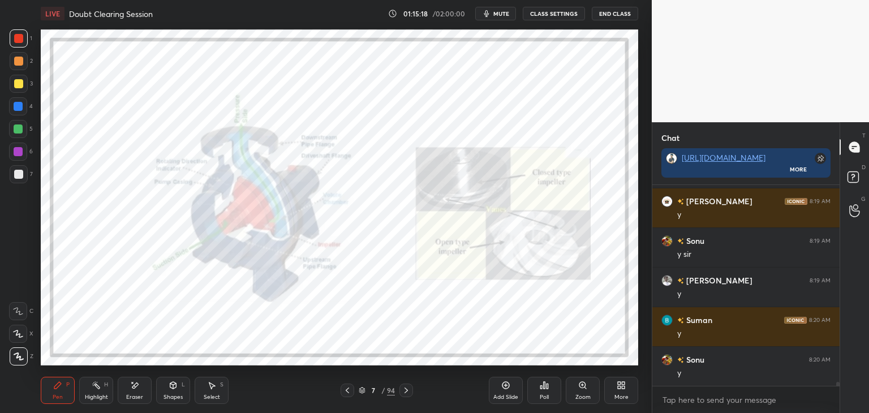
click at [143, 394] on div "Eraser" at bounding box center [135, 390] width 34 height 27
click at [21, 360] on div "Erase all" at bounding box center [18, 356] width 18 height 18
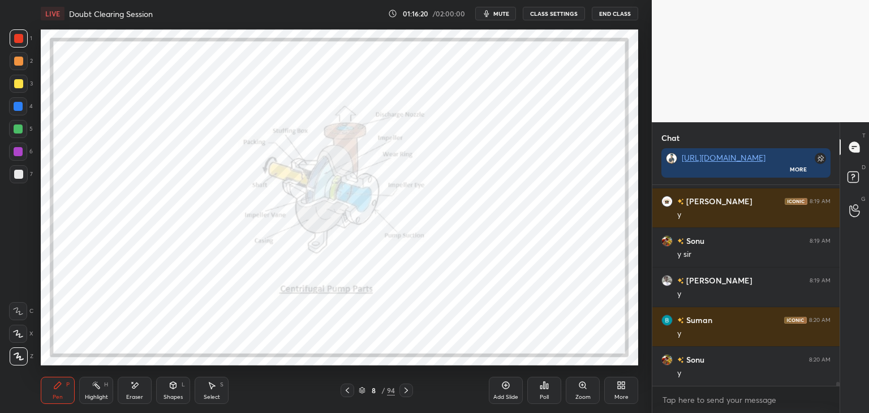
scroll to position [10590, 0]
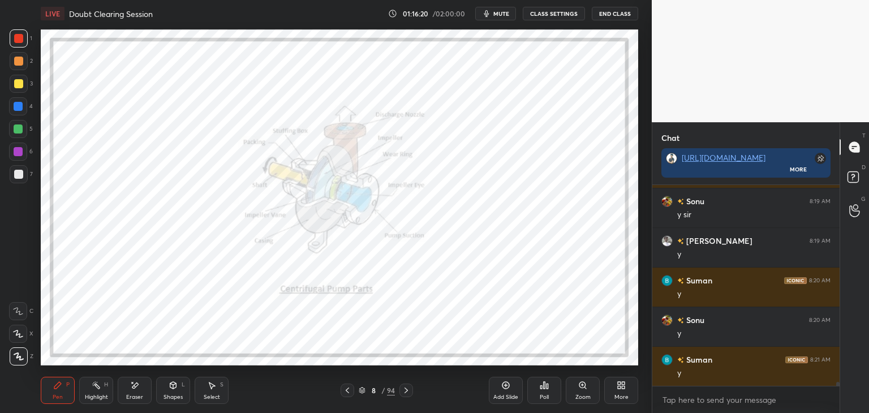
click at [135, 396] on div "Eraser" at bounding box center [134, 397] width 17 height 6
click at [12, 359] on span "Erase all" at bounding box center [18, 356] width 17 height 8
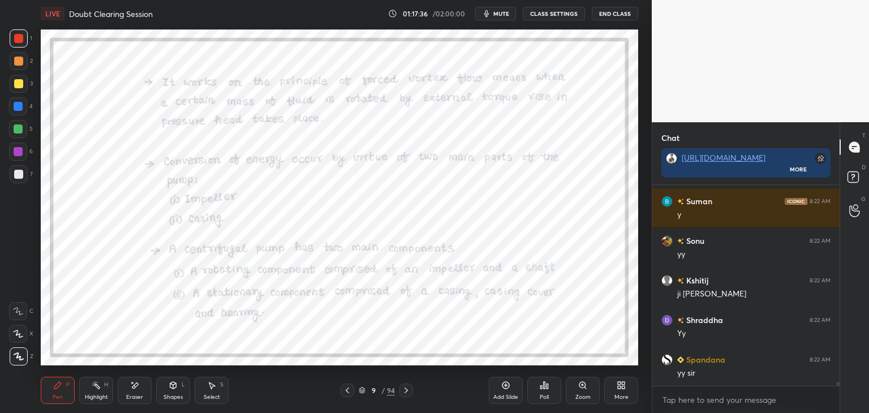
scroll to position [9466, 0]
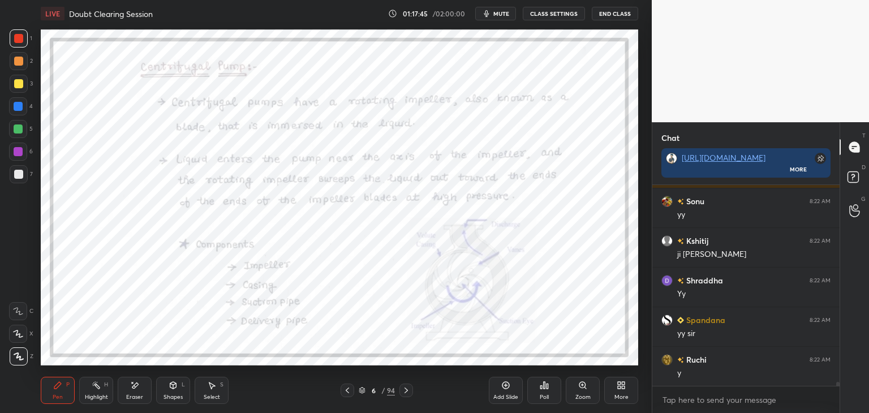
click at [135, 390] on icon at bounding box center [134, 386] width 9 height 10
click at [18, 358] on span "Erase all" at bounding box center [18, 356] width 17 height 8
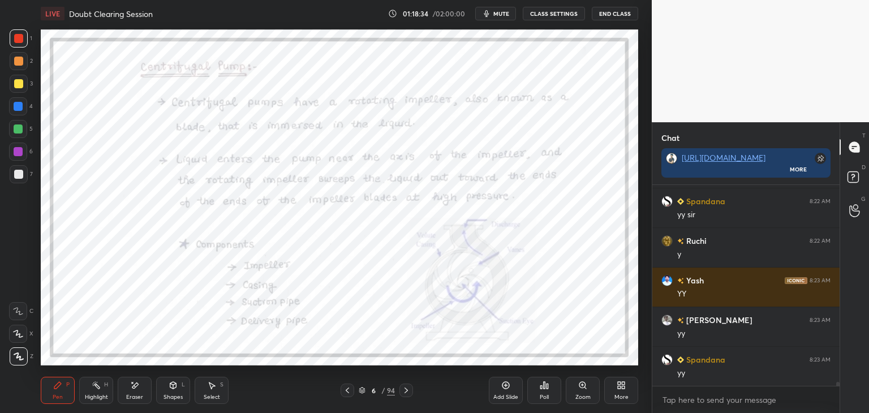
scroll to position [9624, 0]
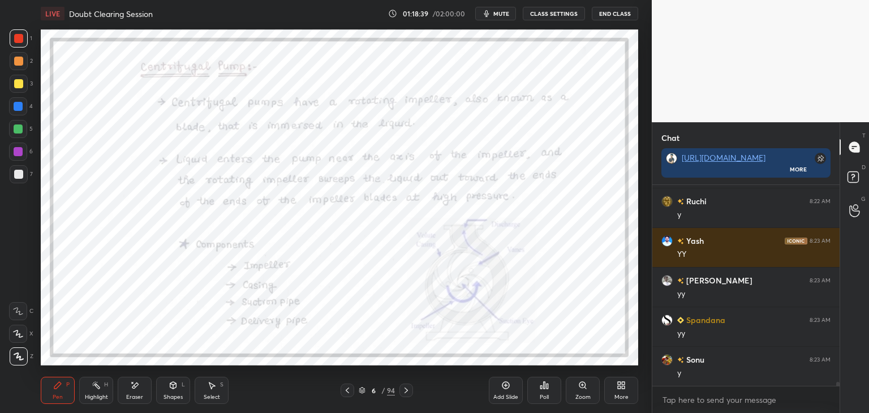
click at [136, 391] on div "Eraser" at bounding box center [135, 390] width 34 height 27
click at [10, 358] on span "Erase all" at bounding box center [18, 356] width 17 height 8
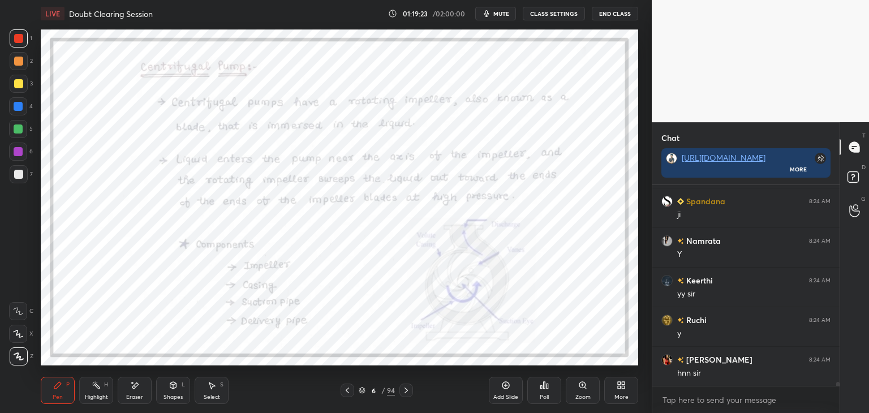
scroll to position [9941, 0]
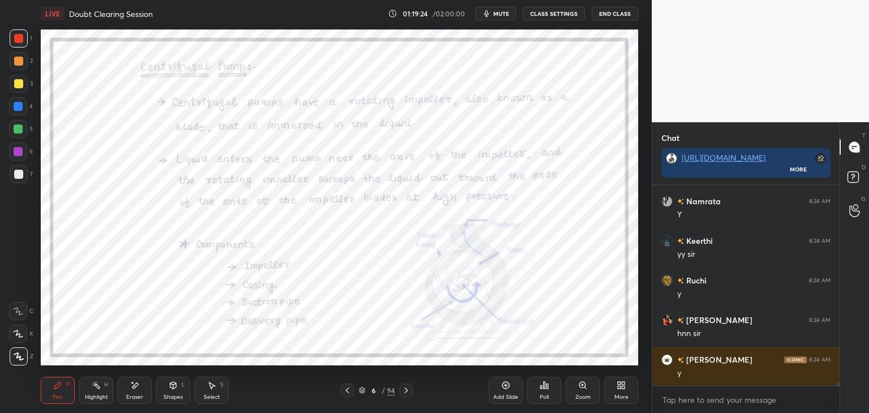
click at [137, 394] on div "Eraser" at bounding box center [134, 397] width 17 height 6
click at [15, 359] on span "Erase all" at bounding box center [18, 356] width 17 height 8
click at [62, 397] on div "Pen" at bounding box center [58, 397] width 10 height 6
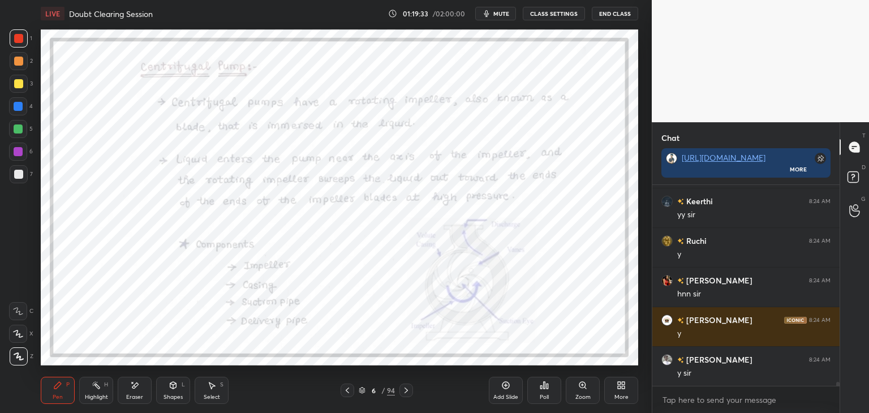
scroll to position [10020, 0]
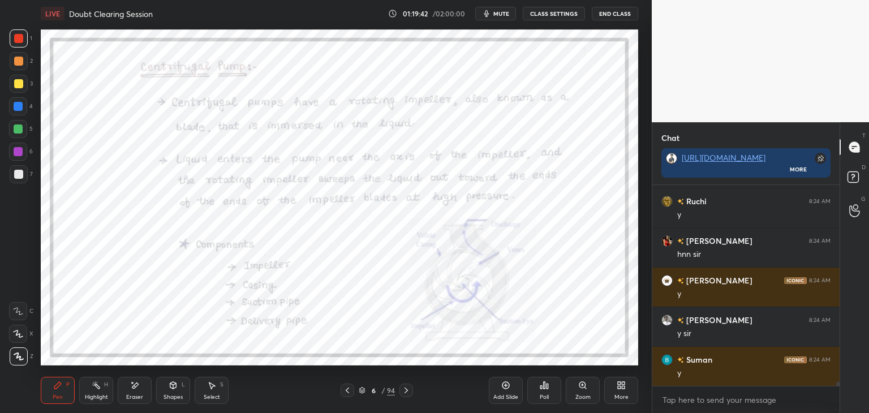
click at [146, 392] on div "Eraser" at bounding box center [135, 390] width 34 height 27
click at [27, 362] on div "Erase all" at bounding box center [19, 356] width 20 height 18
click at [24, 359] on div at bounding box center [19, 356] width 18 height 18
click at [131, 398] on div "Eraser" at bounding box center [134, 397] width 17 height 6
click at [19, 360] on span "Erase all" at bounding box center [18, 356] width 17 height 8
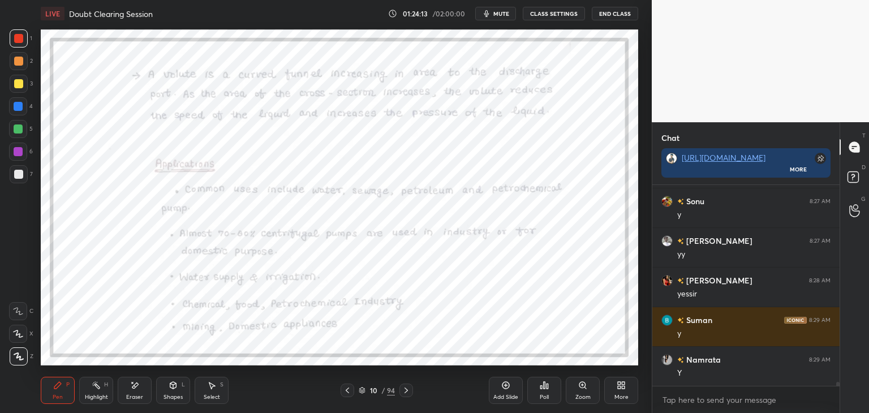
scroll to position [10614, 0]
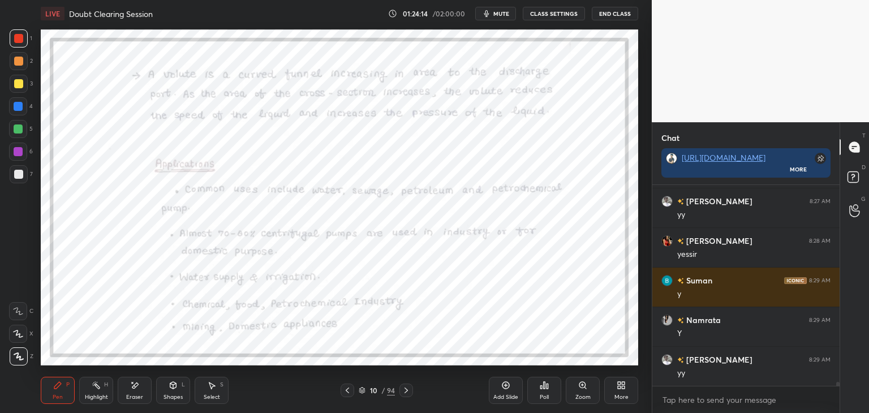
click at [350, 393] on icon at bounding box center [347, 390] width 9 height 9
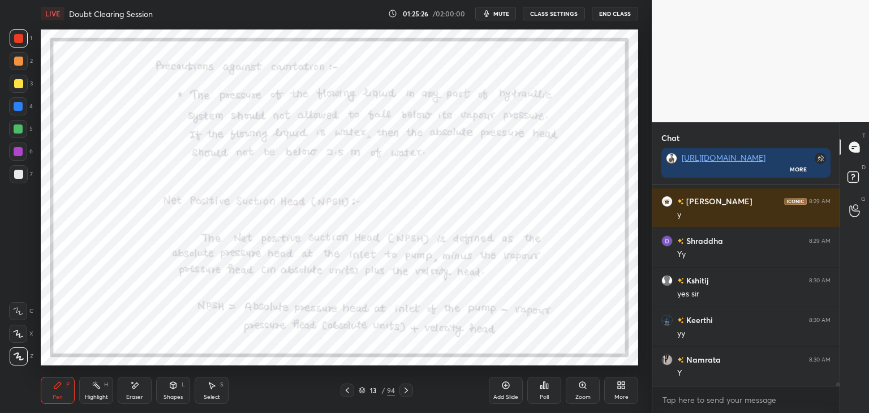
scroll to position [10931, 0]
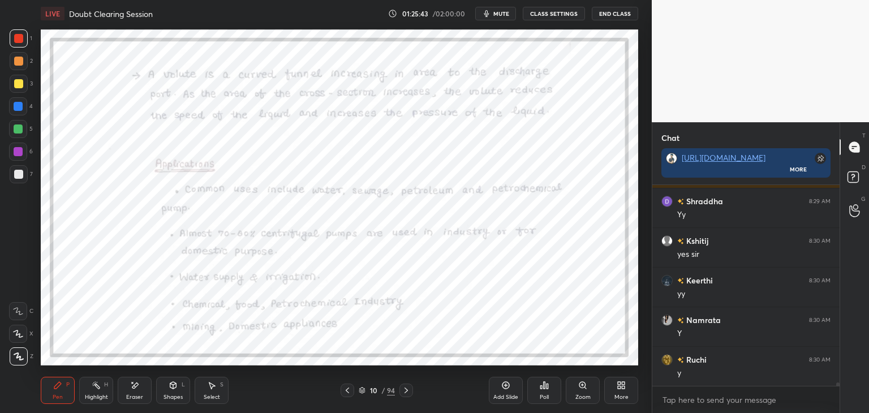
click at [362, 391] on icon at bounding box center [362, 390] width 7 height 7
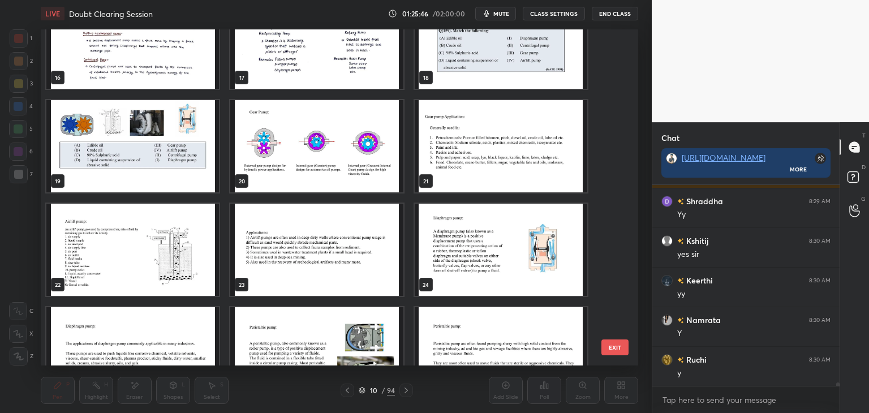
scroll to position [596, 0]
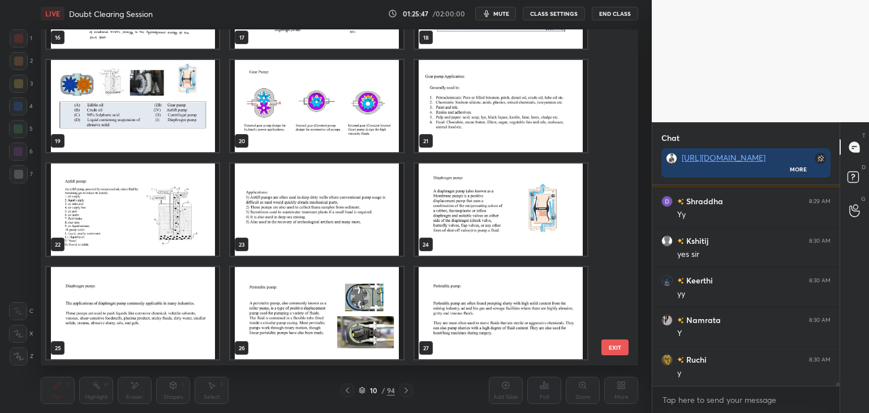
click at [315, 122] on img "grid" at bounding box center [316, 106] width 173 height 92
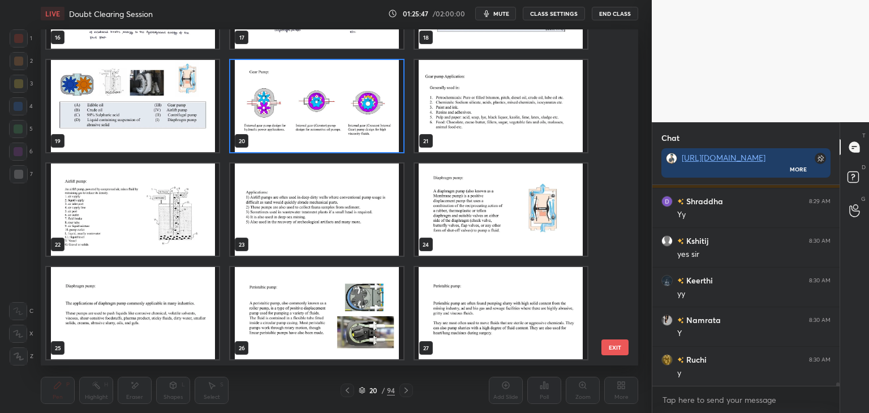
click at [317, 123] on img "grid" at bounding box center [316, 106] width 173 height 92
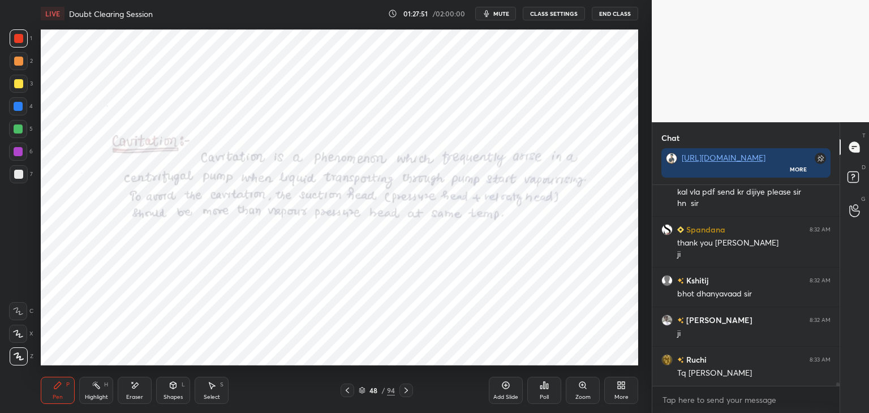
scroll to position [11587, 0]
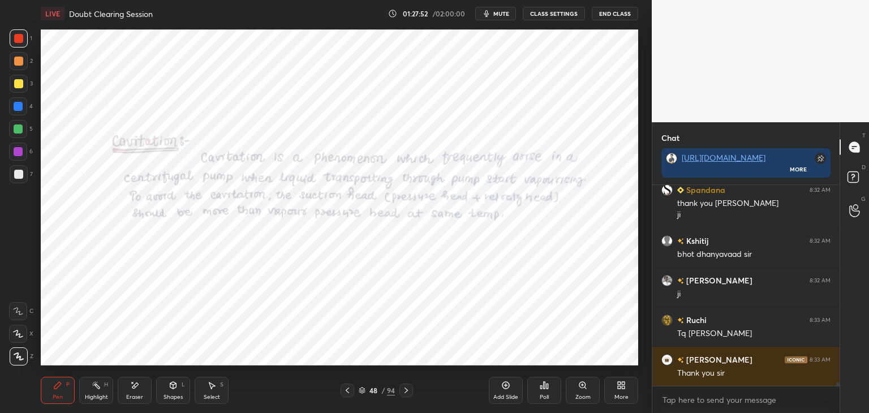
click at [604, 15] on button "End Class" at bounding box center [615, 14] width 46 height 14
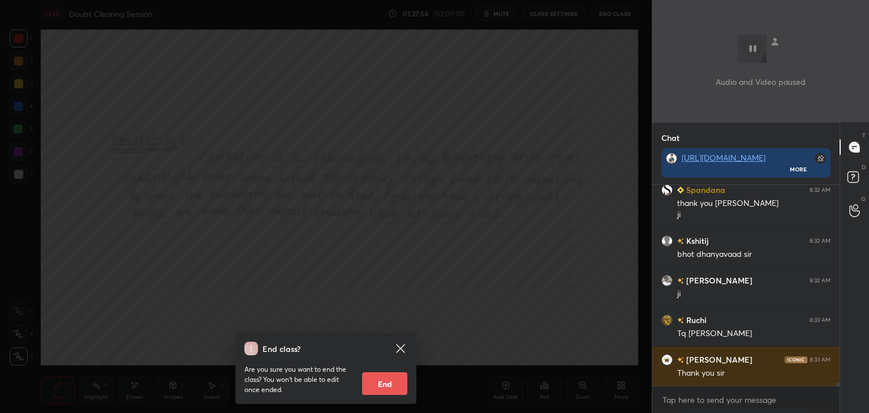
click at [385, 384] on button "End" at bounding box center [384, 383] width 45 height 23
type textarea "x"
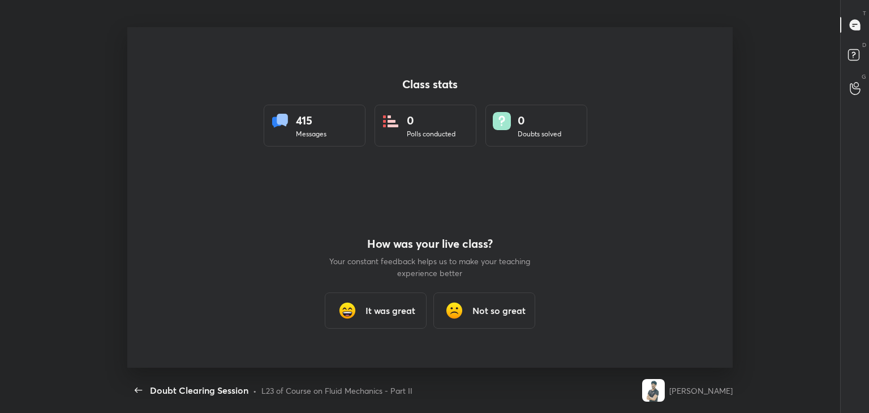
scroll to position [3, 0]
click at [376, 321] on div "It was great" at bounding box center [376, 310] width 102 height 36
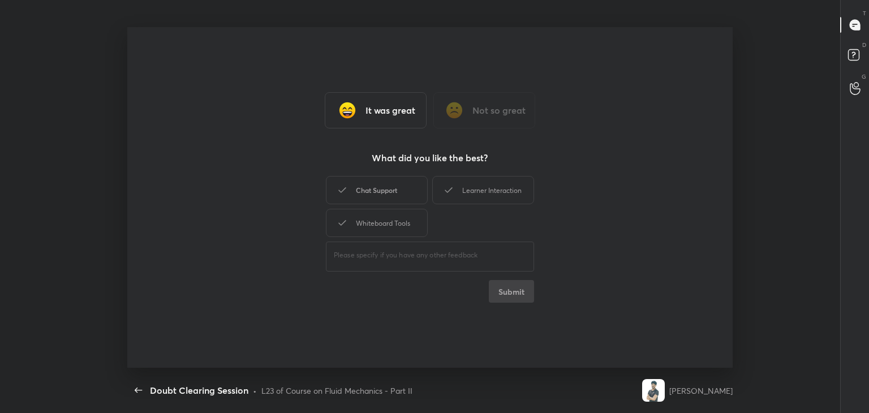
click at [376, 193] on div "Chat Support" at bounding box center [377, 190] width 102 height 28
click at [375, 213] on div "Whiteboard Tools" at bounding box center [377, 223] width 102 height 28
click at [468, 187] on div "Learner Interaction" at bounding box center [483, 190] width 102 height 28
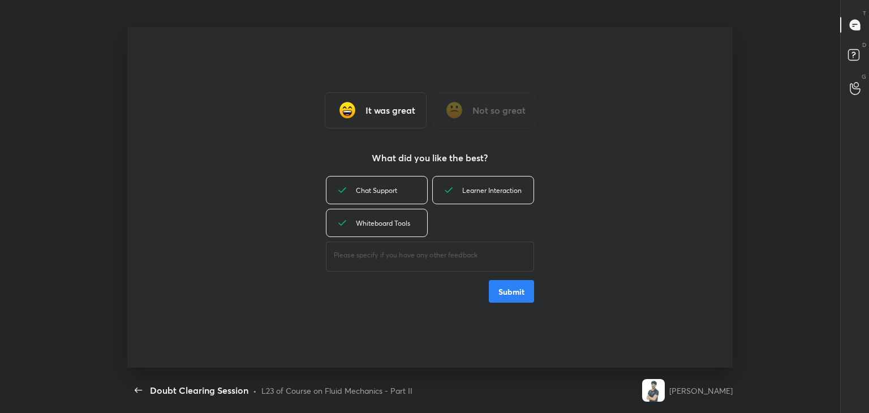
click at [511, 302] on button "Submit" at bounding box center [511, 291] width 45 height 23
